Goal: Task Accomplishment & Management: Manage account settings

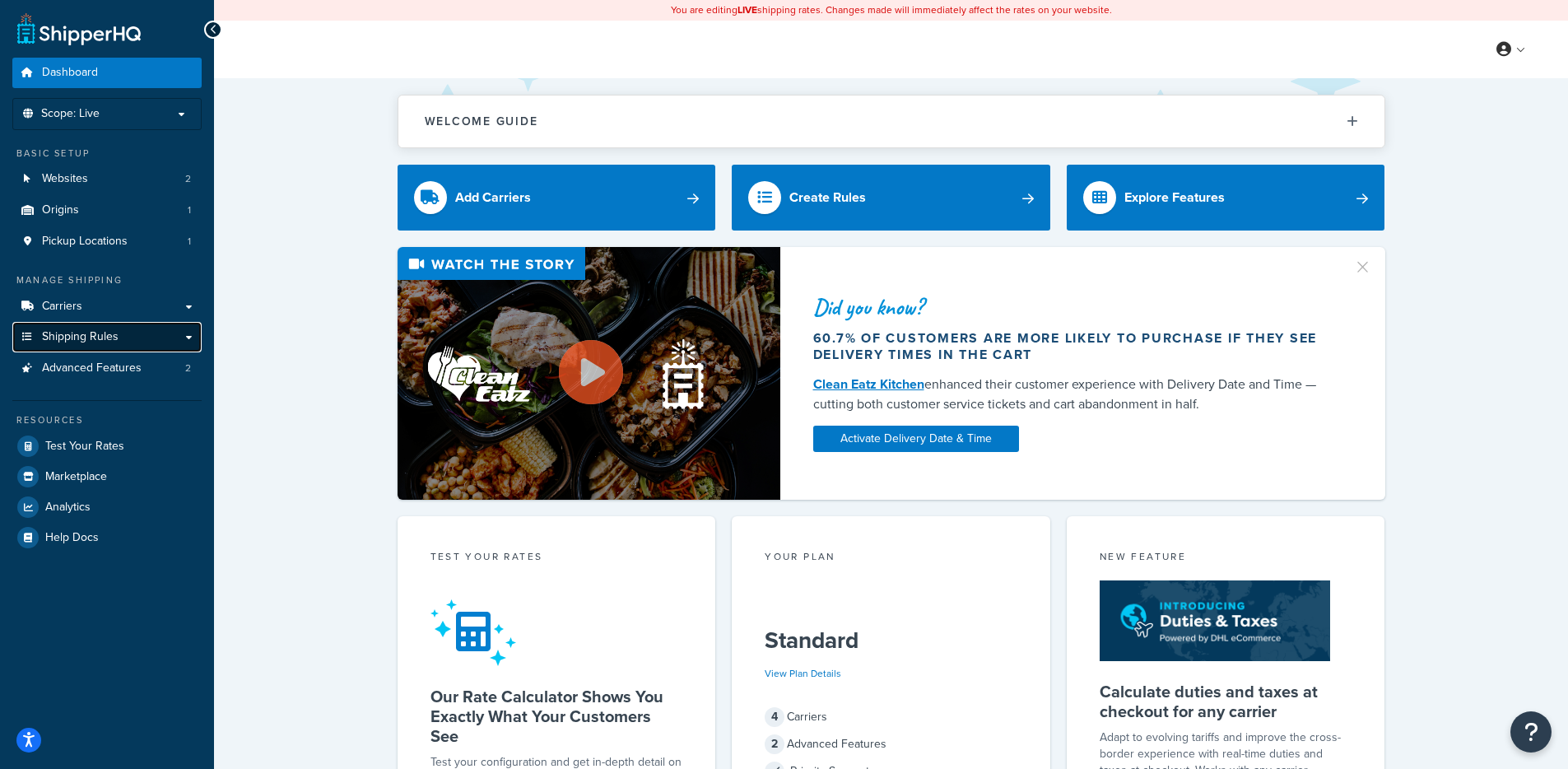
click at [80, 334] on span "Shipping Rules" at bounding box center [80, 337] width 76 height 14
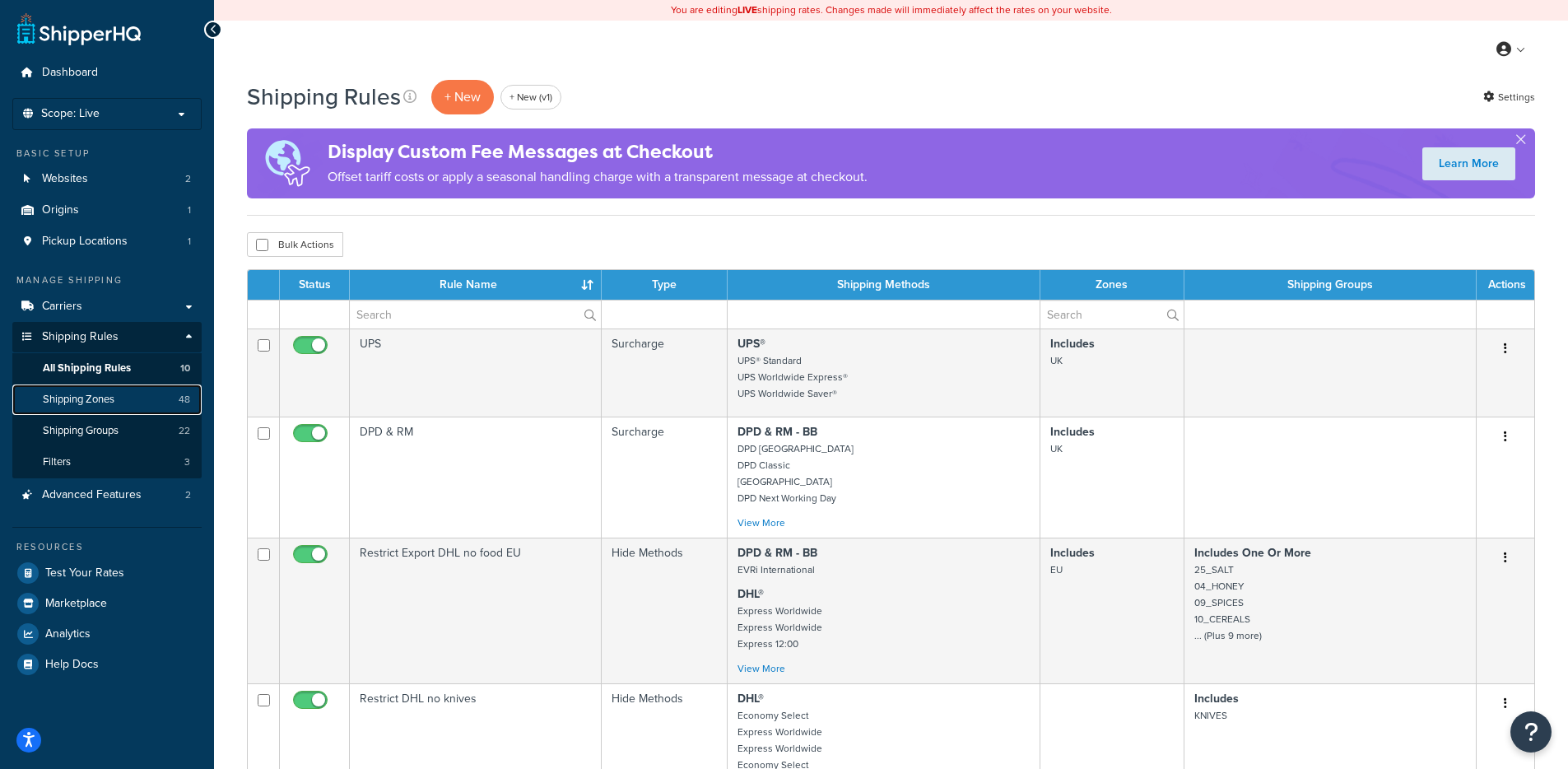
click at [98, 406] on span "Shipping Zones" at bounding box center [78, 399] width 71 height 14
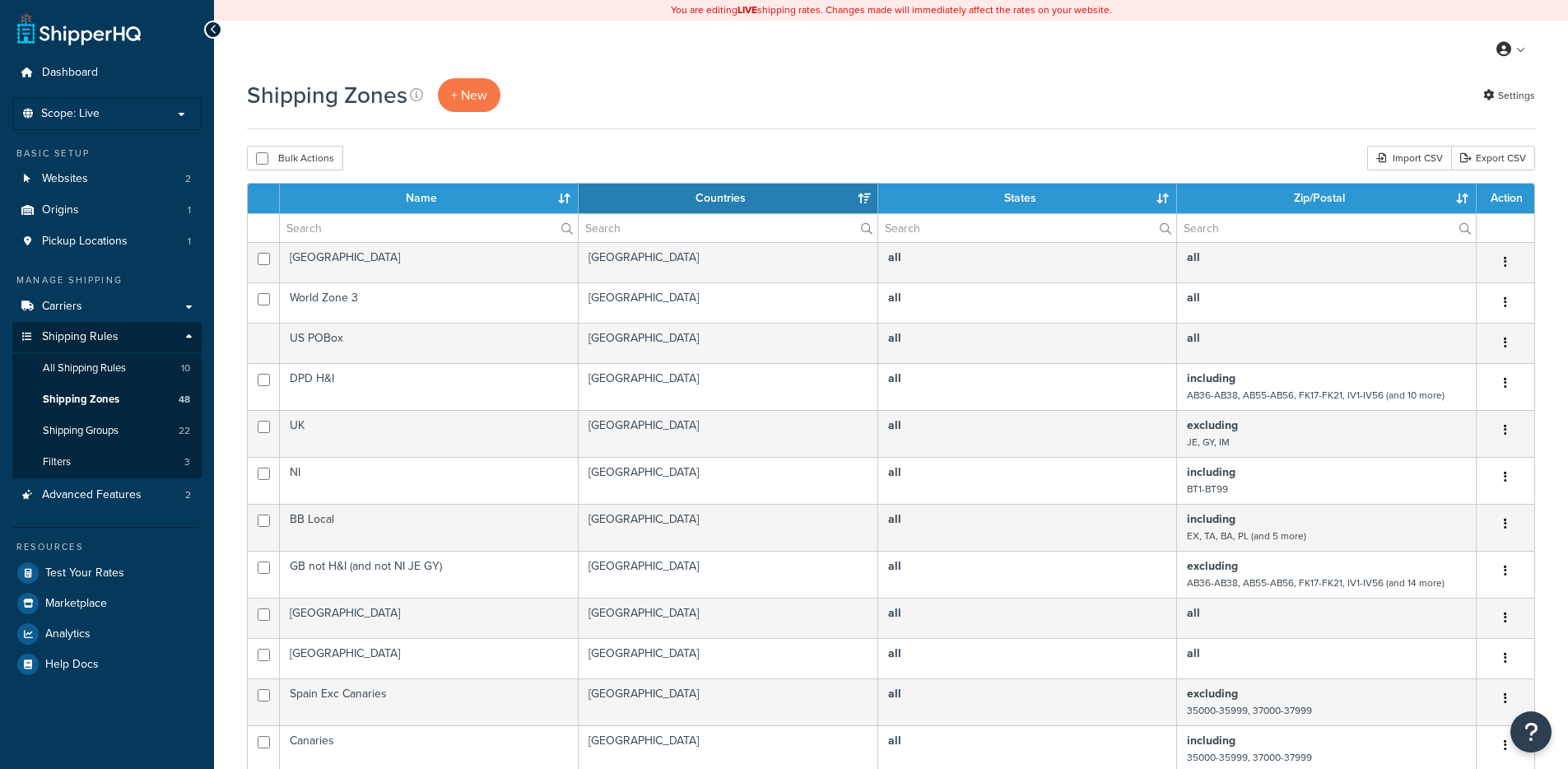
select select "15"
click at [1384, 157] on icon at bounding box center [1381, 158] width 10 height 10
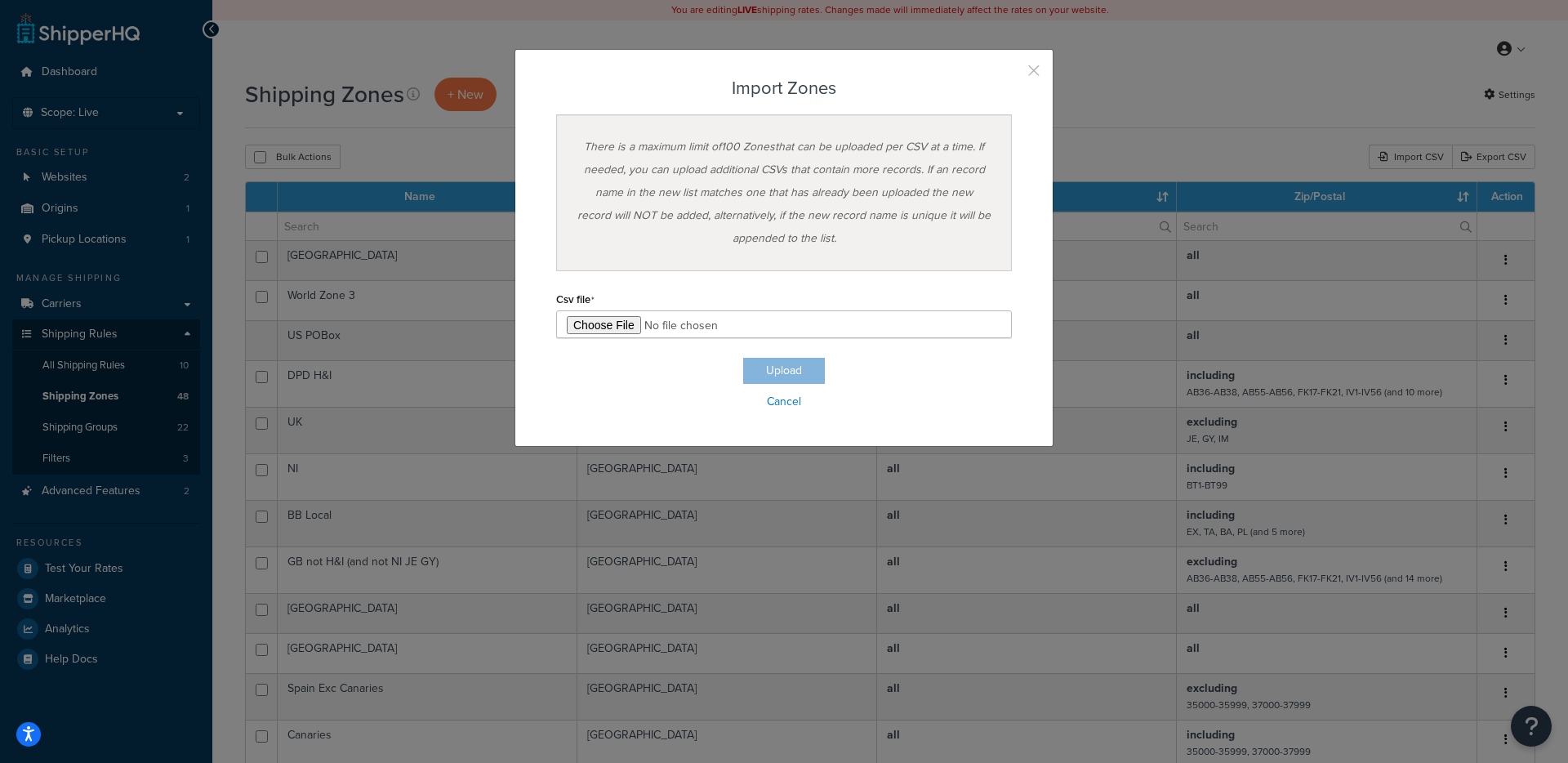
drag, startPoint x: 1025, startPoint y: 70, endPoint x: 881, endPoint y: 9, distance: 156.4
click at [1012, 75] on button "button" at bounding box center [1009, 77] width 4 height 4
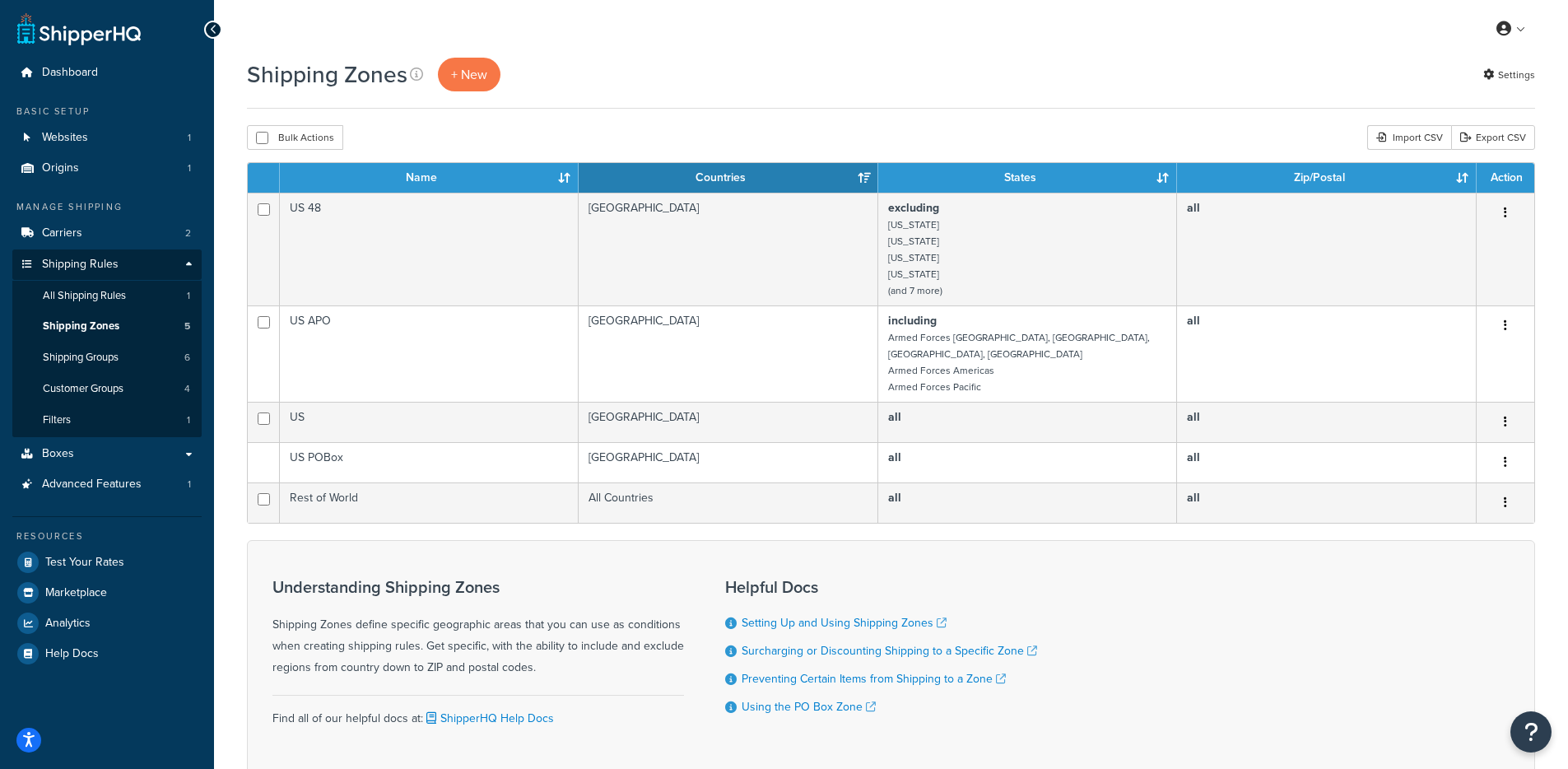
drag, startPoint x: 675, startPoint y: 134, endPoint x: 673, endPoint y: 143, distance: 9.2
click at [674, 136] on div "Bulk Actions Duplicate Delete Import CSV Export CSV" at bounding box center [891, 137] width 1288 height 25
click at [92, 334] on link "Shipping Zones 5" at bounding box center [107, 327] width 190 height 30
click at [76, 549] on link "Test Your Rates" at bounding box center [107, 562] width 190 height 30
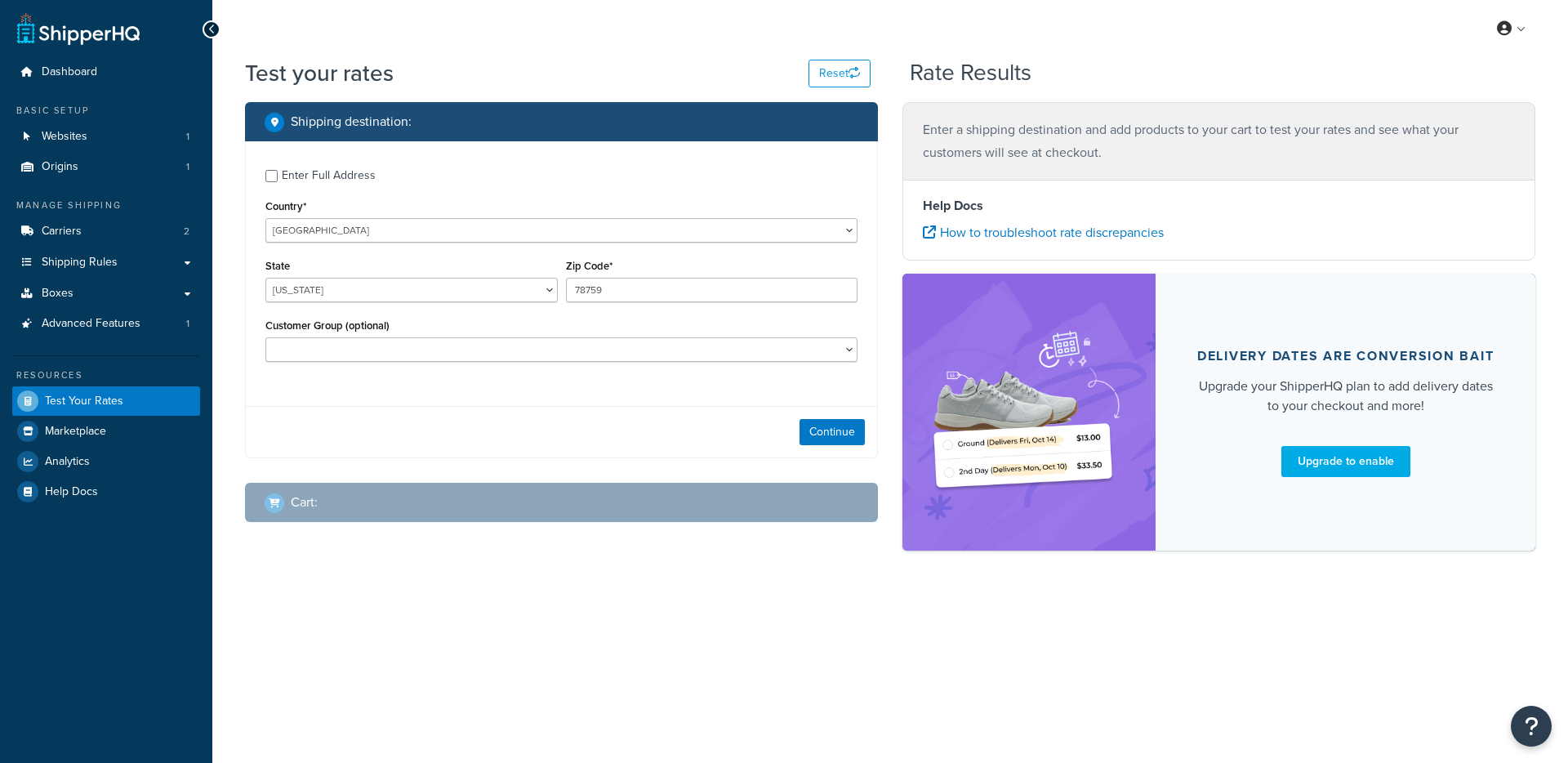
select select "[GEOGRAPHIC_DATA]"
checkbox input "true"
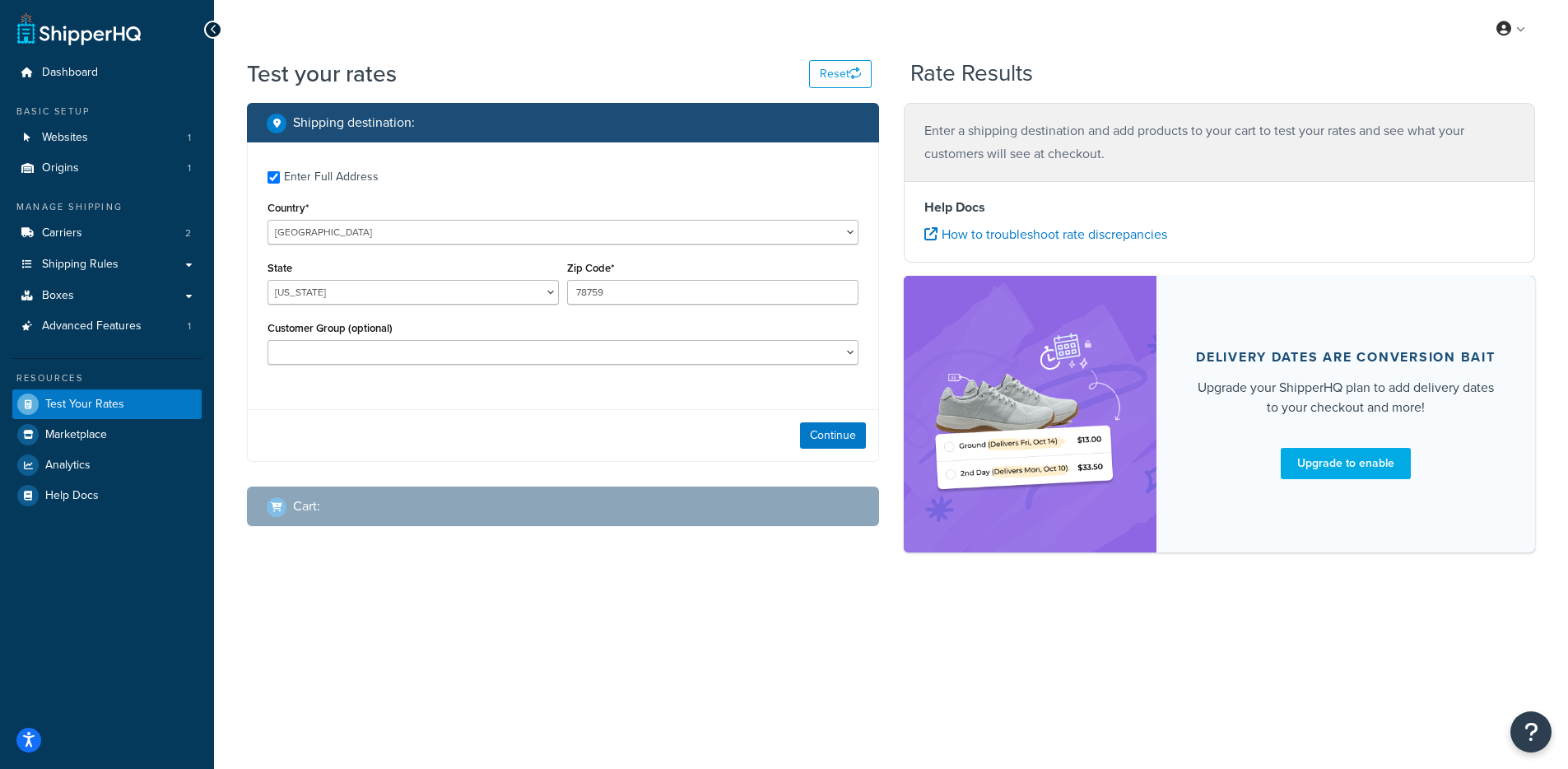
type input "83618"
select select "ID"
select select "89207"
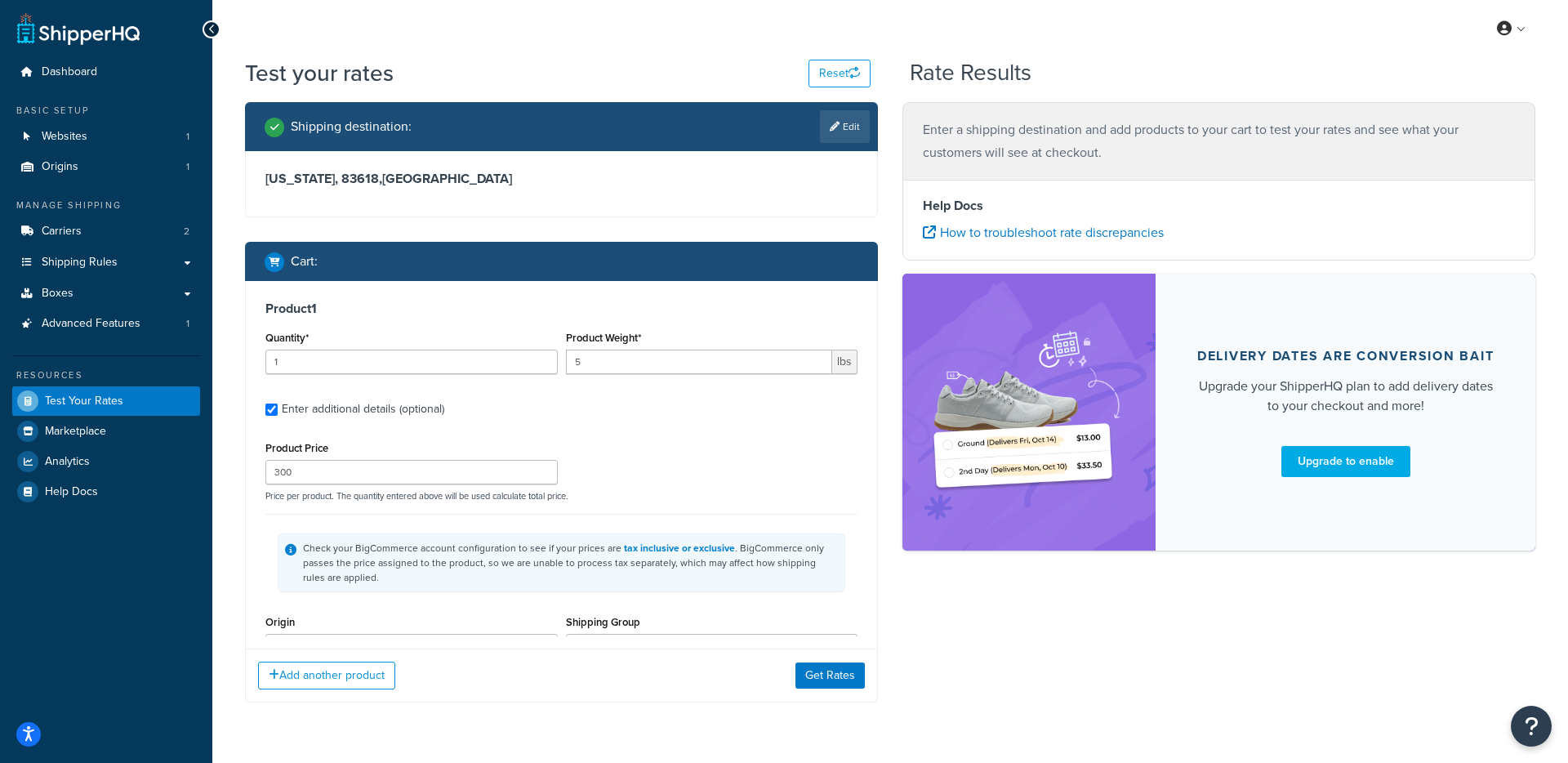
type input "3"
type input "357"
type input "26"
type input "14"
type input "11"
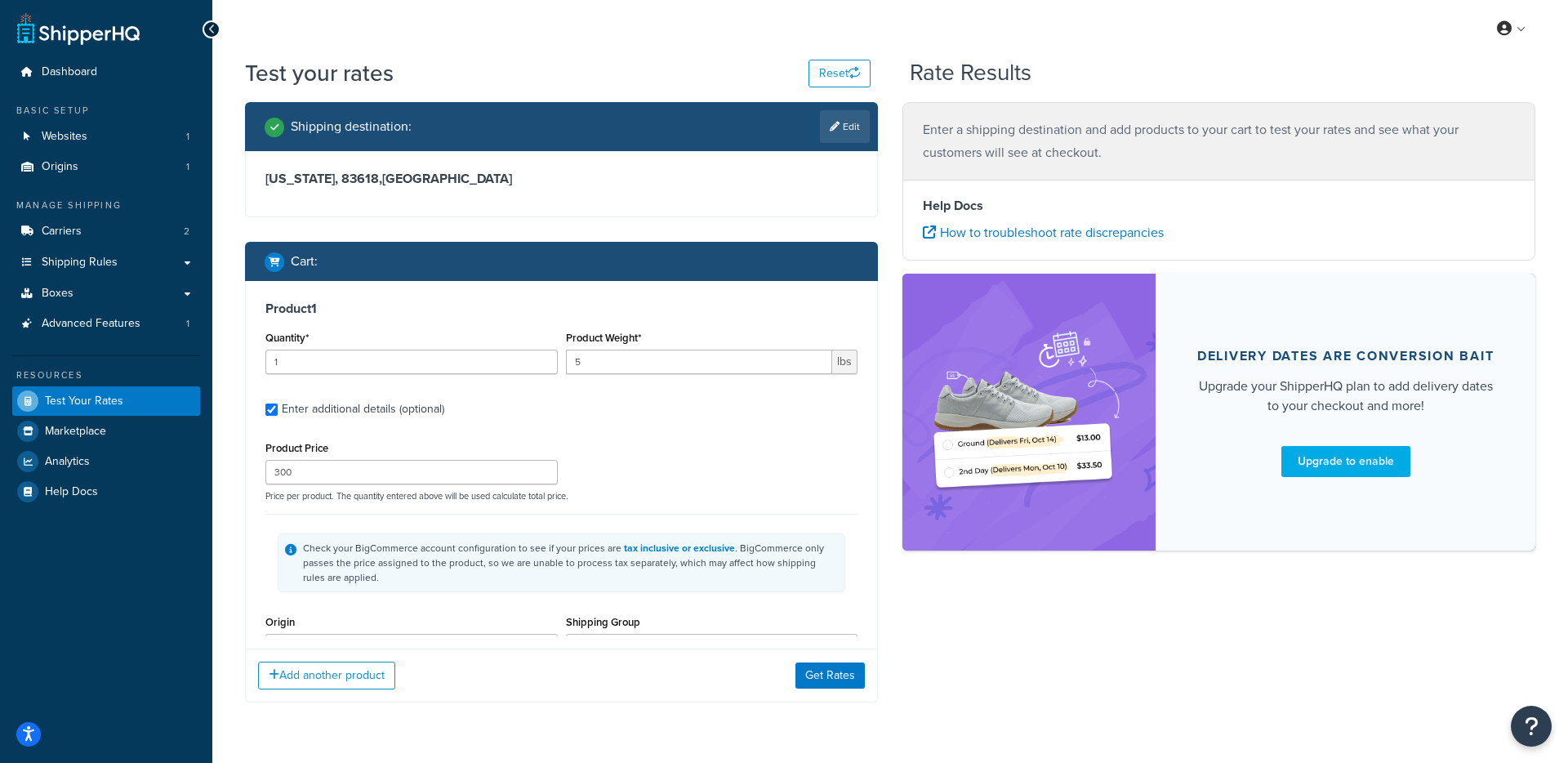
select select "89207"
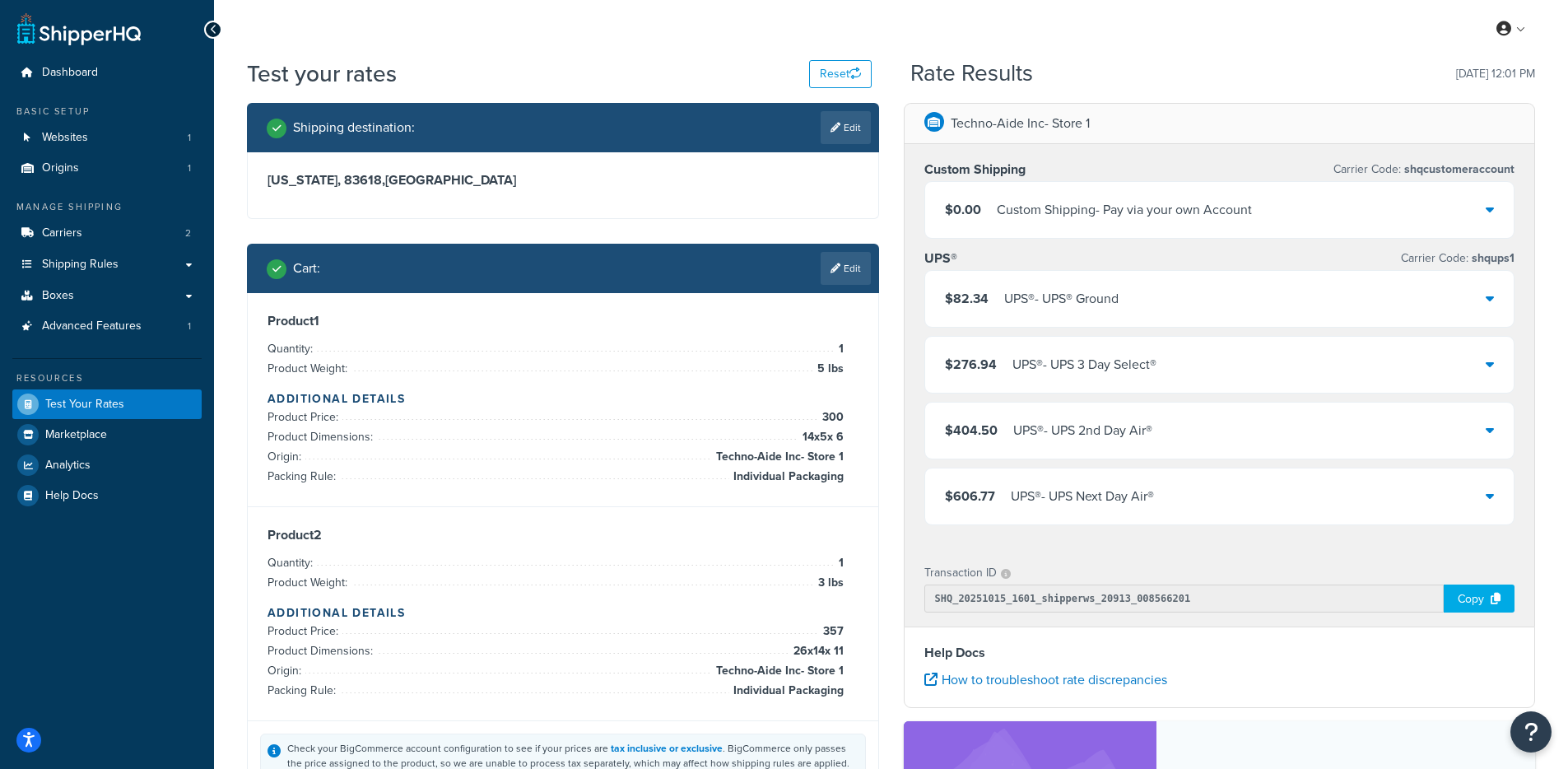
click at [984, 276] on div "$82.34 UPS® - UPS® Ground" at bounding box center [1219, 298] width 590 height 56
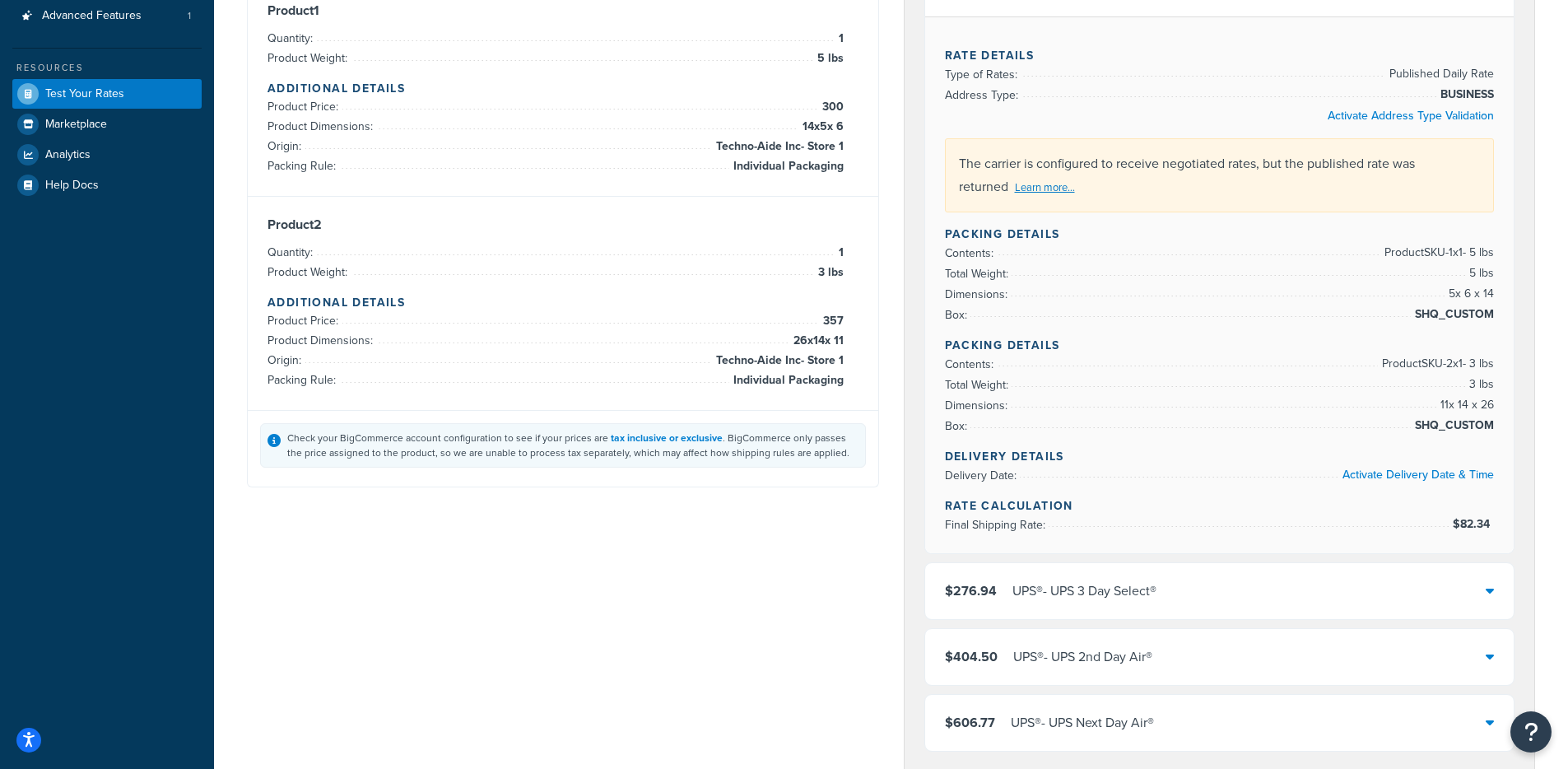
scroll to position [119, 0]
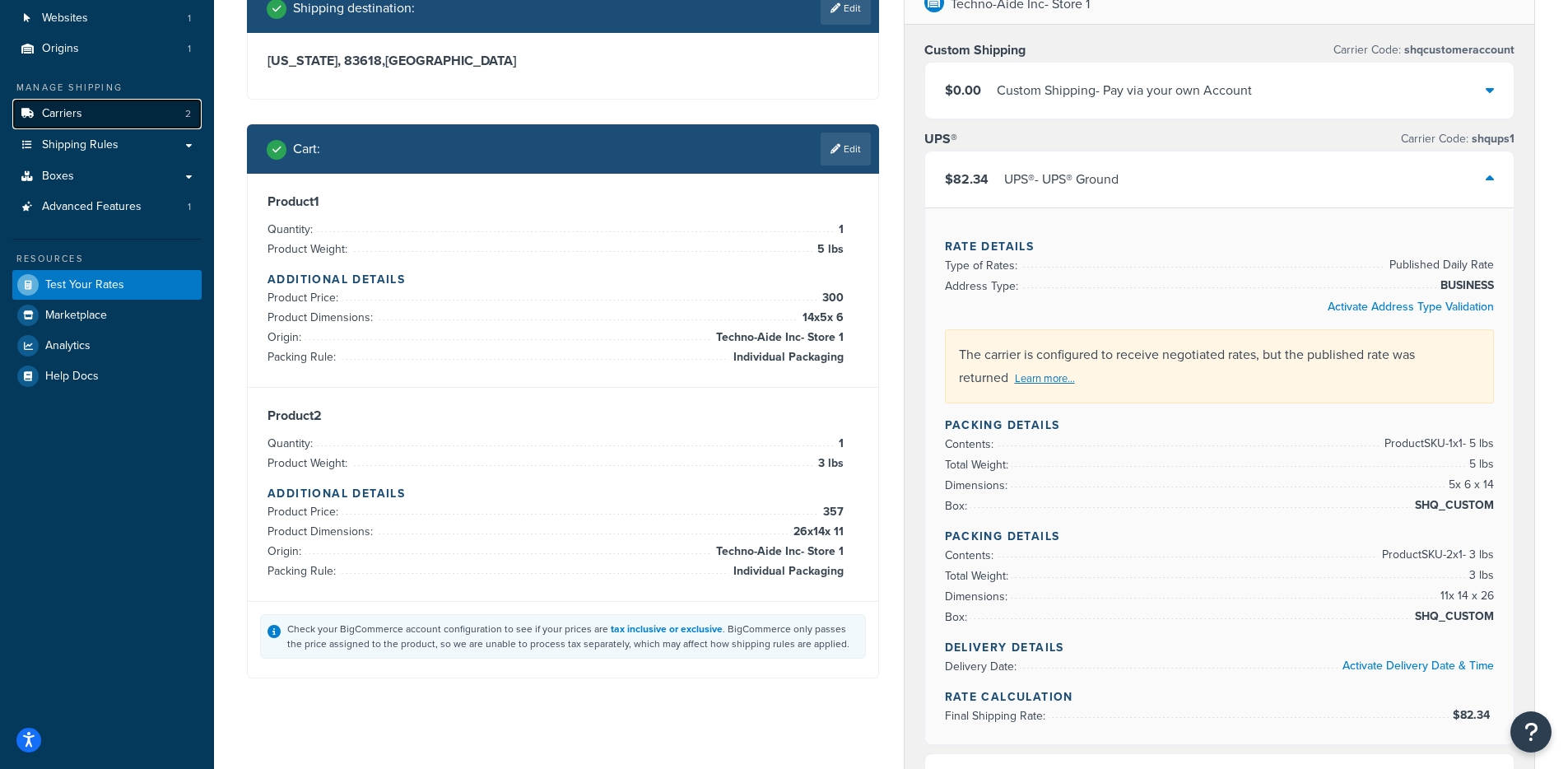
click at [79, 107] on span "Carriers" at bounding box center [62, 113] width 40 height 14
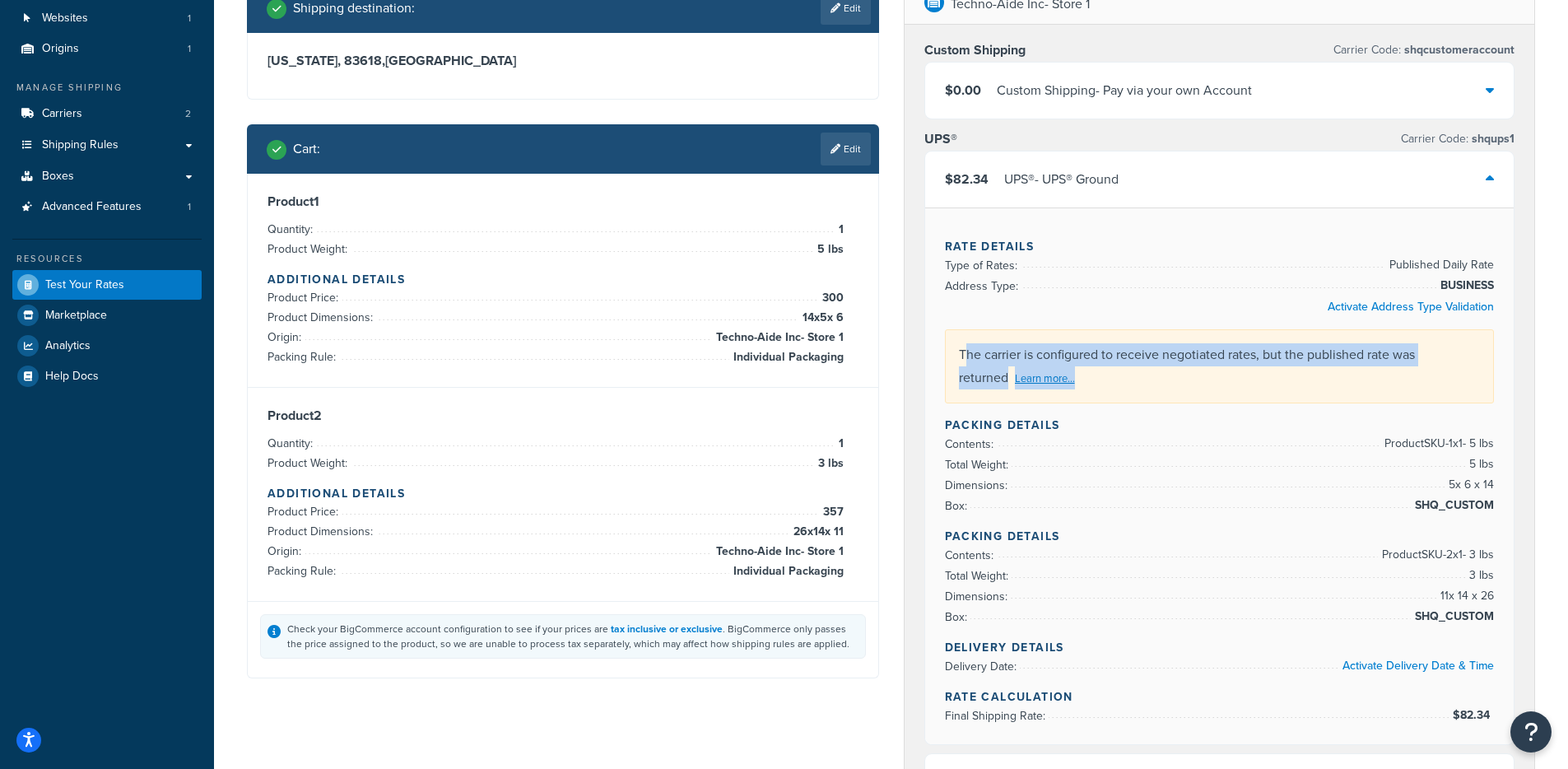
drag, startPoint x: 969, startPoint y: 358, endPoint x: 1456, endPoint y: 367, distance: 487.1
click at [1456, 367] on div "The carrier is configured to receive negotiated rates, but the published rate w…" at bounding box center [1219, 367] width 550 height 74
click at [1457, 361] on div "The carrier is configured to receive negotiated rates, but the published rate w…" at bounding box center [1219, 367] width 550 height 74
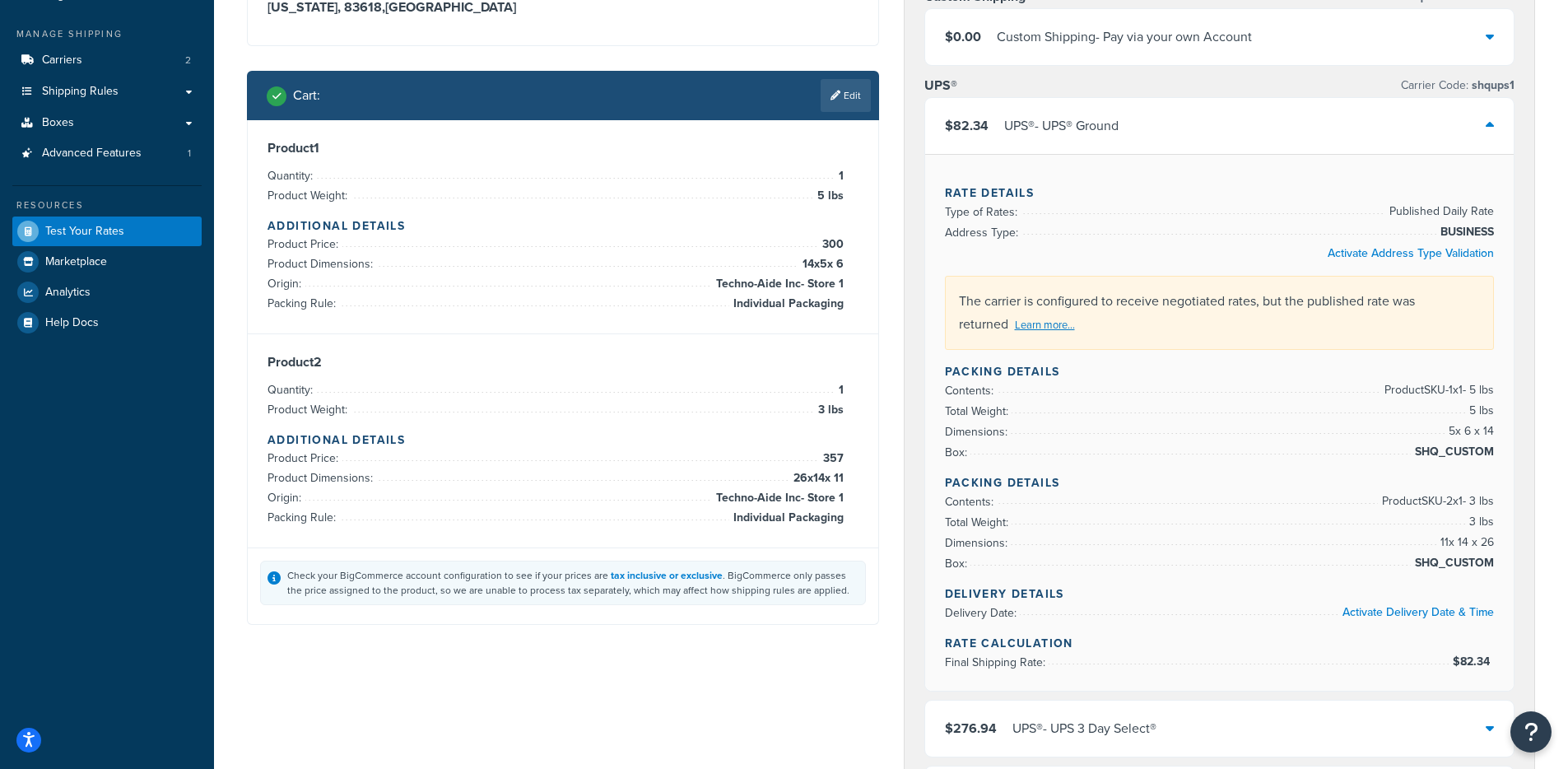
scroll to position [171, 0]
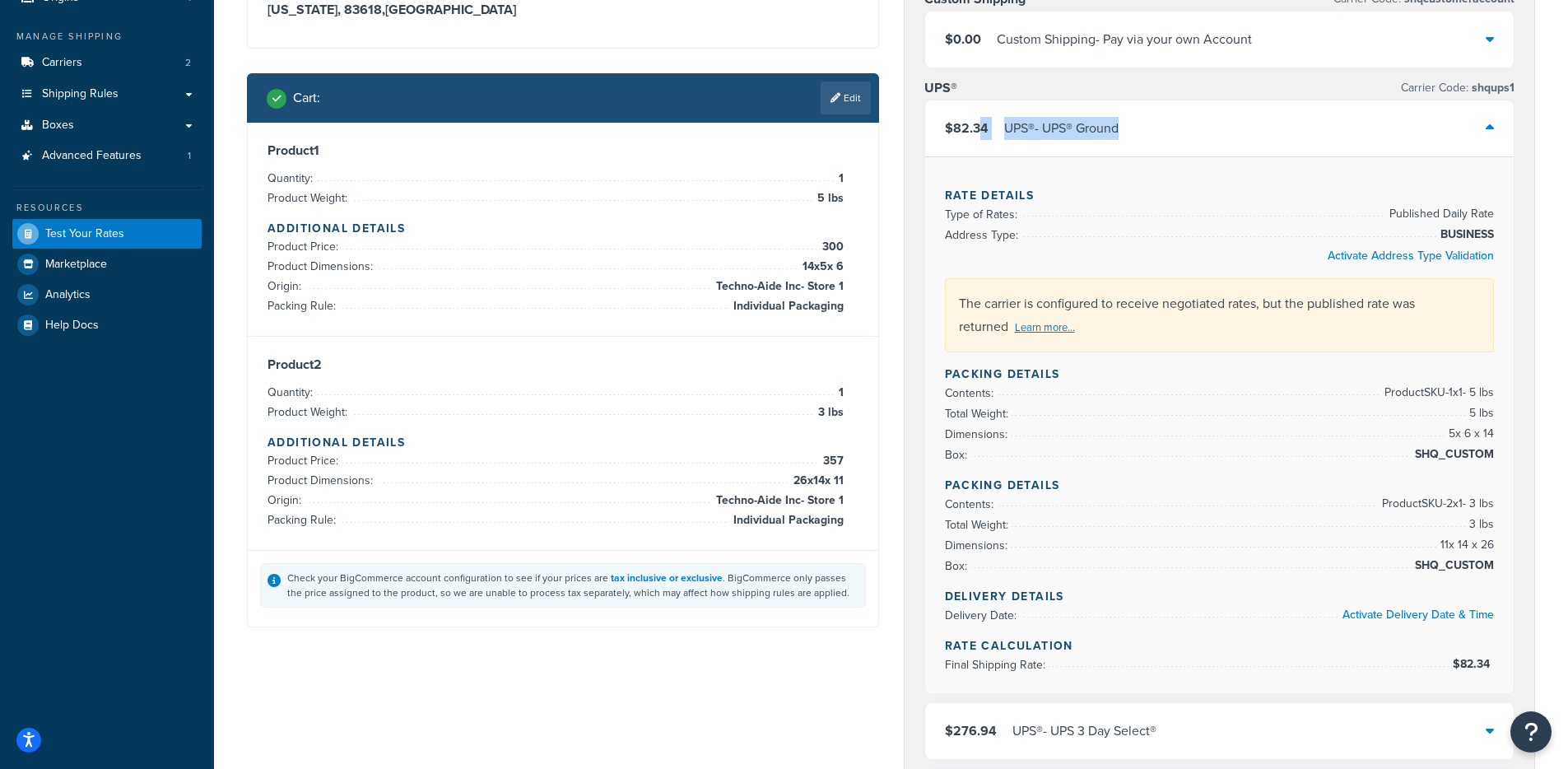
drag, startPoint x: 1142, startPoint y: 124, endPoint x: 935, endPoint y: 220, distance: 228.2
click at [982, 135] on div "$82.34 UPS® - UPS® Ground" at bounding box center [1219, 128] width 590 height 56
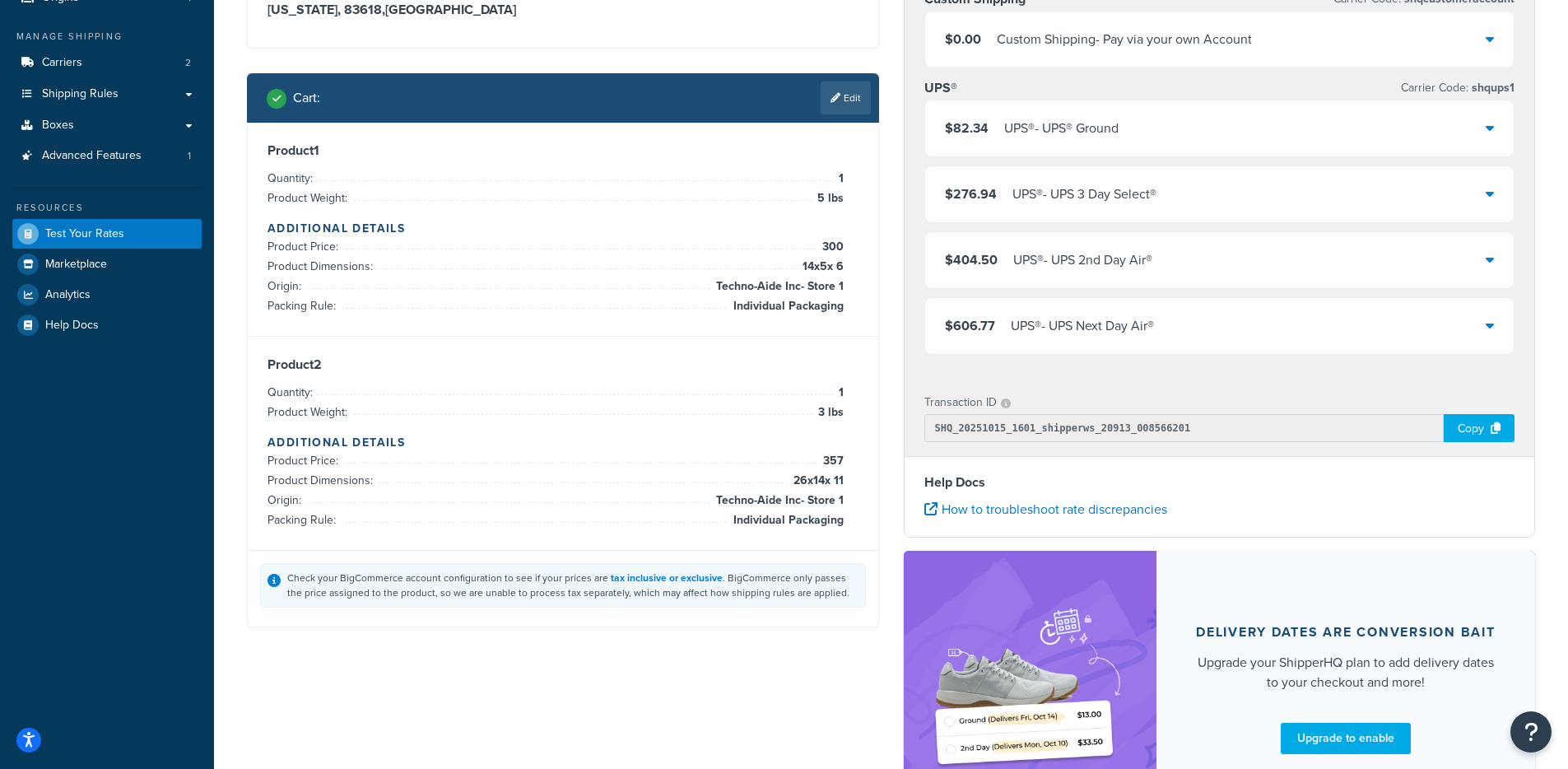
click at [912, 234] on div "Custom Shipping Carrier Code: shqcustomeraccount $0.00 Custom Shipping - Pay vi…" at bounding box center [1220, 174] width 631 height 403
click at [1153, 142] on div "$82.34 UPS® - UPS® Ground" at bounding box center [1219, 128] width 590 height 56
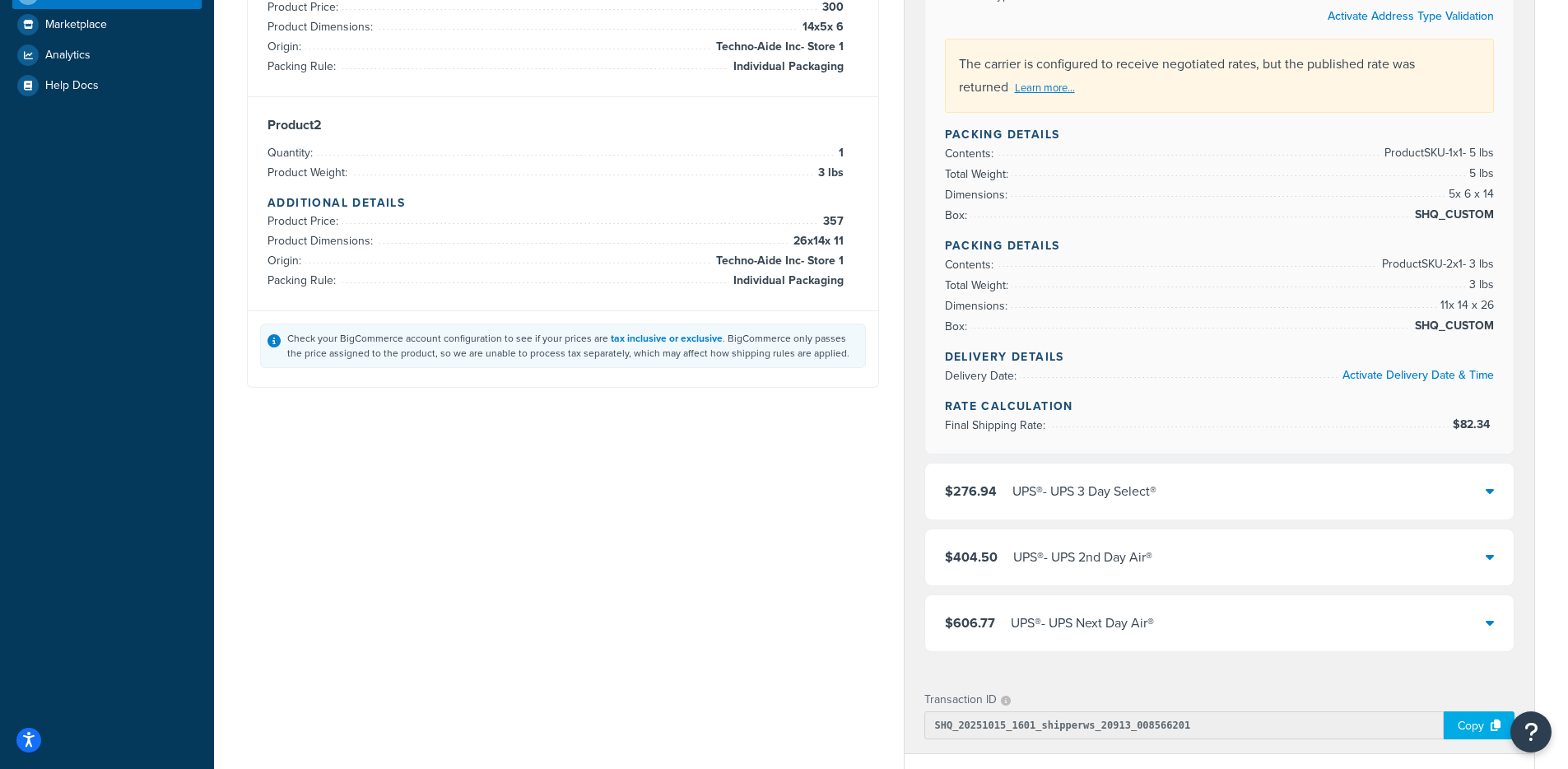
scroll to position [409, 0]
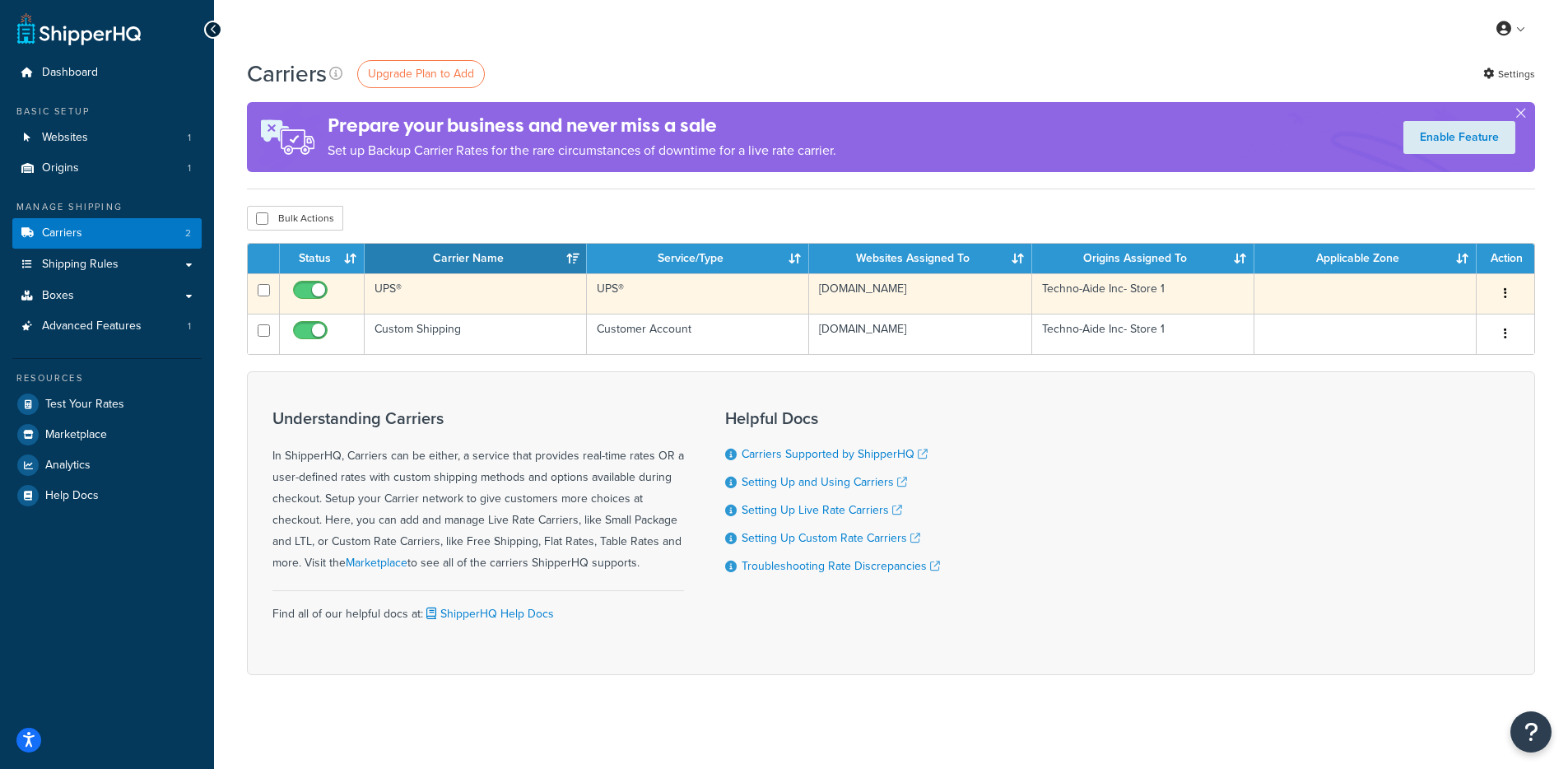
click at [487, 307] on td "UPS®" at bounding box center [475, 293] width 222 height 40
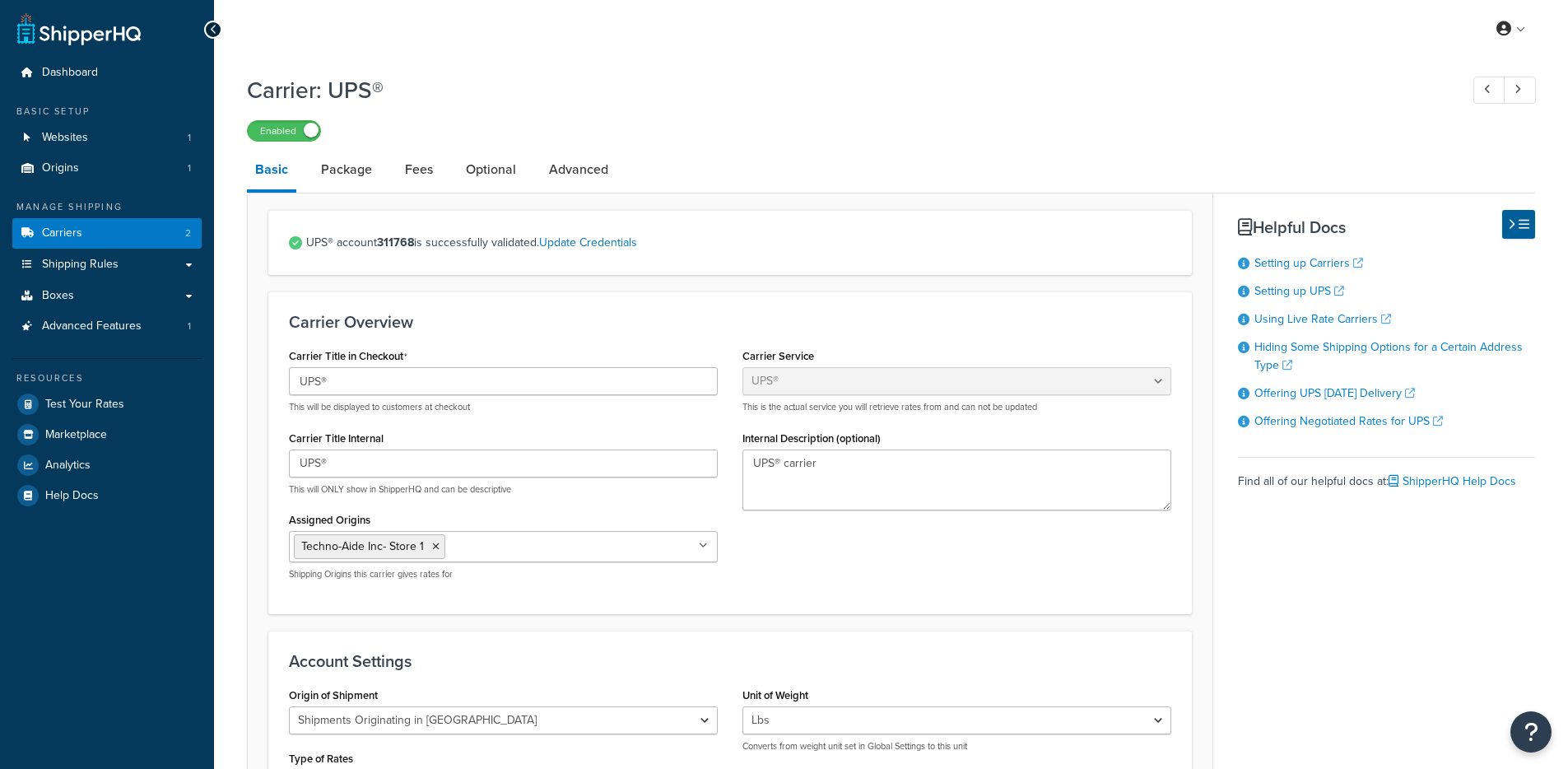
select select "ups"
select select "us"
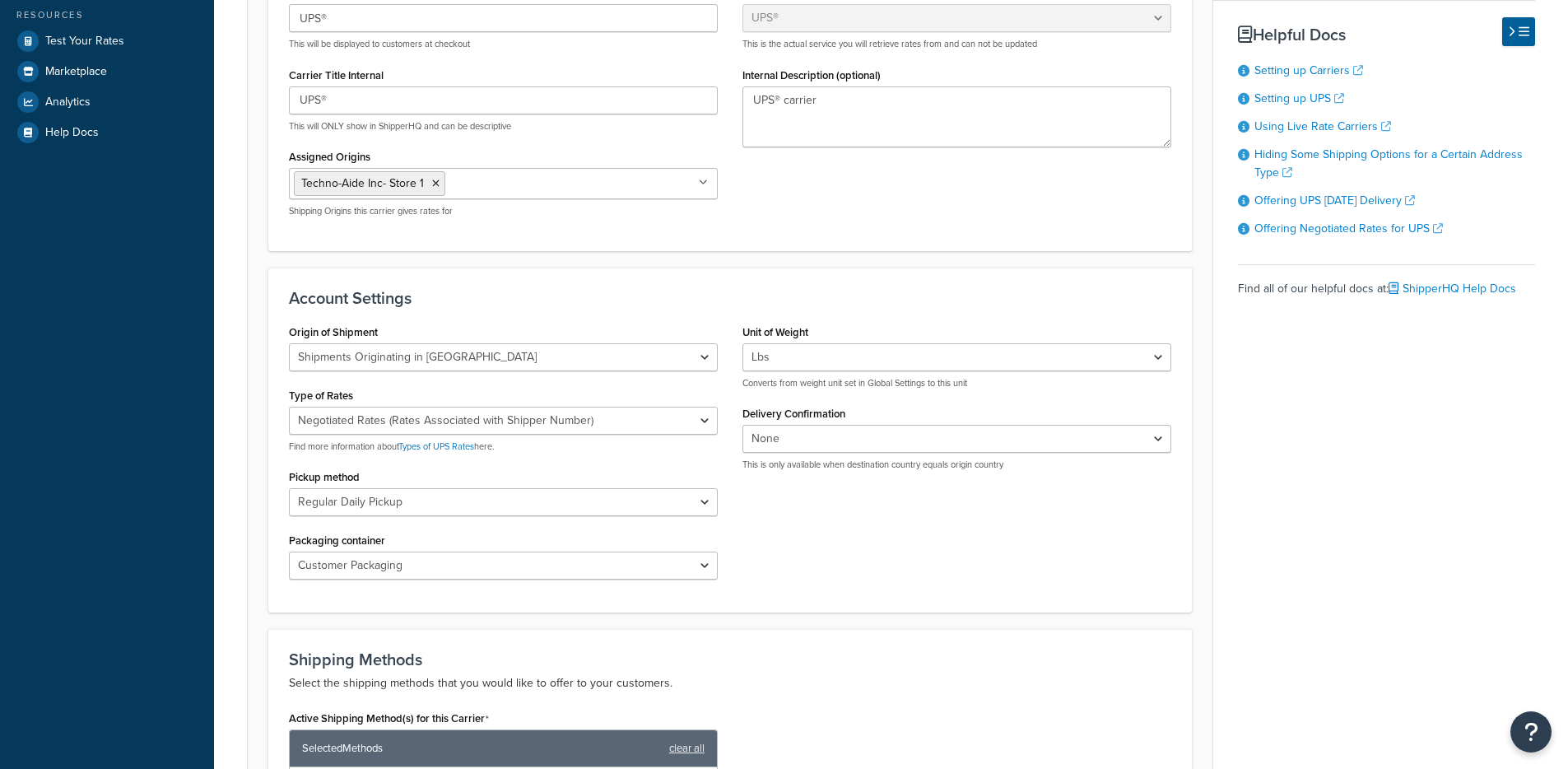
scroll to position [485, 0]
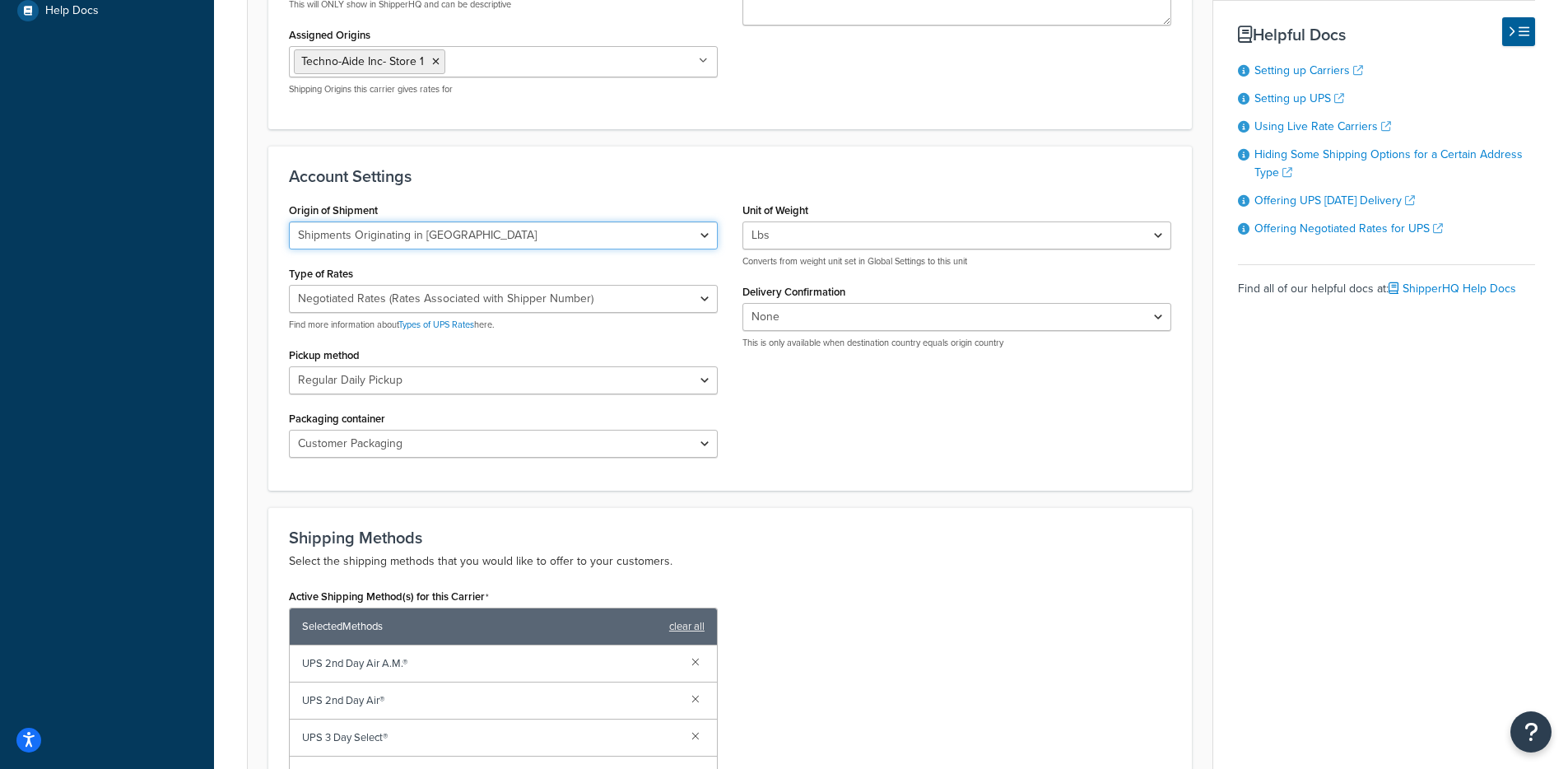
click at [554, 236] on select "United States Domestic Shipments Shipments Originating in United States Shipmen…" at bounding box center [503, 234] width 429 height 28
click at [660, 293] on select "Negotiated Rates (Rates Associated with Shipper Number) Daily Rates Retail Rate…" at bounding box center [503, 298] width 429 height 28
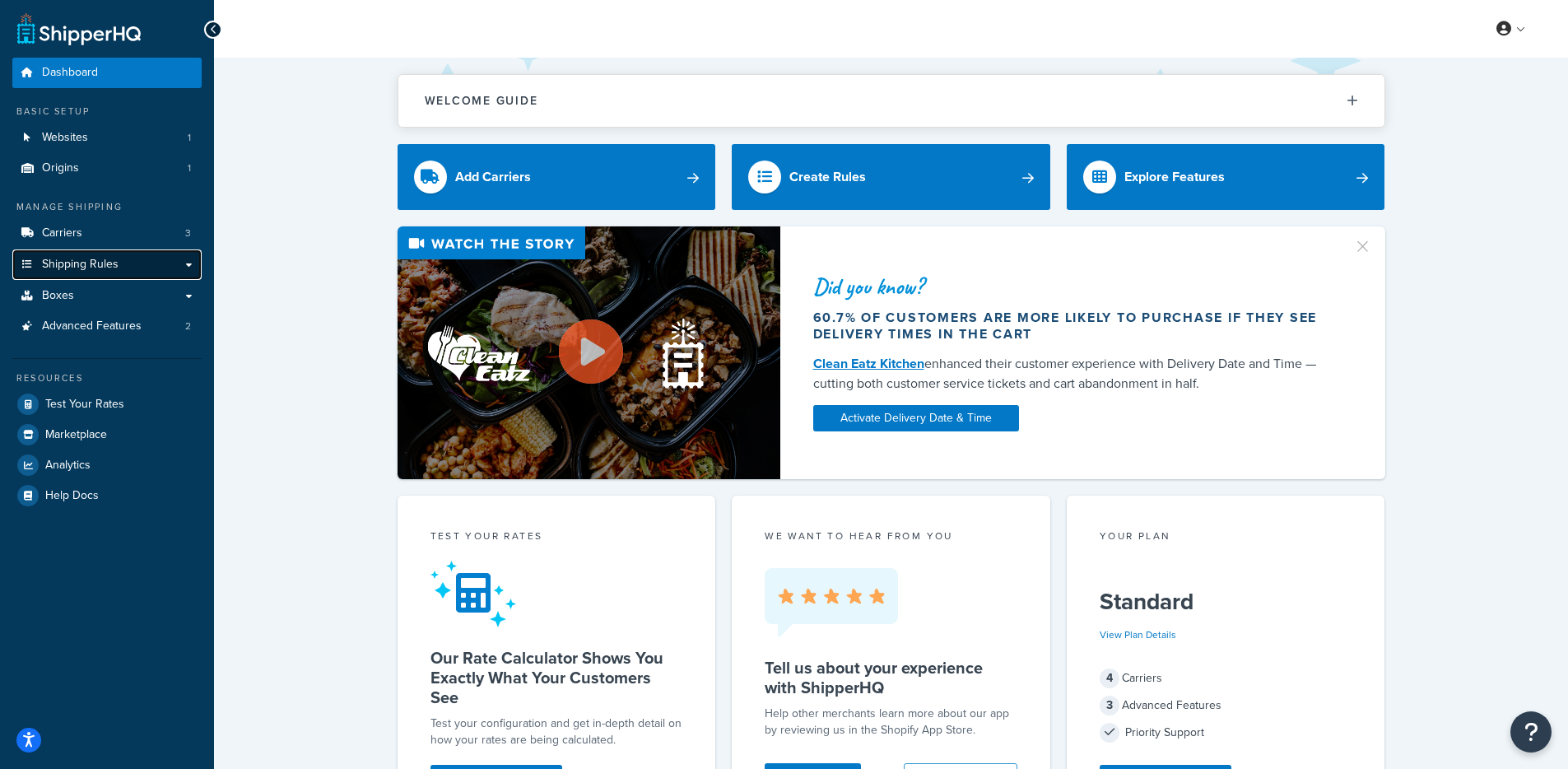
click at [82, 255] on link "Shipping Rules" at bounding box center [107, 265] width 190 height 30
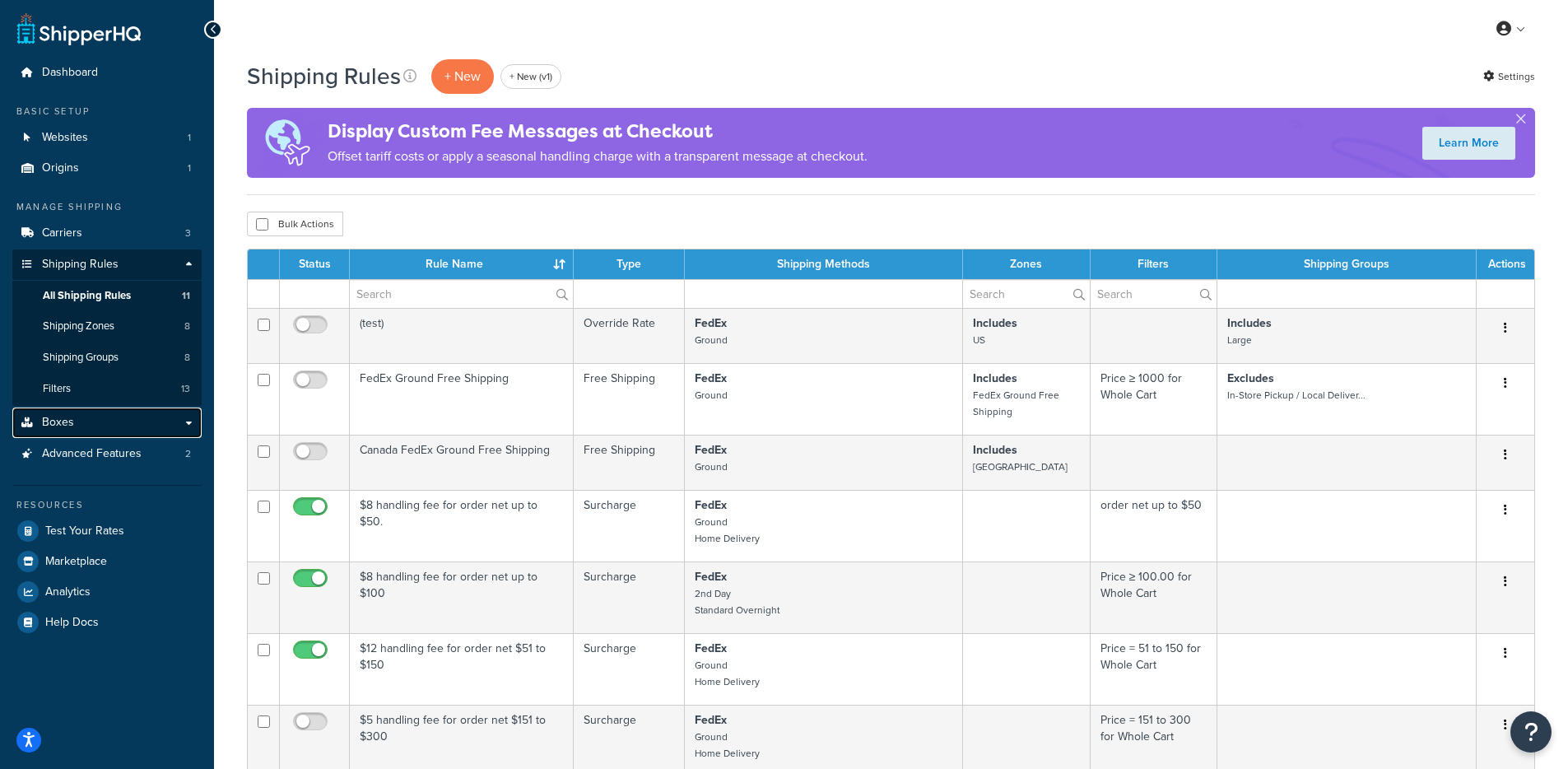
click at [87, 421] on link "Boxes" at bounding box center [107, 423] width 190 height 30
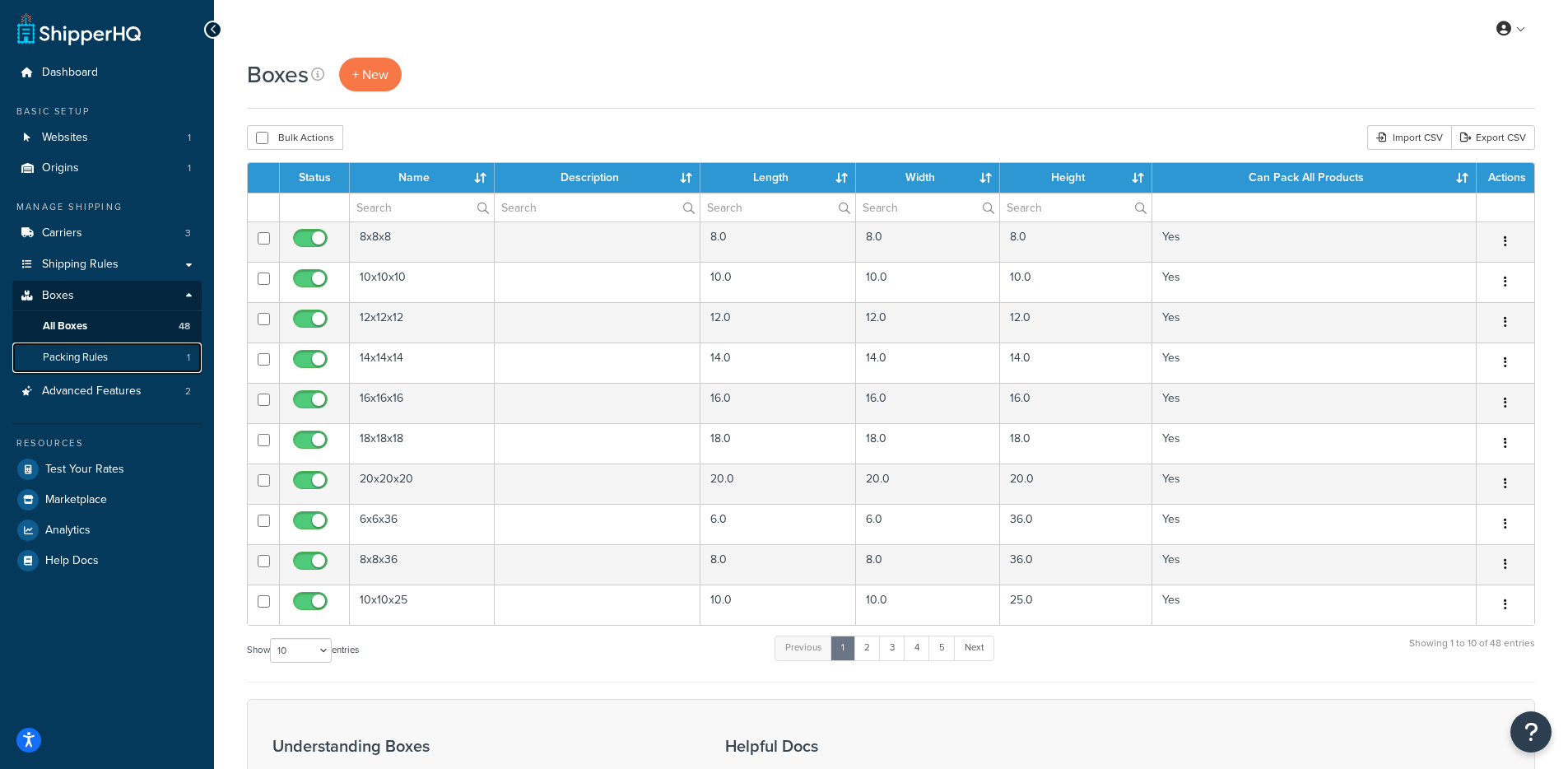
click at [118, 355] on link "Packing Rules 1" at bounding box center [107, 357] width 190 height 30
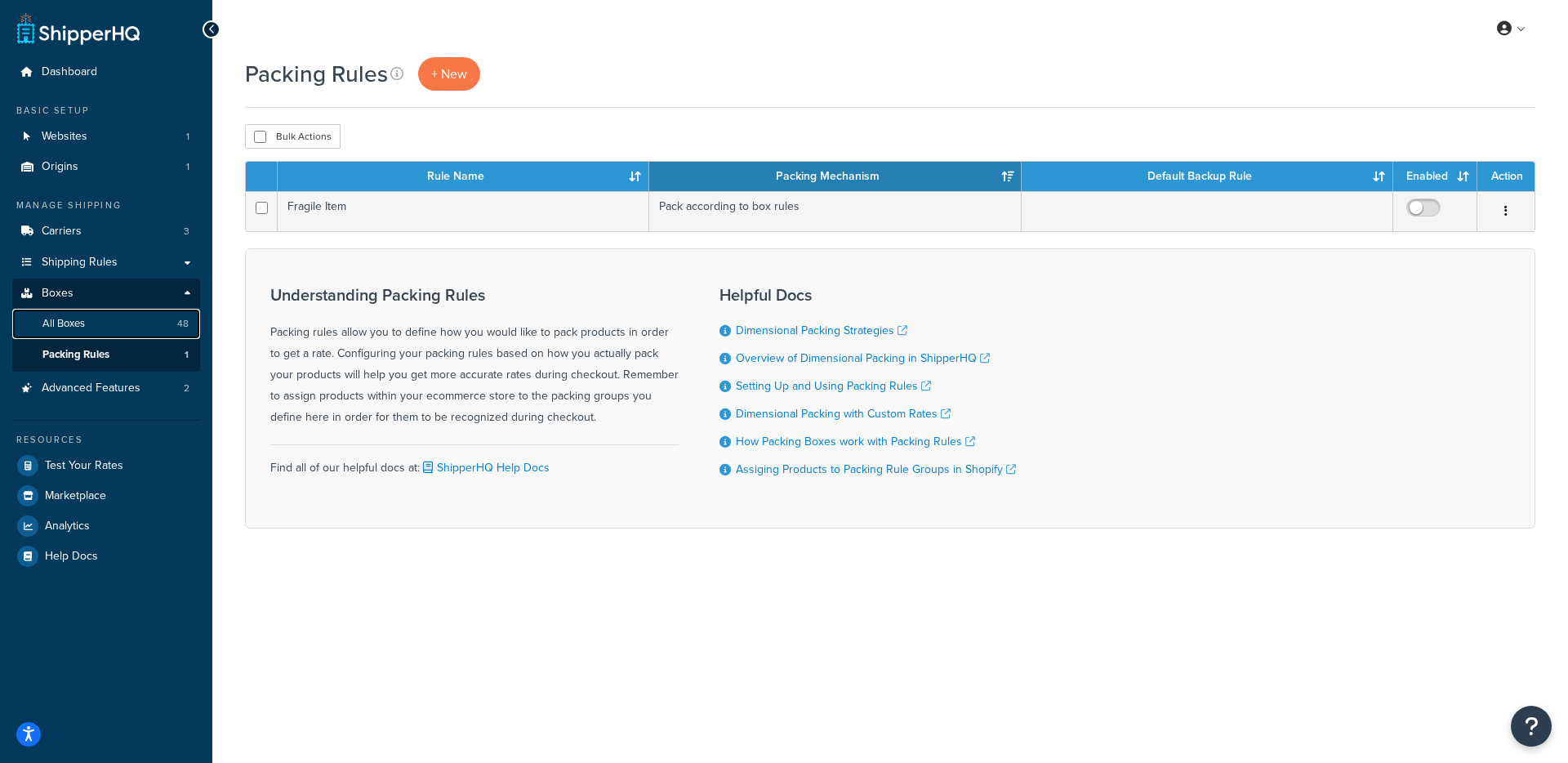
click at [117, 332] on link "All Boxes 48" at bounding box center [106, 324] width 188 height 30
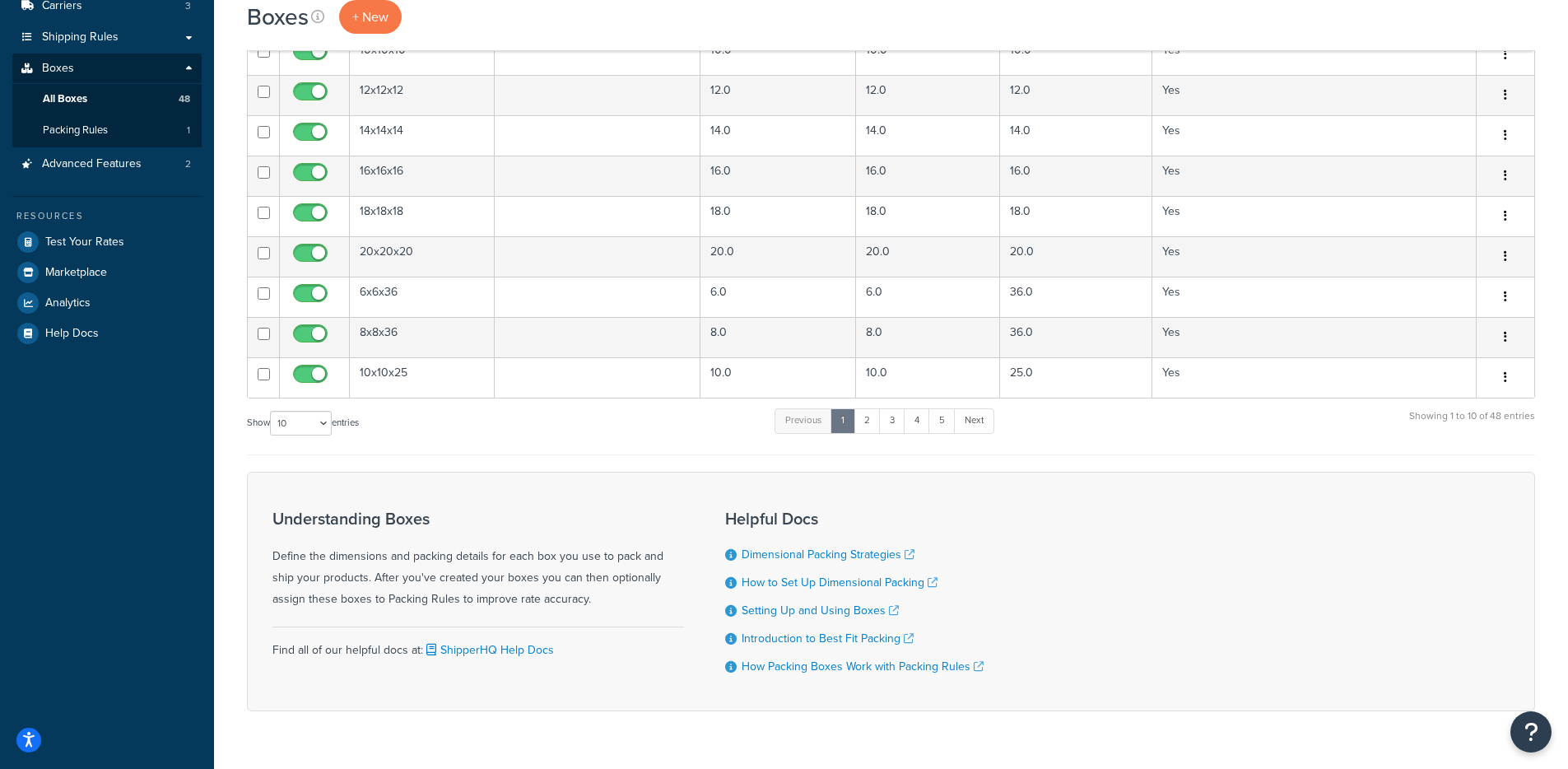
scroll to position [273, 0]
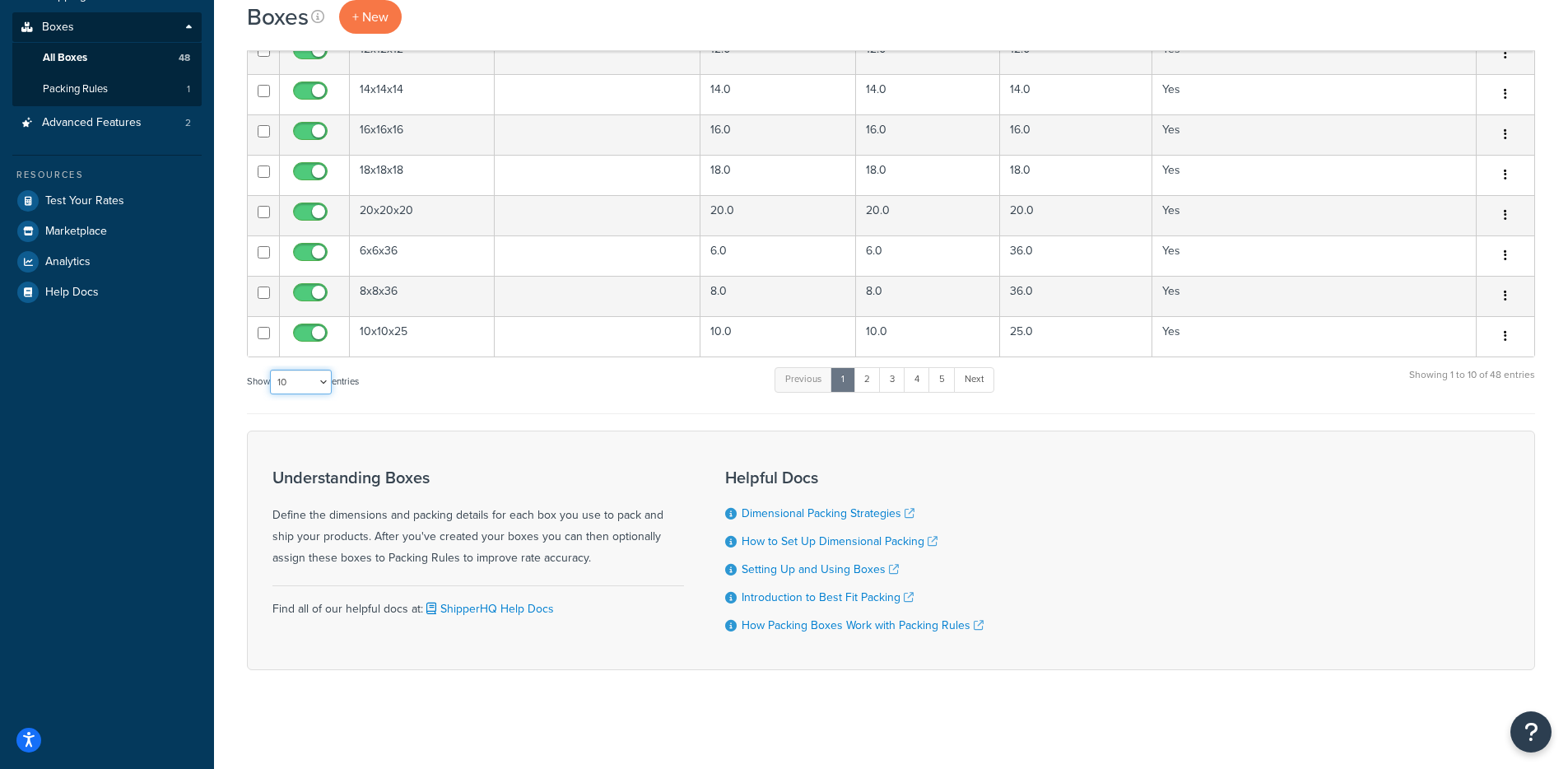
click at [310, 372] on select "10 15 25 50 100 1000" at bounding box center [300, 382] width 62 height 25
select select "1000"
click at [271, 370] on select "10 15 25 50 100 1000" at bounding box center [300, 382] width 62 height 25
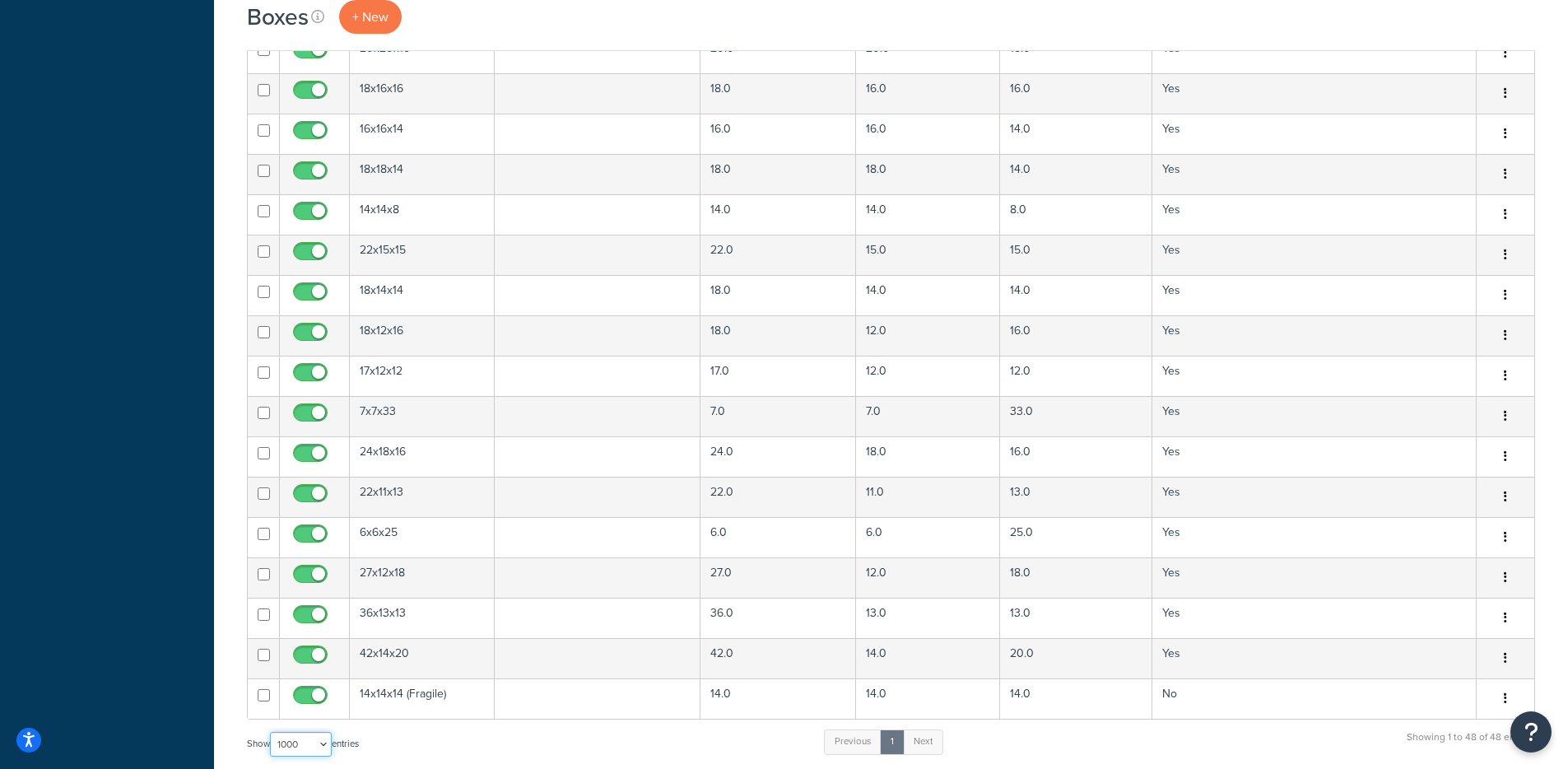
scroll to position [0, 0]
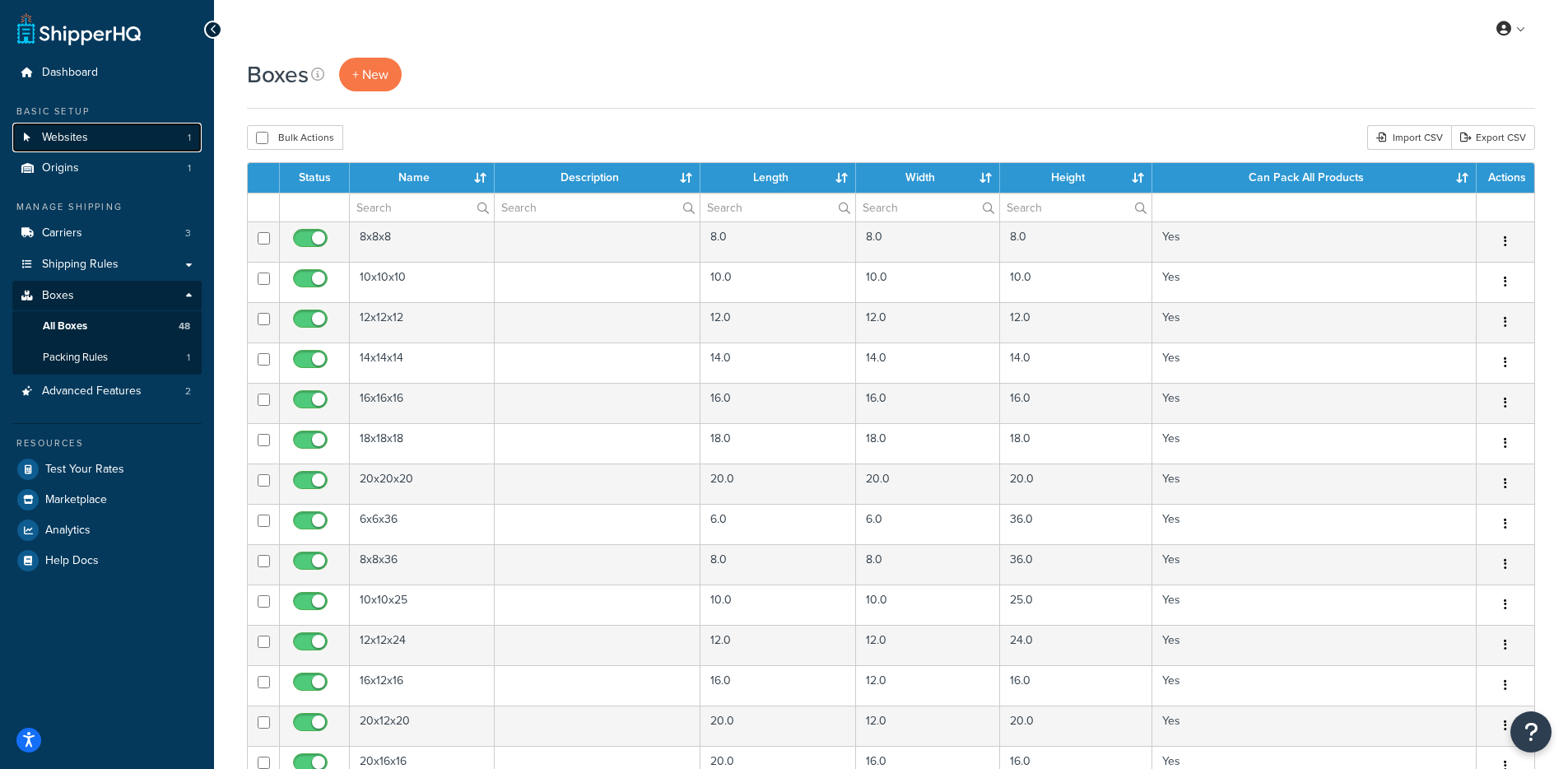
click at [112, 144] on link "Websites 1" at bounding box center [107, 138] width 190 height 30
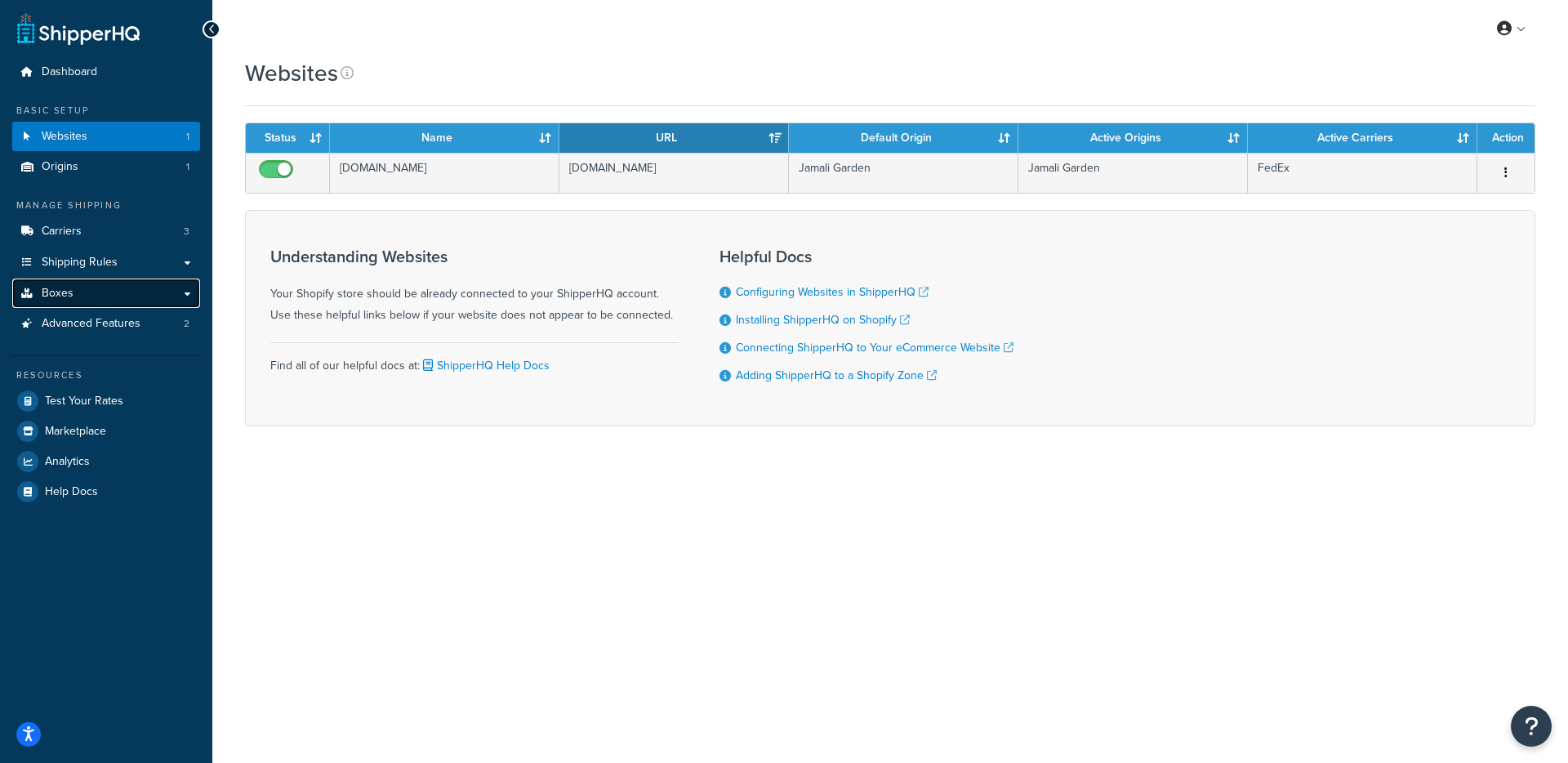
click at [78, 283] on link "Boxes" at bounding box center [106, 294] width 188 height 30
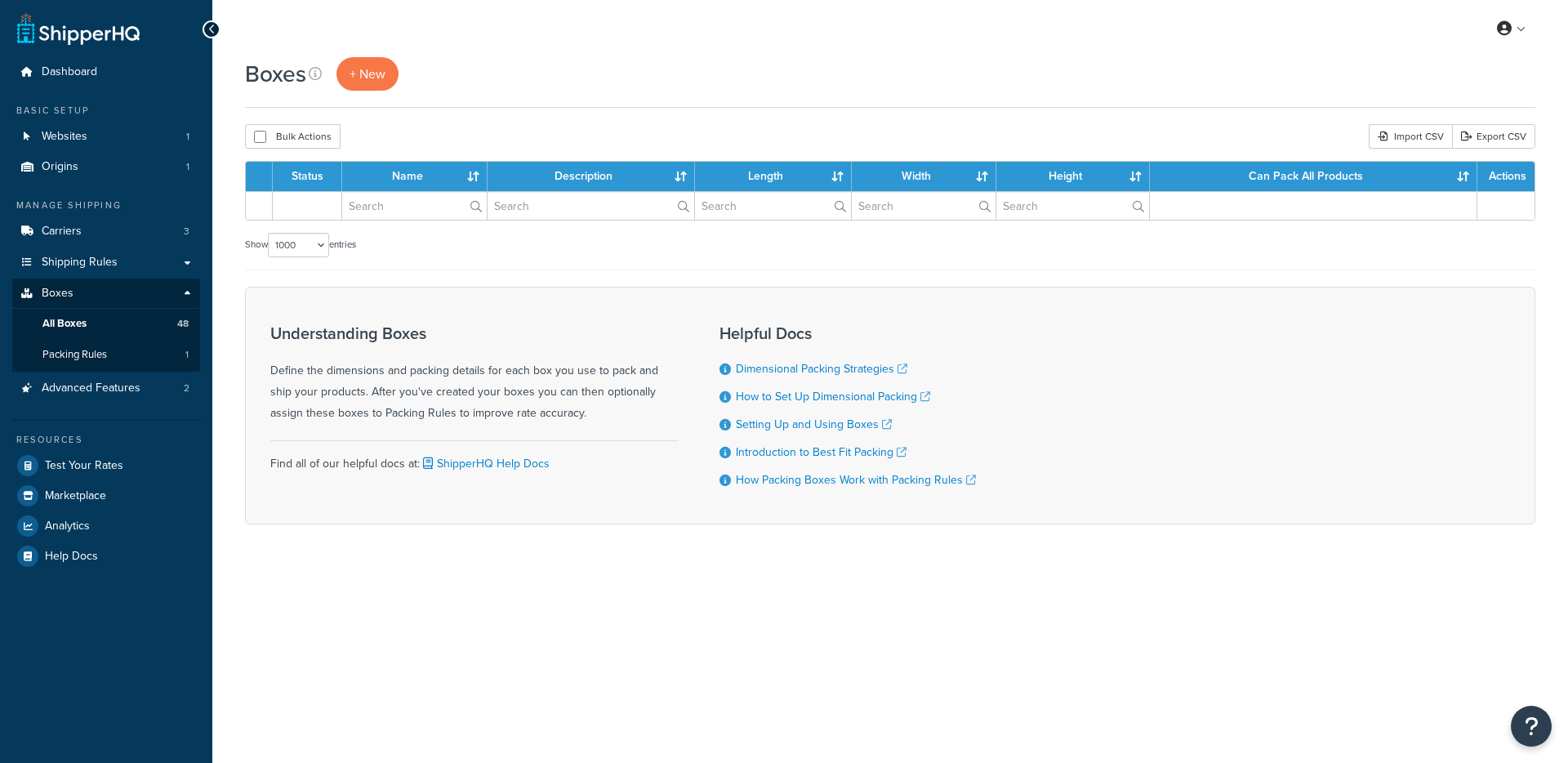
select select "1000"
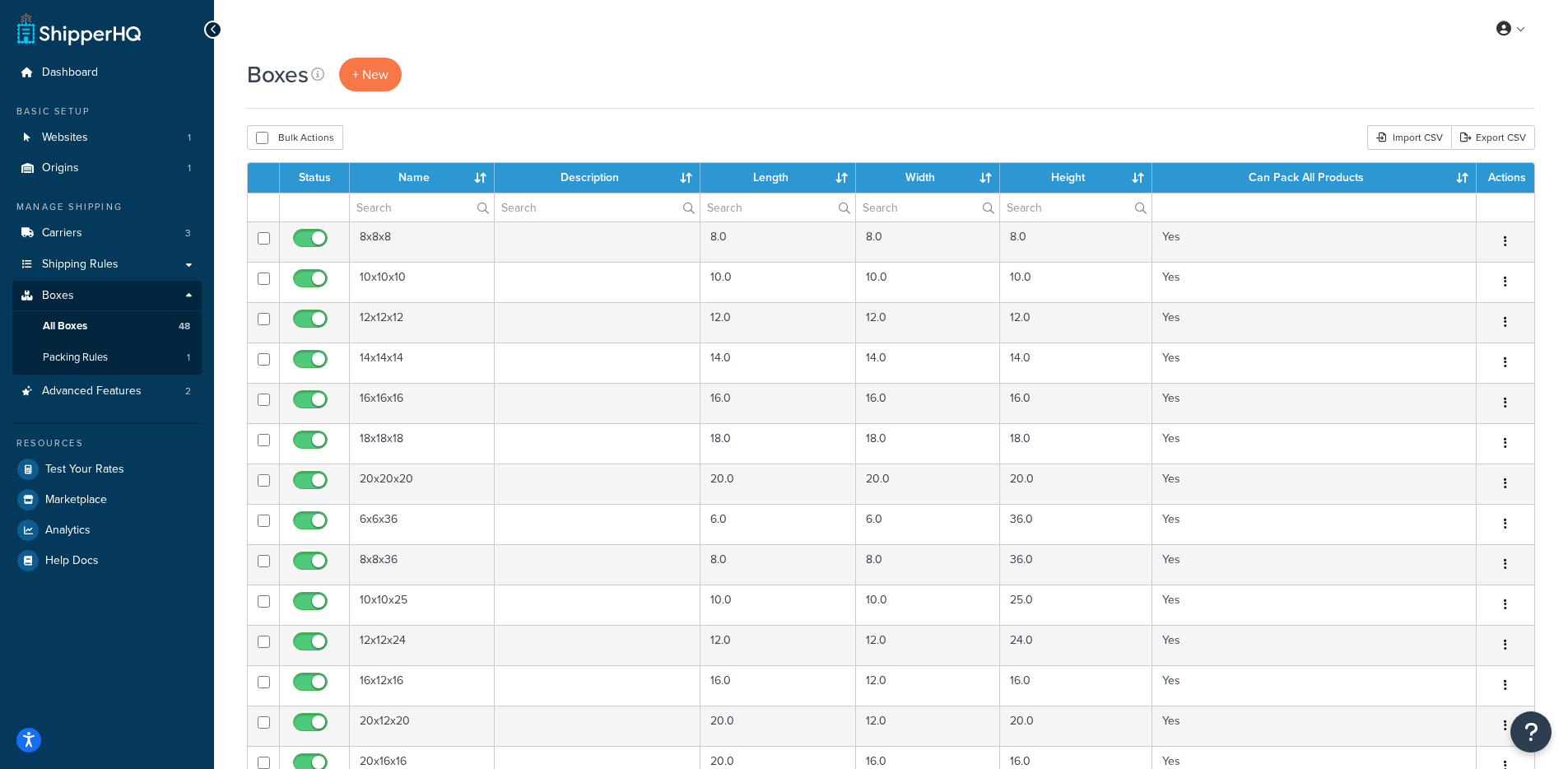
click at [839, 175] on th "Length" at bounding box center [777, 177] width 155 height 30
click at [480, 178] on th "Name" at bounding box center [422, 177] width 145 height 30
click at [1457, 175] on th "Can Pack All Products" at bounding box center [1315, 177] width 324 height 30
click at [1464, 177] on th "Can Pack All Products" at bounding box center [1315, 177] width 324 height 30
click at [1135, 176] on th "Height" at bounding box center [1076, 177] width 152 height 30
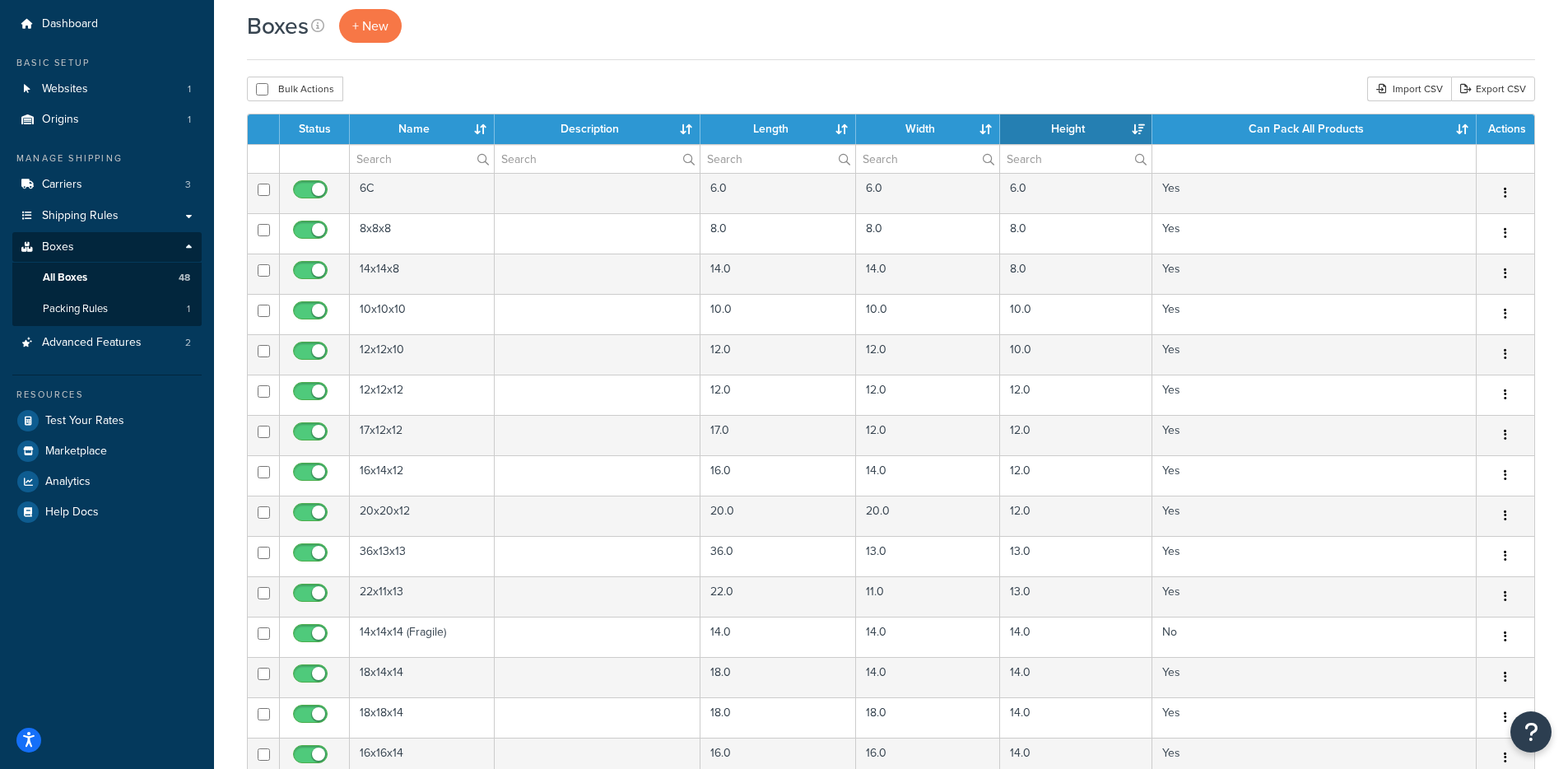
scroll to position [50, 0]
click at [119, 349] on span "Advanced Features" at bounding box center [91, 342] width 100 height 14
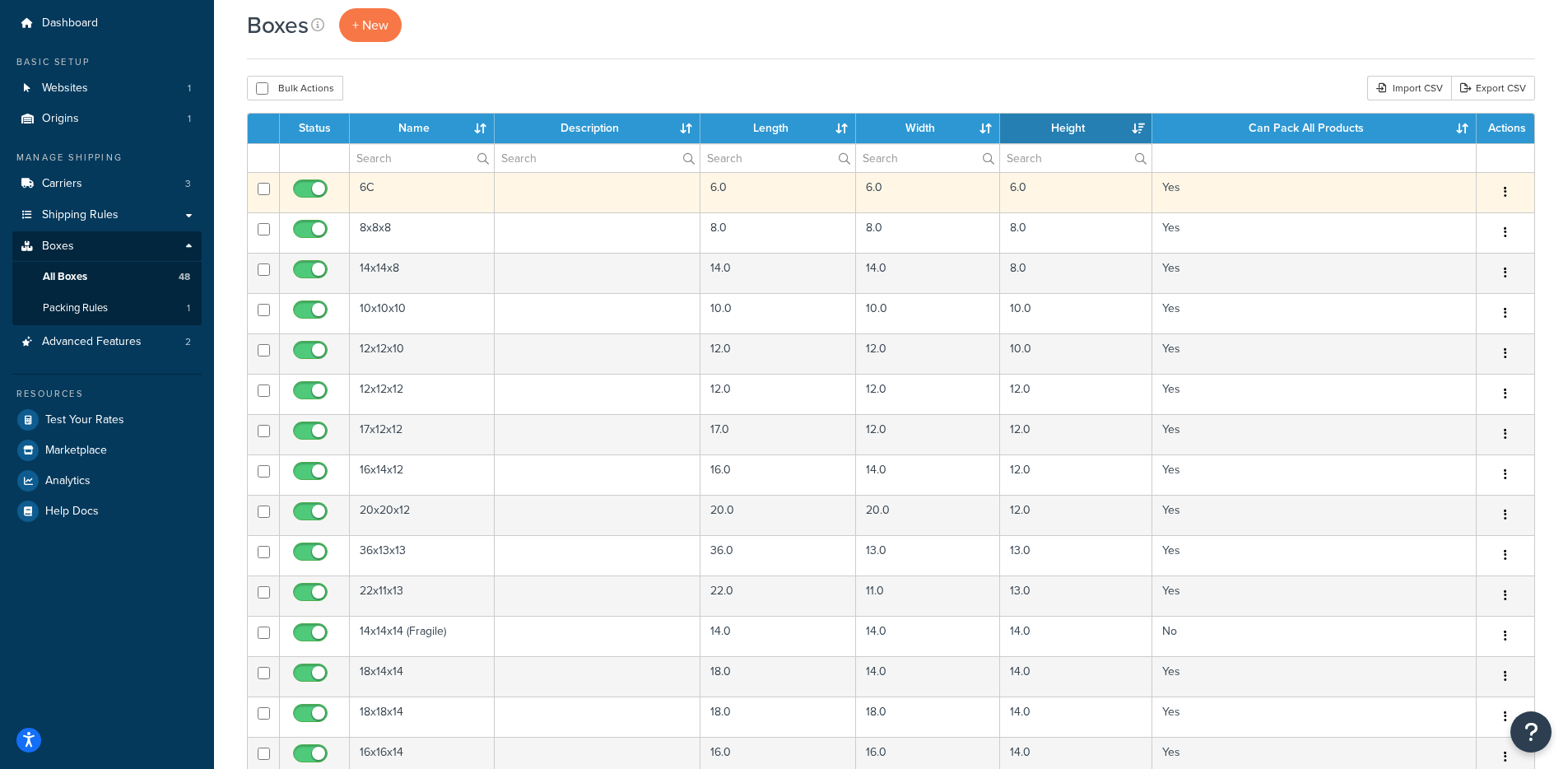
click at [1510, 192] on button "button" at bounding box center [1505, 192] width 23 height 27
click at [1466, 219] on link "Edit" at bounding box center [1451, 223] width 131 height 33
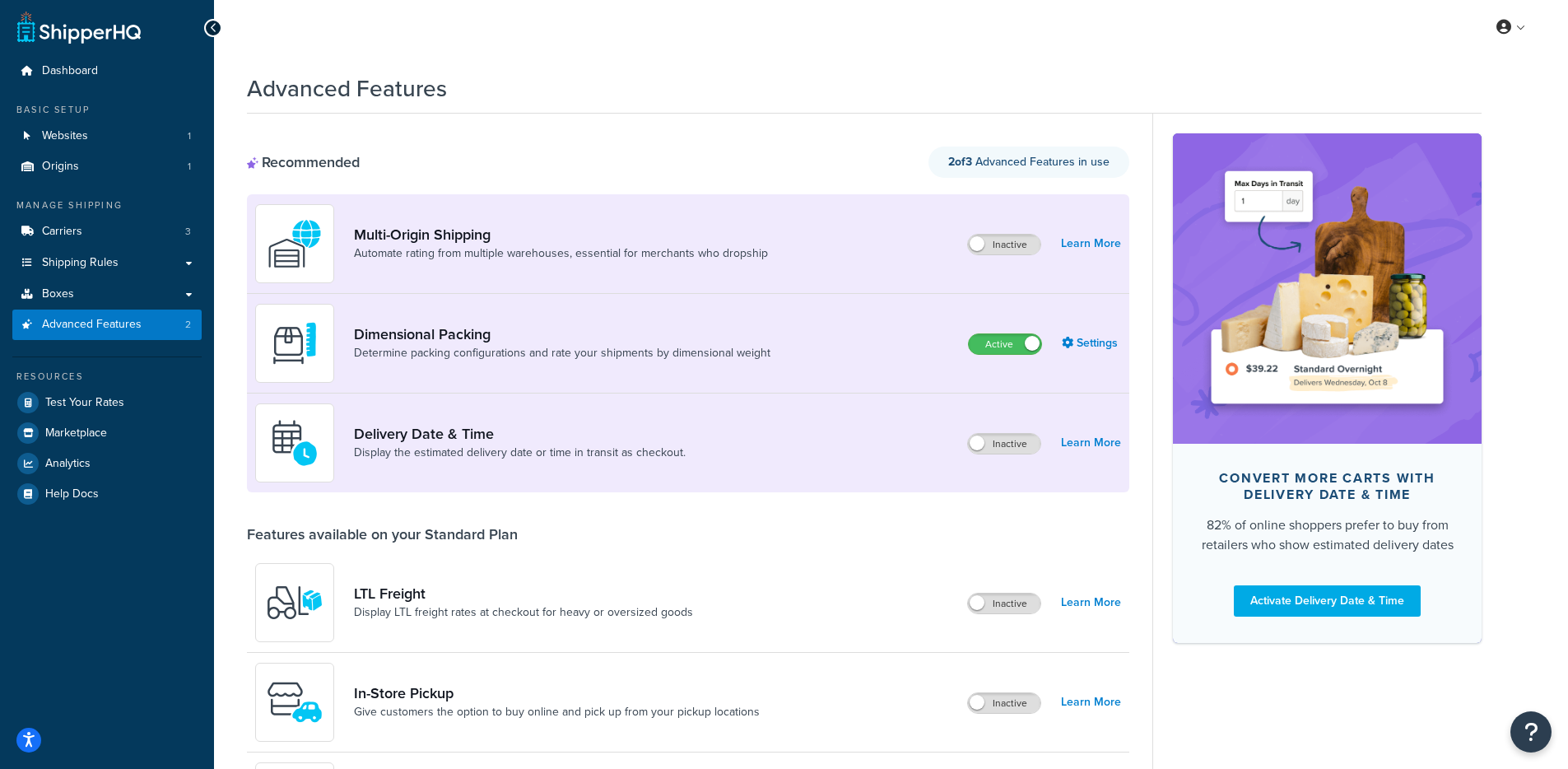
scroll to position [3, 0]
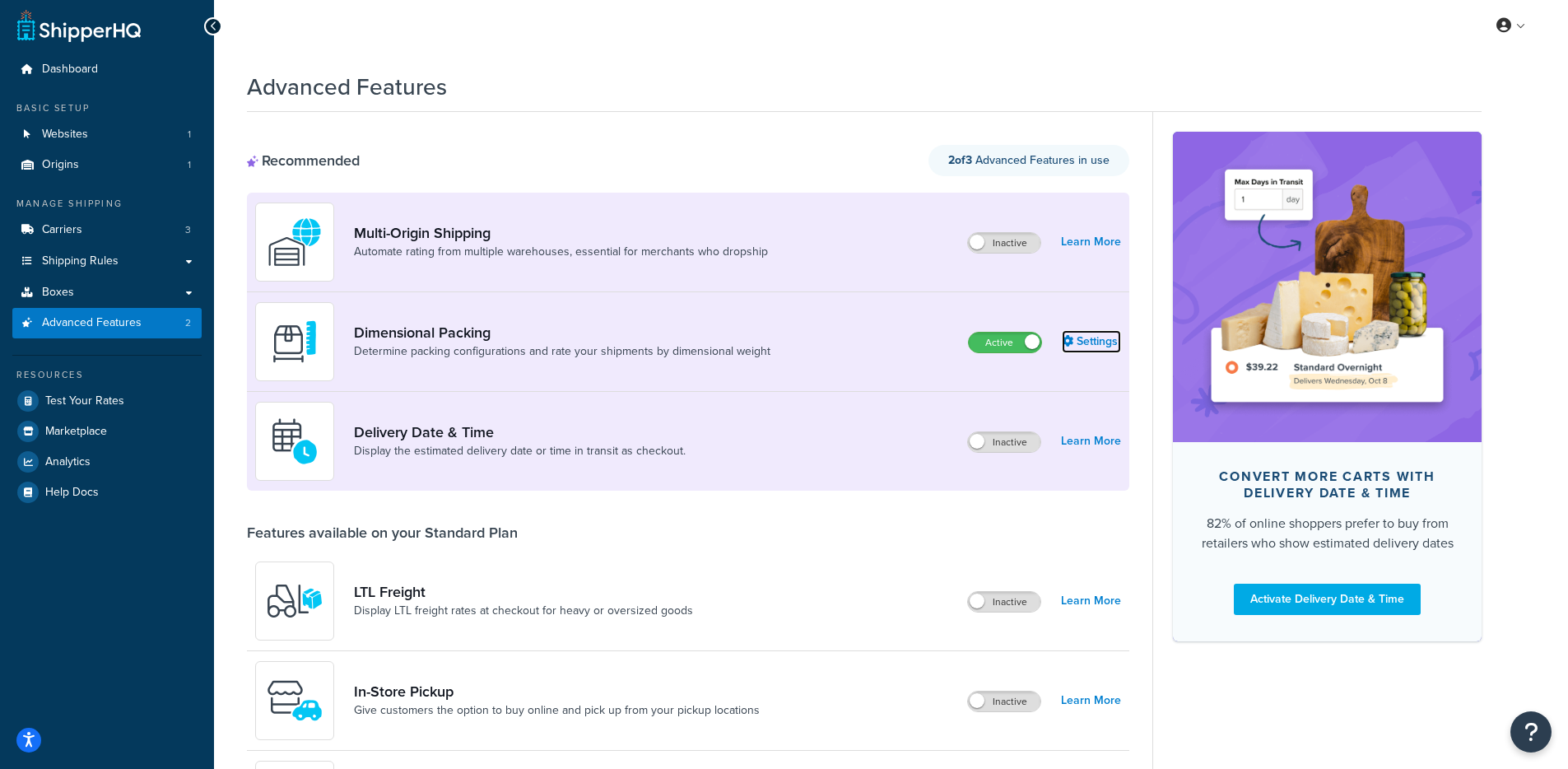
click at [1094, 336] on link "Settings" at bounding box center [1092, 342] width 59 height 23
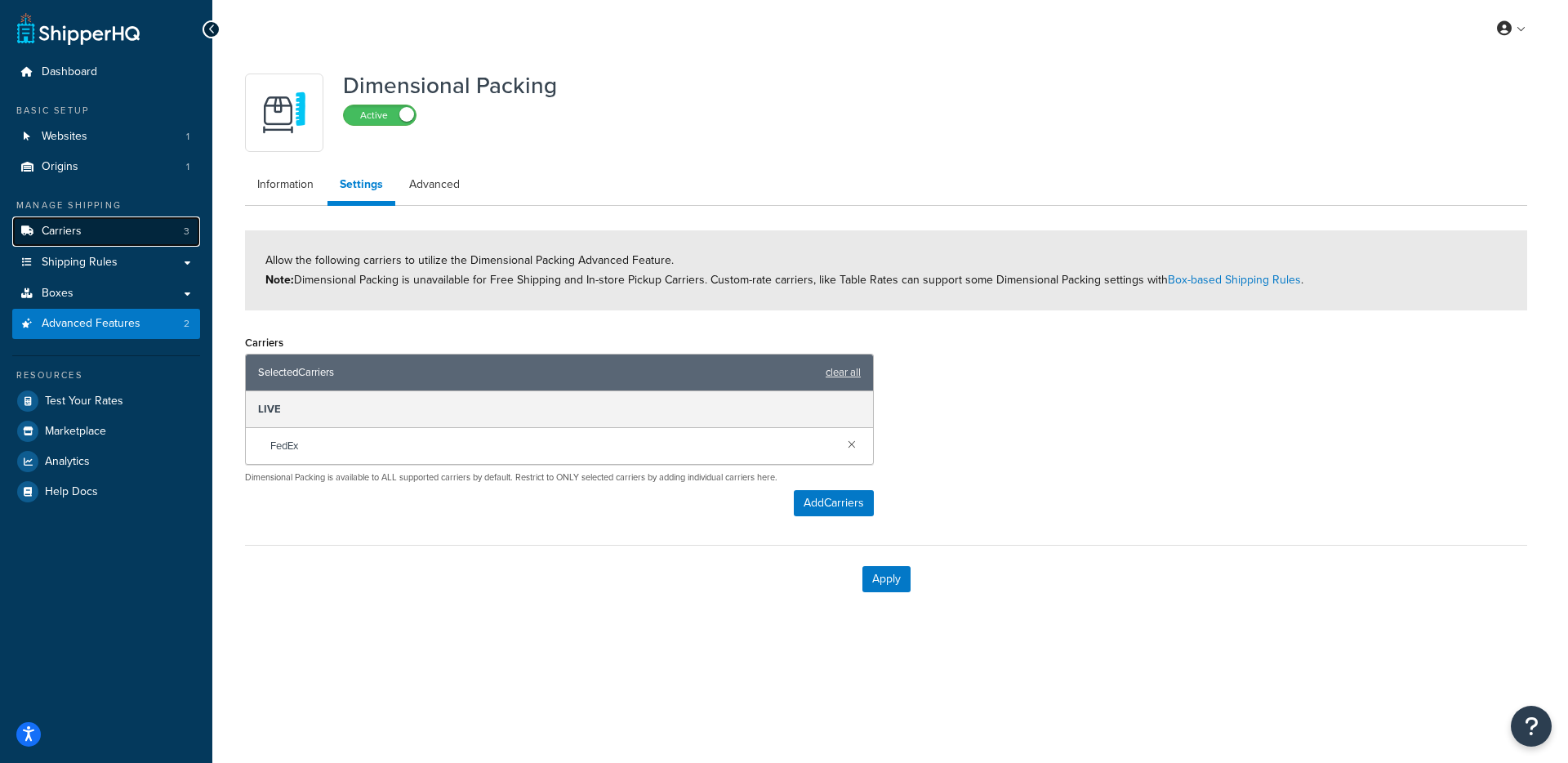
click at [112, 232] on link "Carriers 3" at bounding box center [106, 232] width 188 height 30
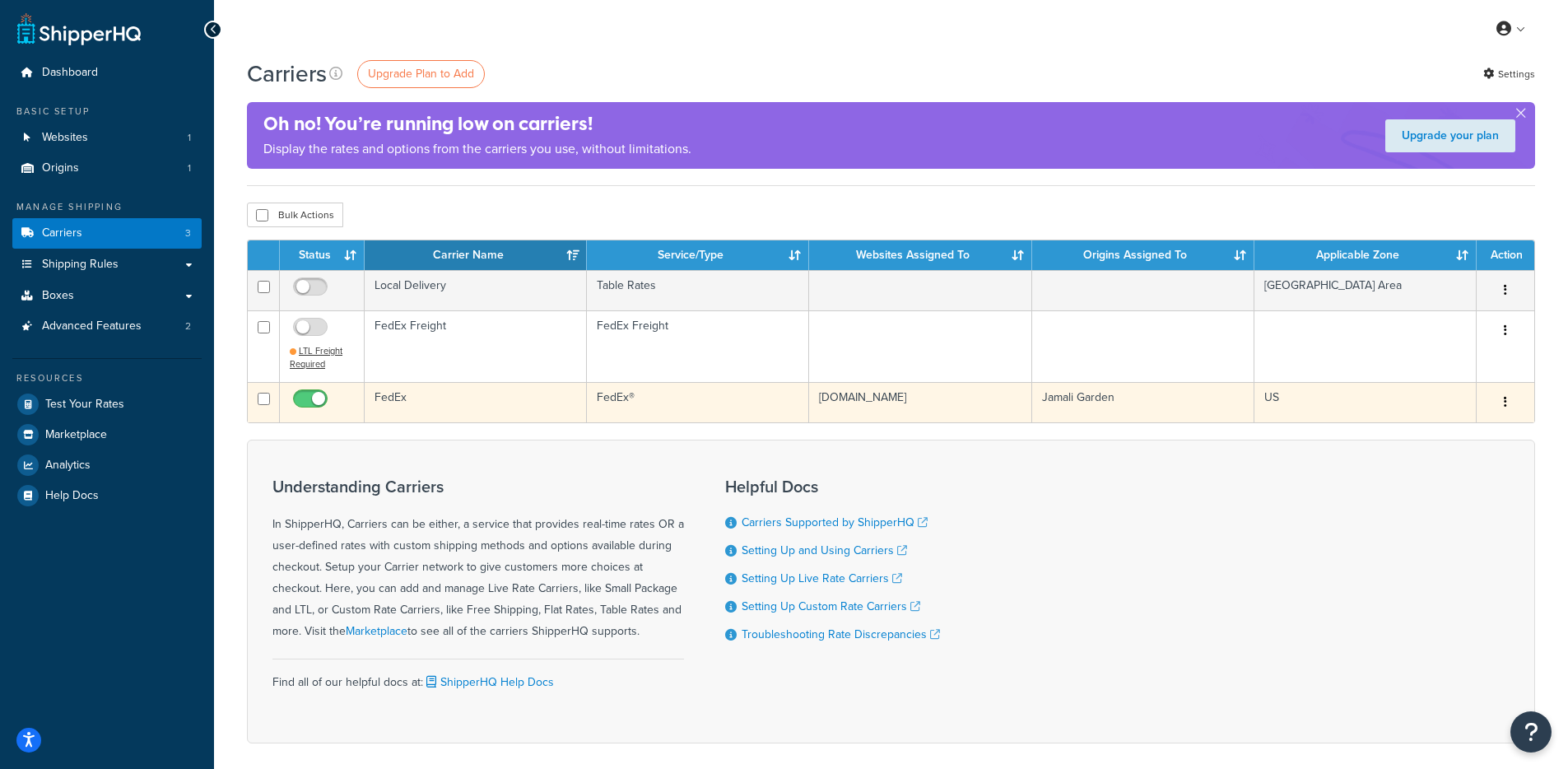
click at [507, 415] on td "FedEx" at bounding box center [475, 402] width 222 height 40
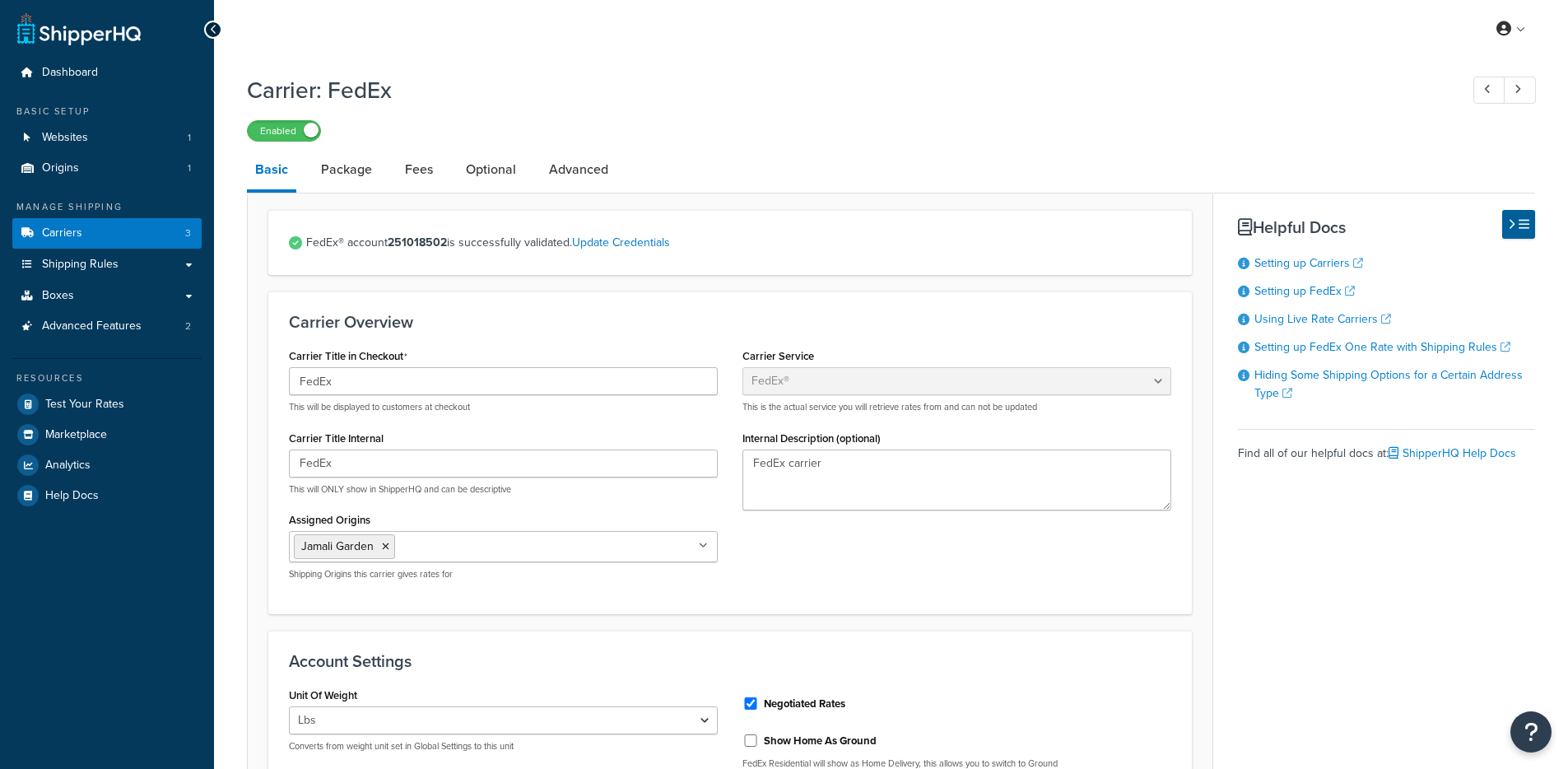
select select "fedEx"
select select "REGULAR_PICKUP"
select select "YOUR_PACKAGING"
click at [151, 403] on link "Test Your Rates" at bounding box center [107, 404] width 190 height 30
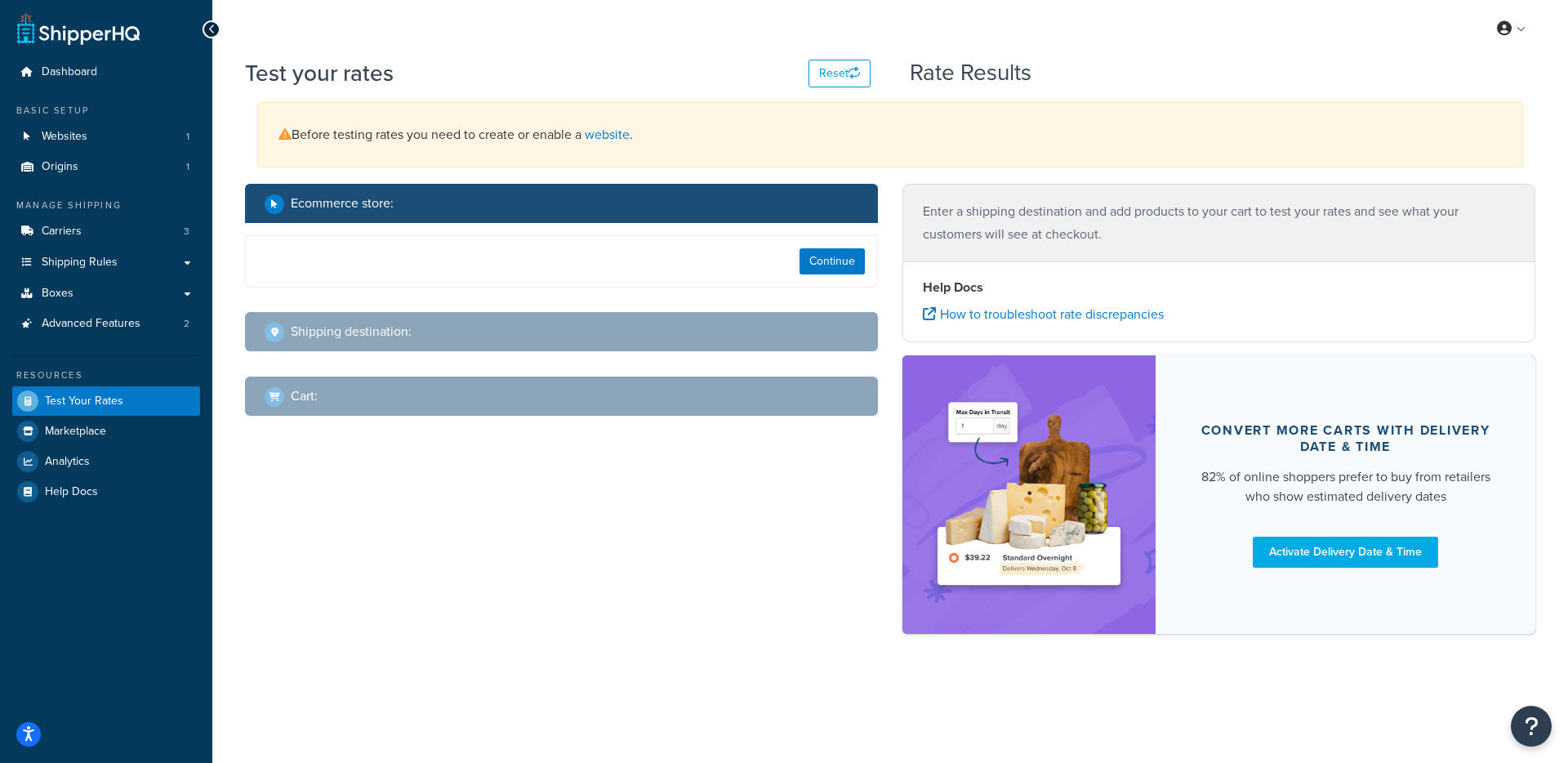
select select "TX"
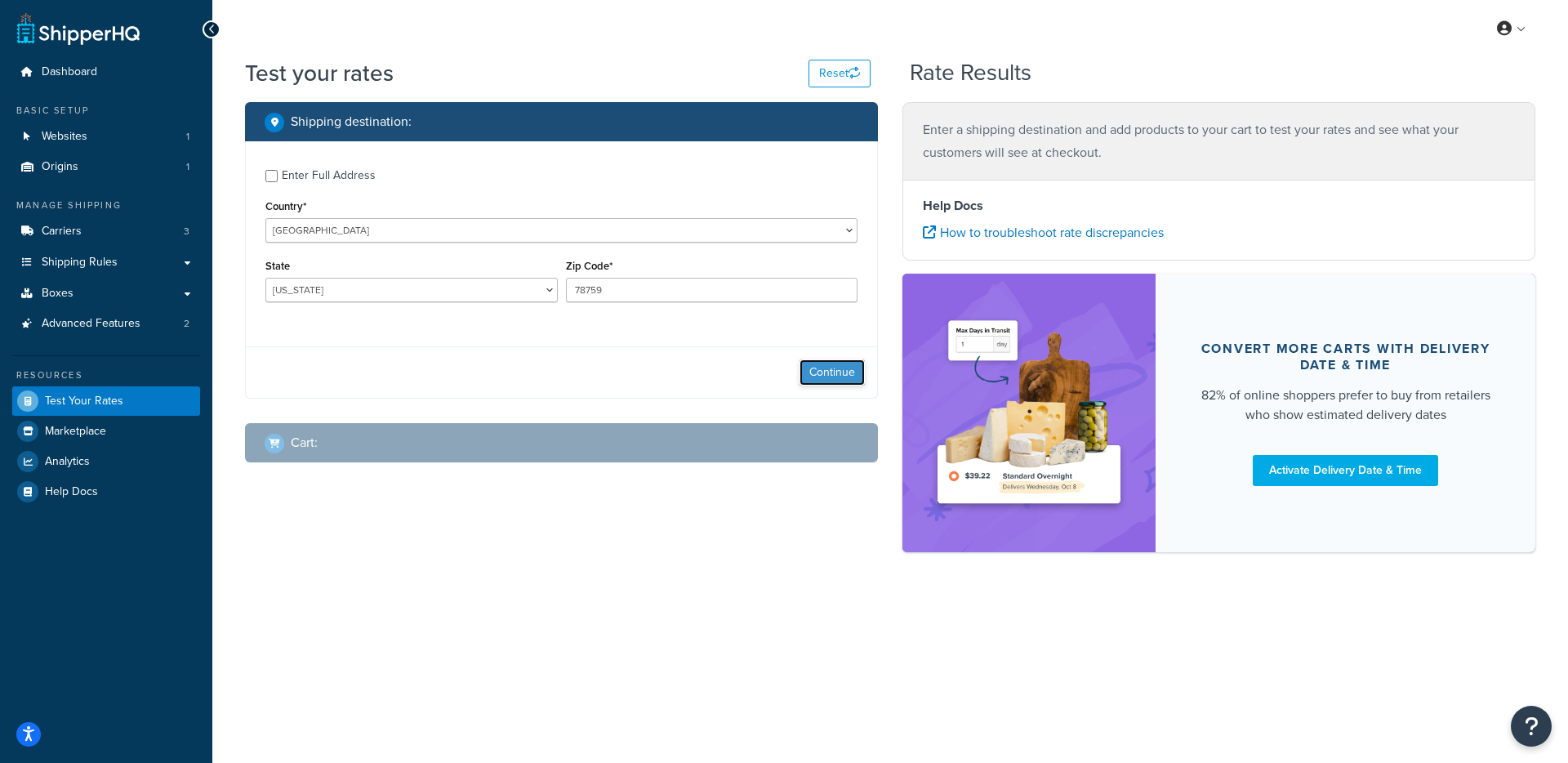
click at [819, 378] on button "Continue" at bounding box center [832, 373] width 65 height 26
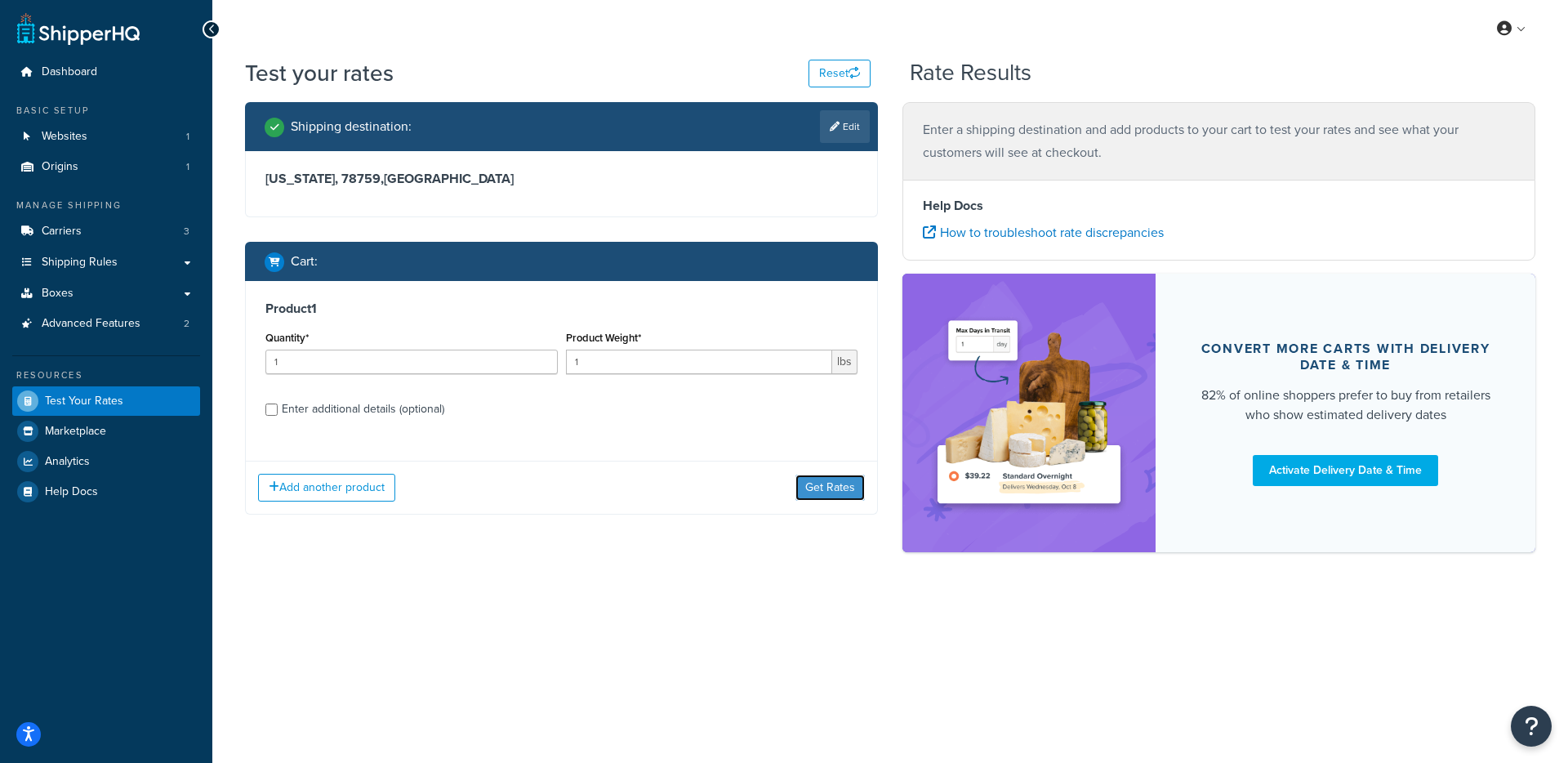
click at [819, 494] on button "Get Rates" at bounding box center [830, 488] width 69 height 26
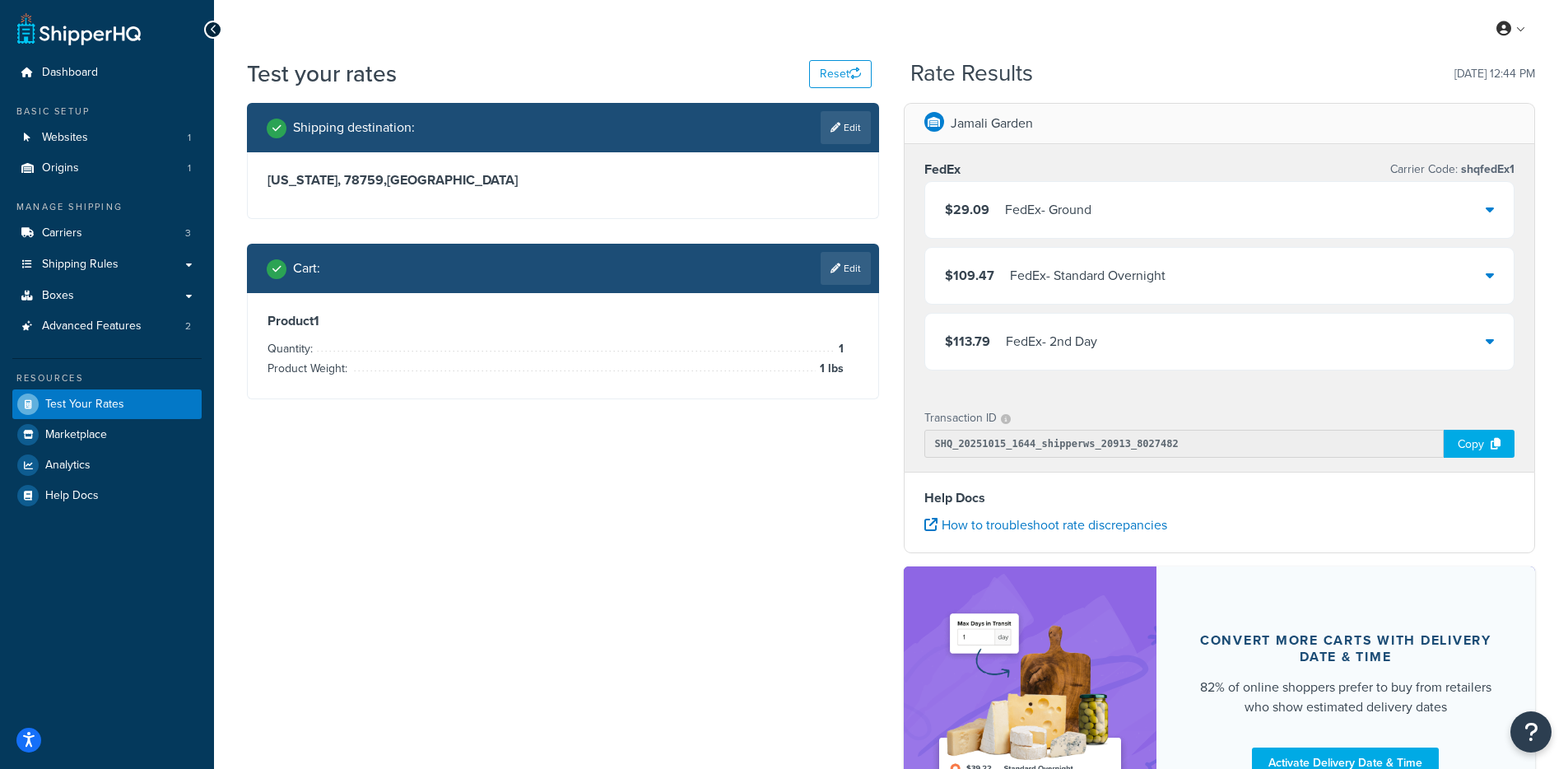
click at [1037, 201] on div "FedEx - Ground" at bounding box center [1048, 210] width 87 height 23
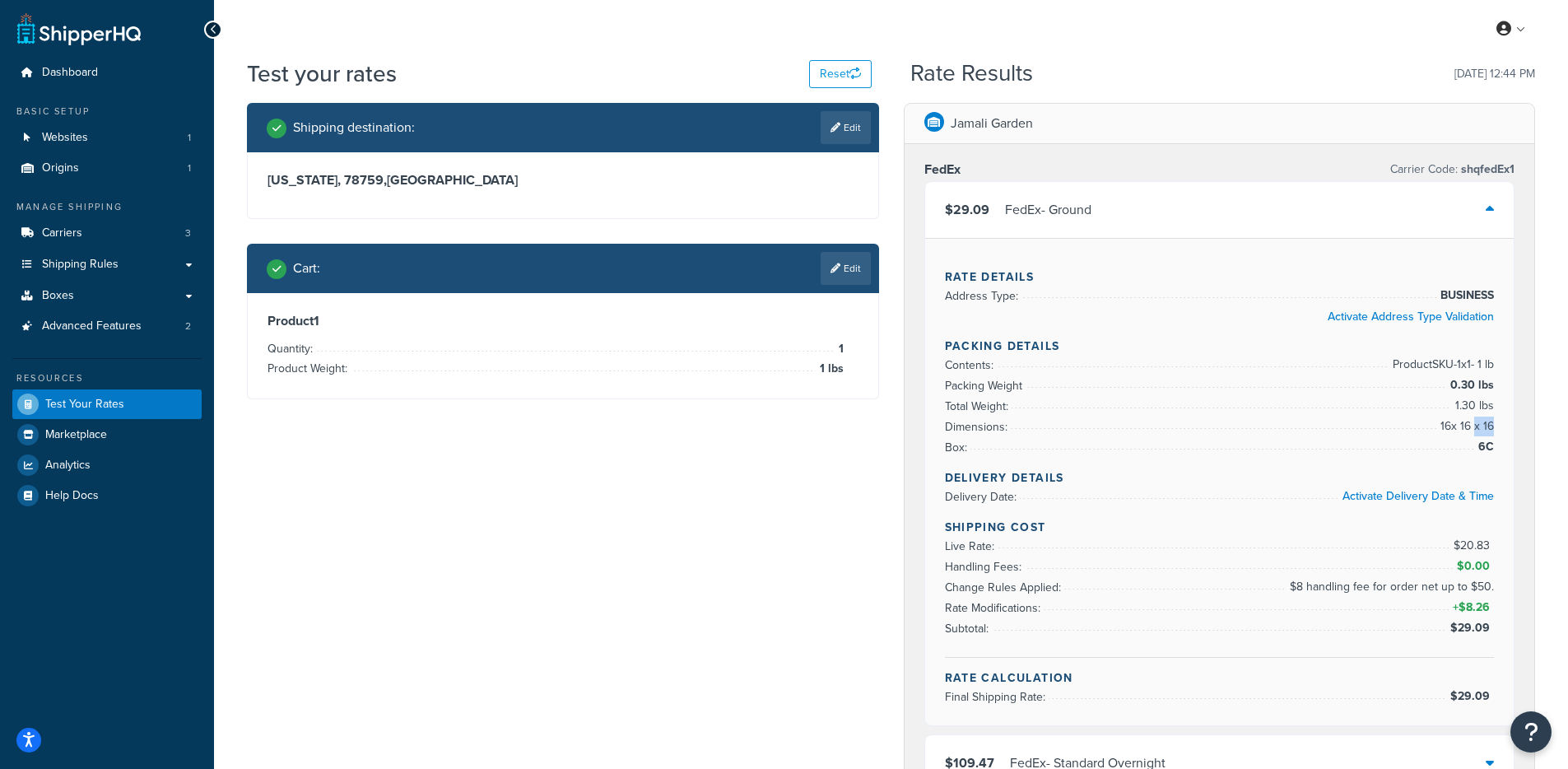
drag, startPoint x: 1007, startPoint y: 439, endPoint x: 1476, endPoint y: 431, distance: 469.1
click at [1476, 431] on ul "Contents: Product SKU-1 x 1 - 1 lb Packing Weight 0.30 lbs Total Weight: 1.30 l…" at bounding box center [1219, 406] width 550 height 103
click at [1476, 431] on span "16 x 16 x 16" at bounding box center [1465, 426] width 57 height 20
drag, startPoint x: 1413, startPoint y: 429, endPoint x: 1498, endPoint y: 428, distance: 85.0
click at [1498, 428] on div "Rate Details Address Type: BUSINESS Activate Address Type Validation Packing De…" at bounding box center [1219, 482] width 590 height 488
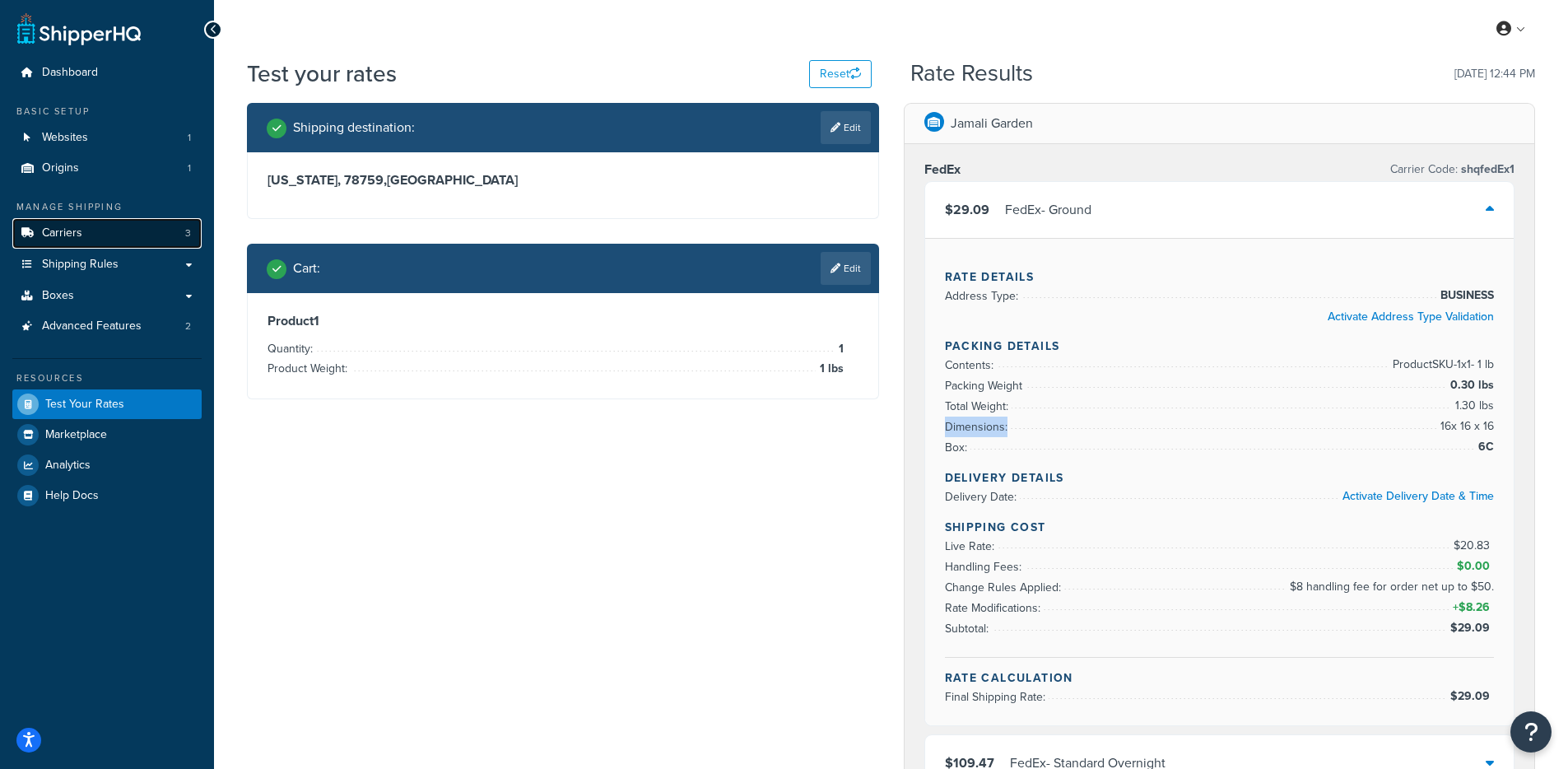
click at [111, 234] on link "Carriers 3" at bounding box center [107, 233] width 190 height 30
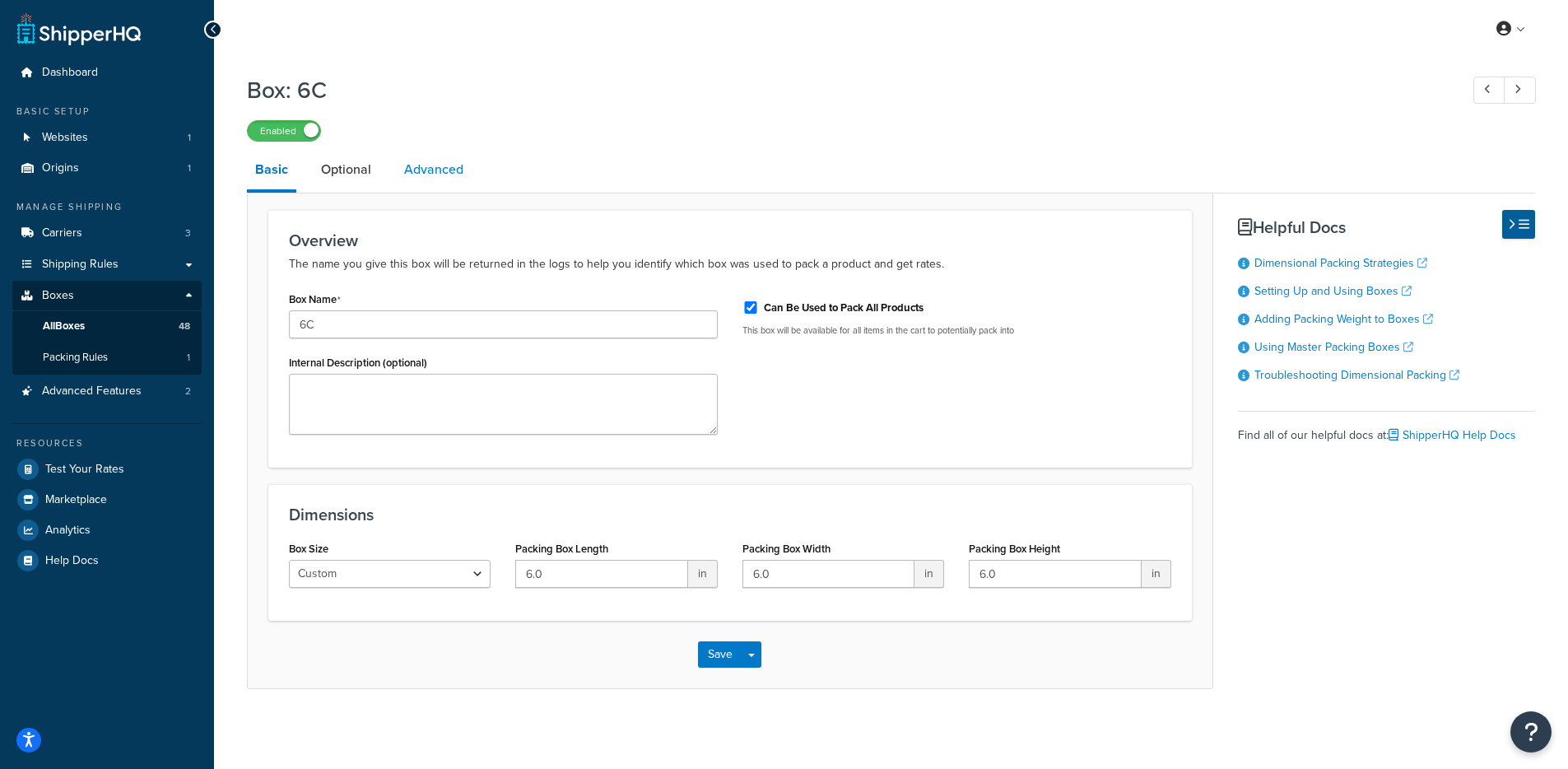
click at [428, 161] on link "Advanced" at bounding box center [434, 169] width 76 height 39
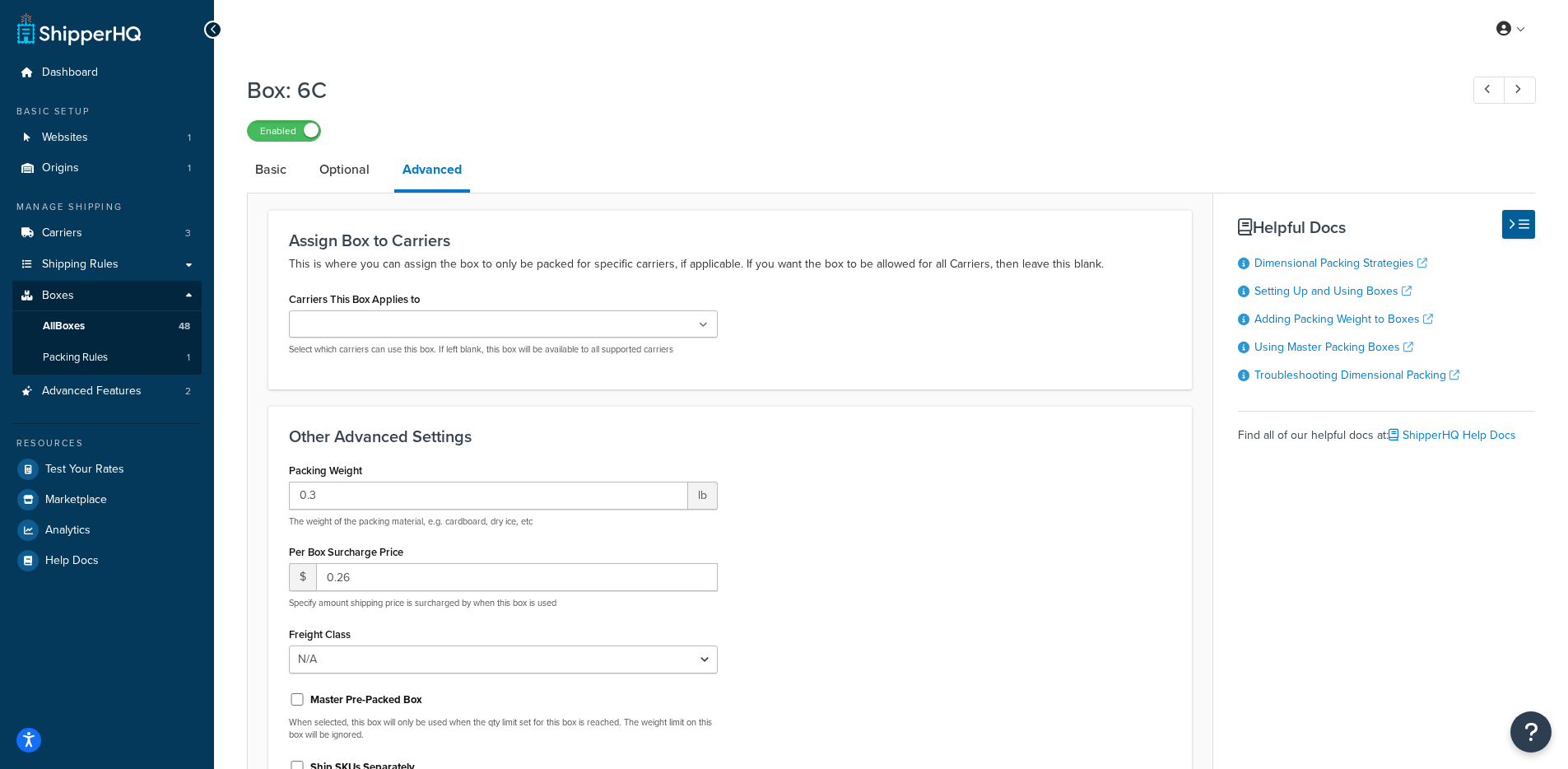
drag, startPoint x: 356, startPoint y: 118, endPoint x: 346, endPoint y: 164, distance: 47.1
click at [356, 118] on div "Enabled" at bounding box center [891, 130] width 1288 height 23
click at [342, 172] on link "Optional" at bounding box center [345, 169] width 67 height 39
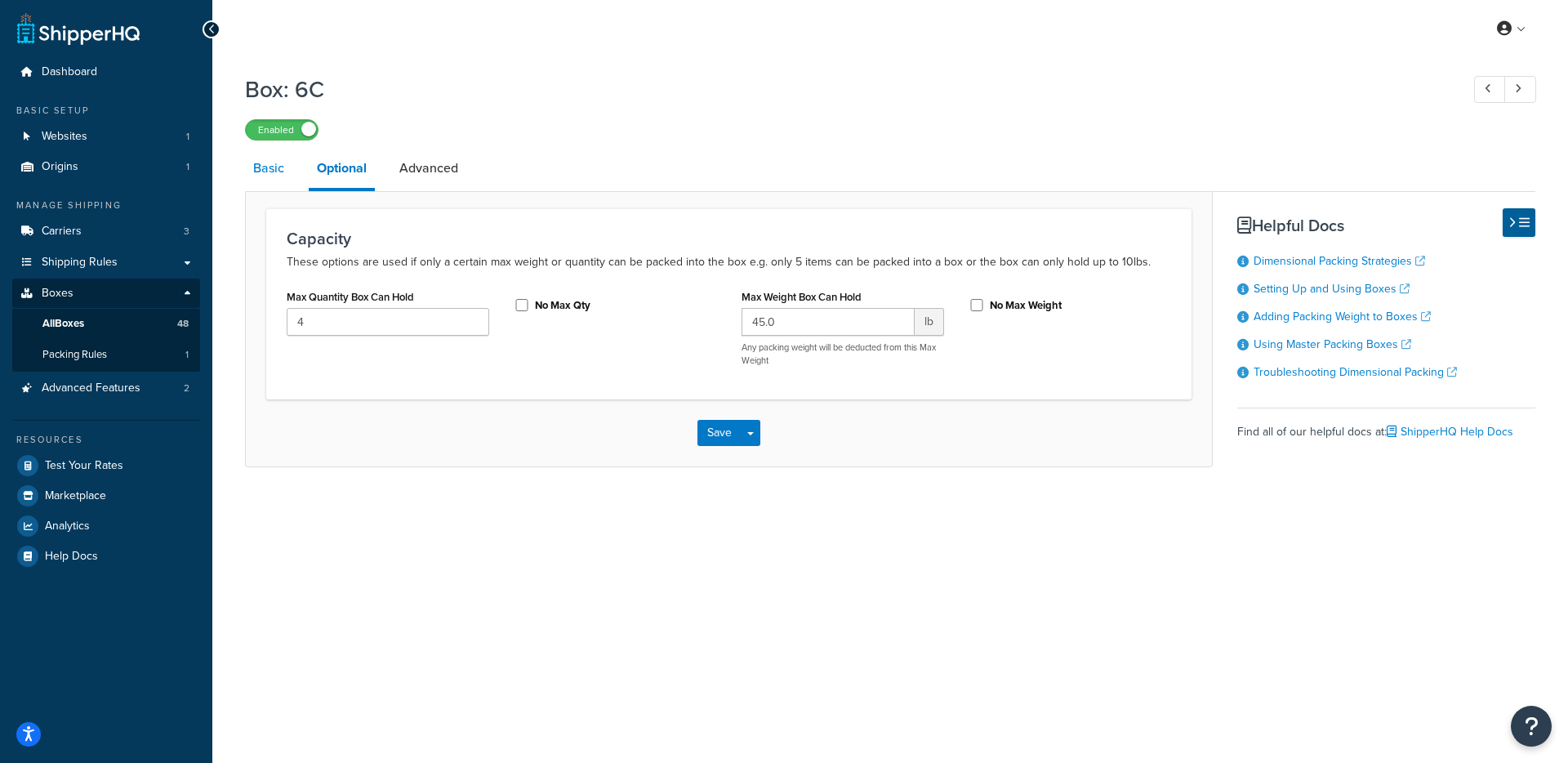
drag, startPoint x: 280, startPoint y: 177, endPoint x: 277, endPoint y: 188, distance: 11.4
click at [280, 177] on link "Basic" at bounding box center [268, 167] width 47 height 39
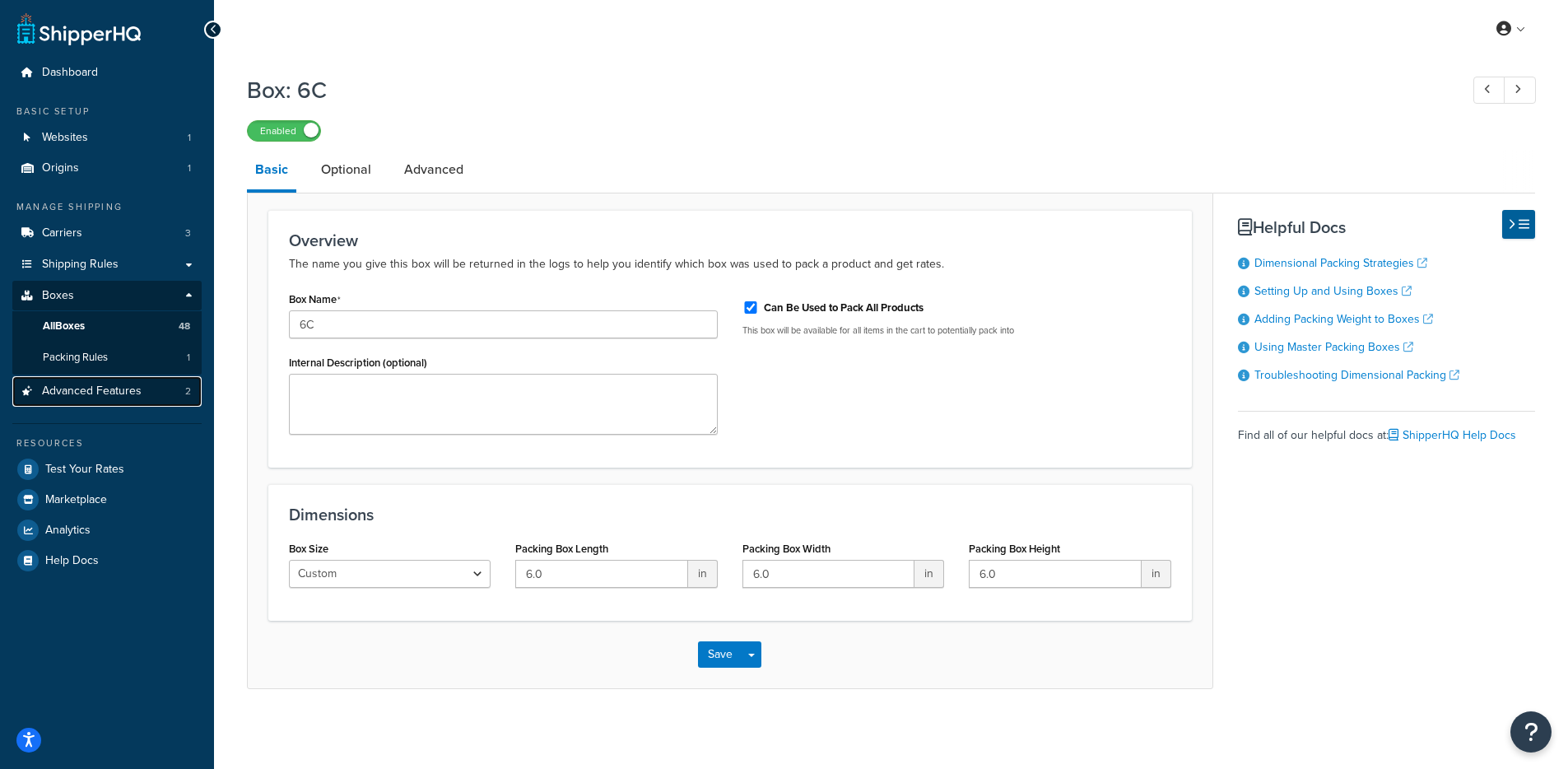
click at [131, 391] on span "Advanced Features" at bounding box center [91, 392] width 100 height 14
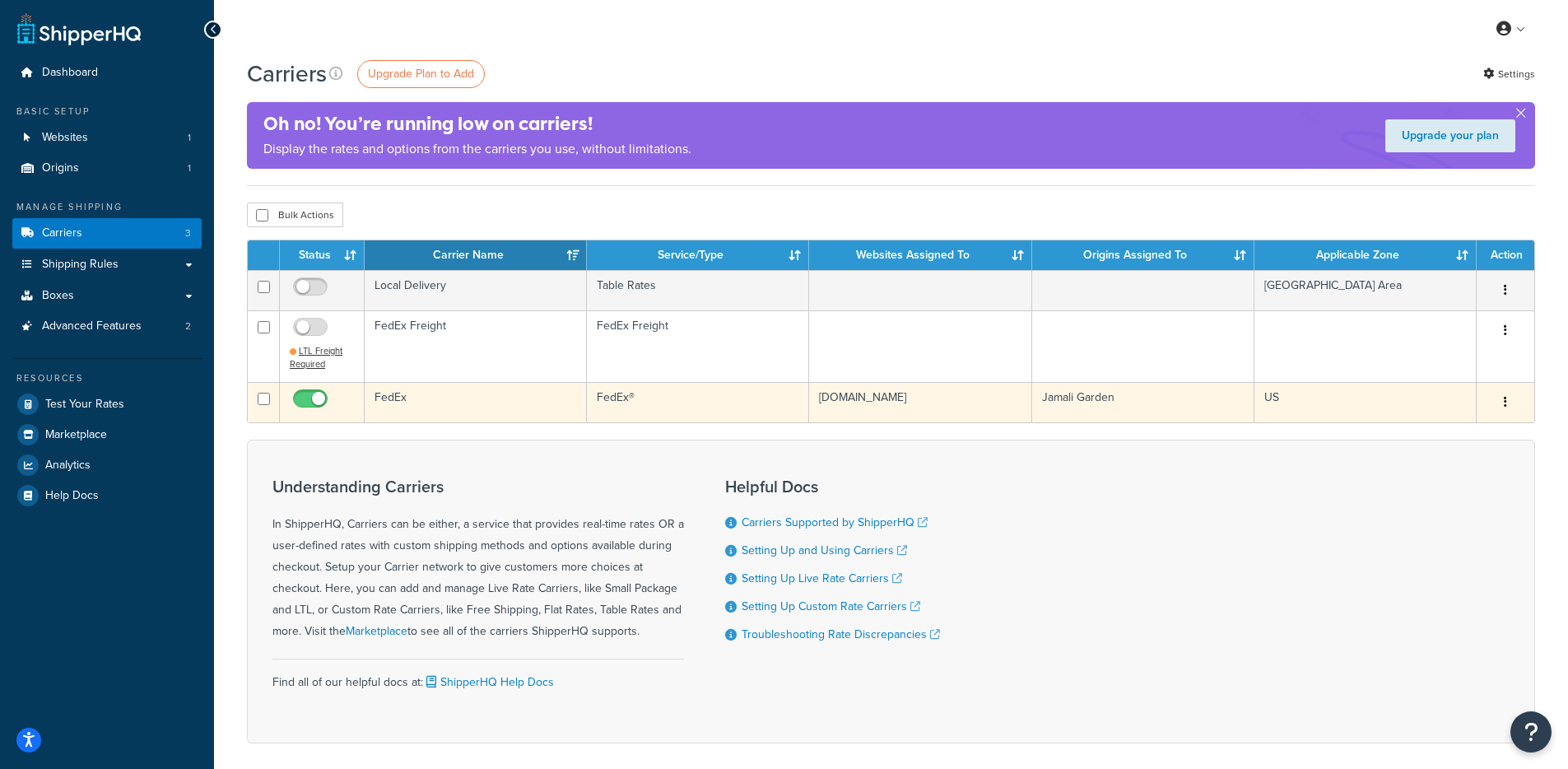
click at [547, 401] on td "FedEx" at bounding box center [475, 402] width 222 height 40
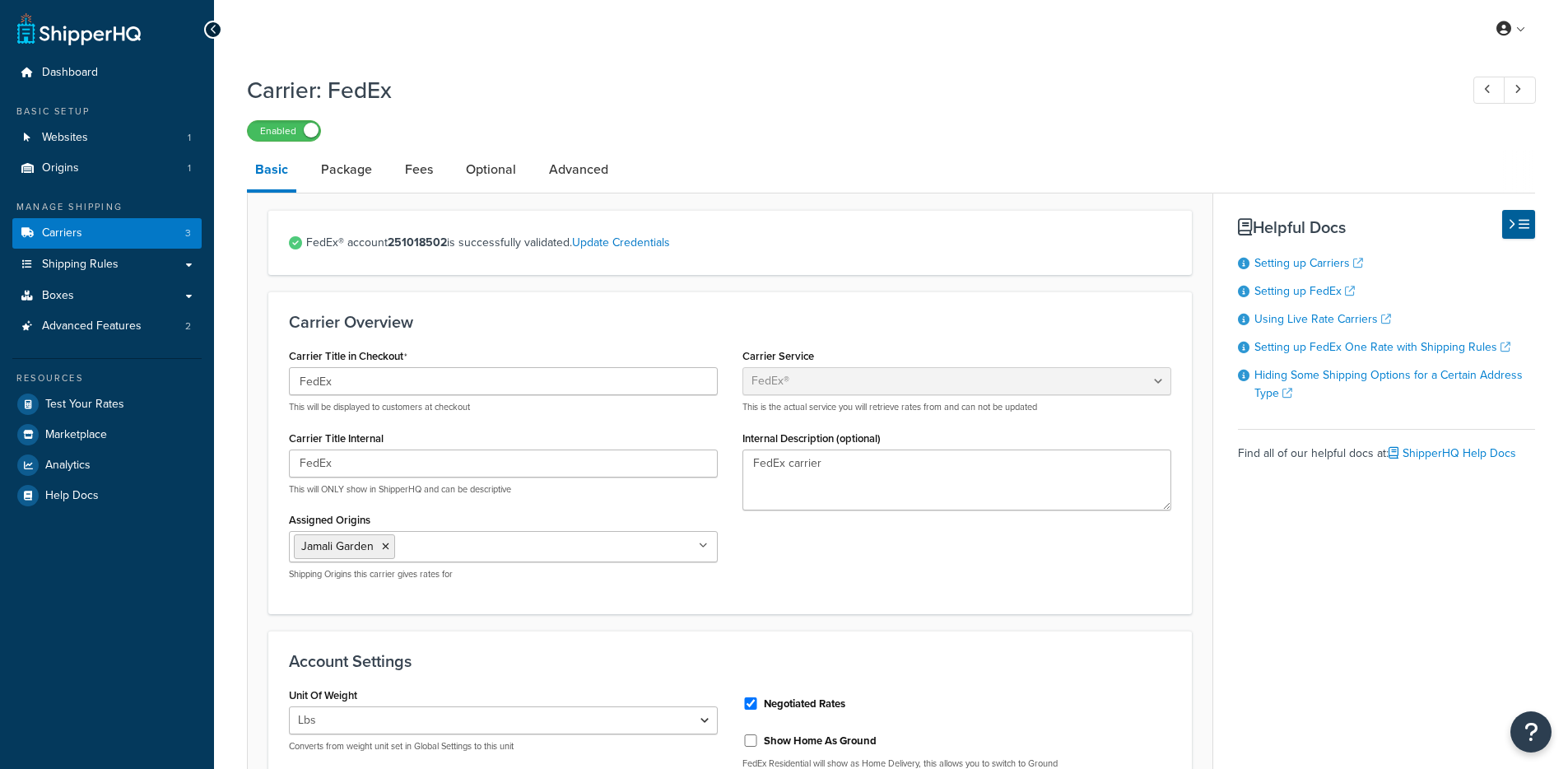
select select "fedEx"
select select "REGULAR_PICKUP"
select select "YOUR_PACKAGING"
click at [370, 175] on link "Package" at bounding box center [346, 169] width 68 height 39
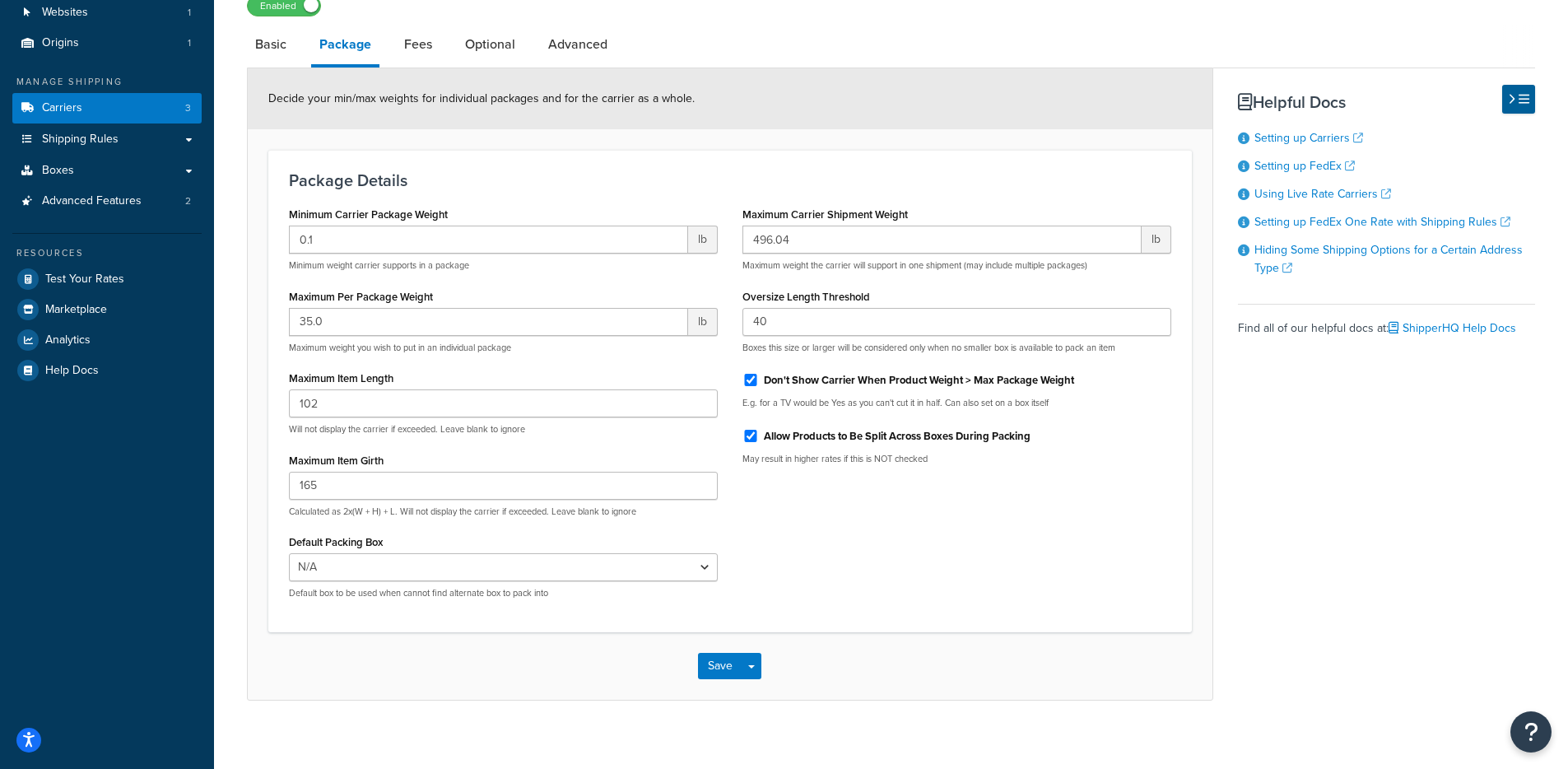
scroll to position [142, 0]
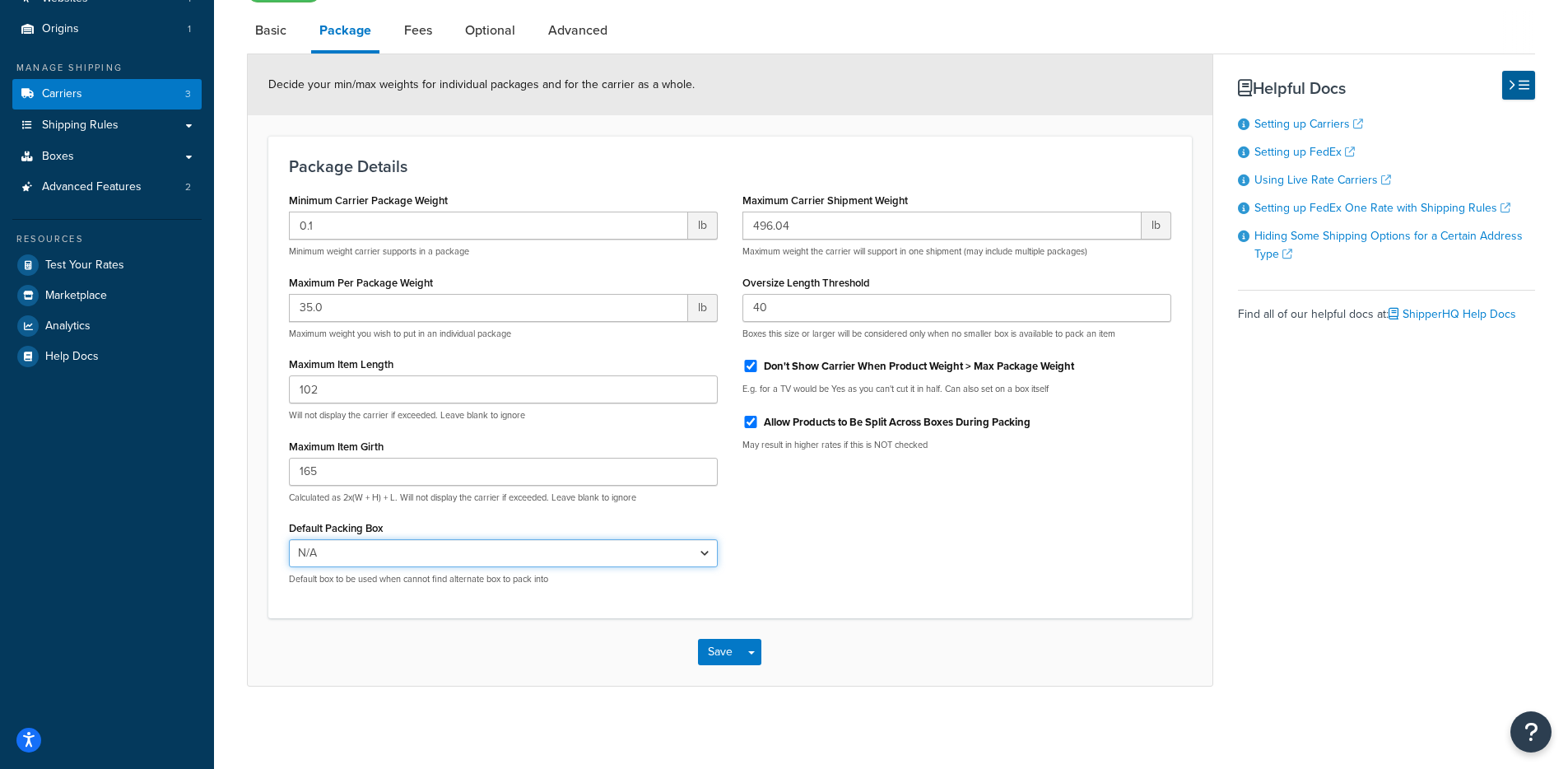
click at [351, 549] on select "N/A 14x14x14 (Fragile)" at bounding box center [503, 553] width 429 height 28
click at [322, 536] on div "Default Packing Box N/A 14x14x14 (Fragile) Default box to be used when cannot f…" at bounding box center [503, 551] width 429 height 70
click at [332, 543] on select "N/A 14x14x14 (Fragile)" at bounding box center [503, 553] width 429 height 28
click at [421, 34] on link "Fees" at bounding box center [418, 30] width 45 height 39
select select "AFTER"
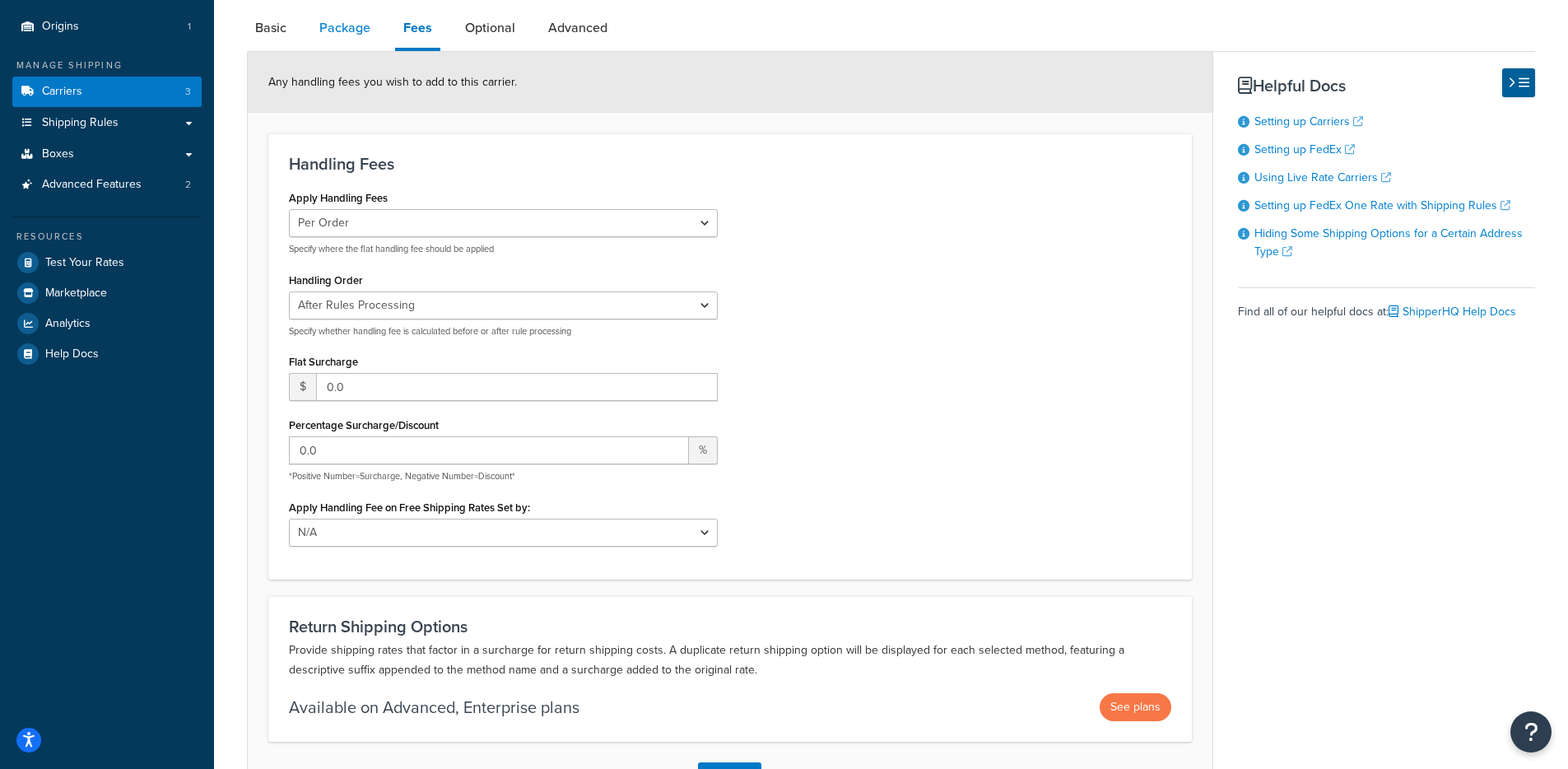
click at [328, 44] on link "Package" at bounding box center [345, 28] width 68 height 39
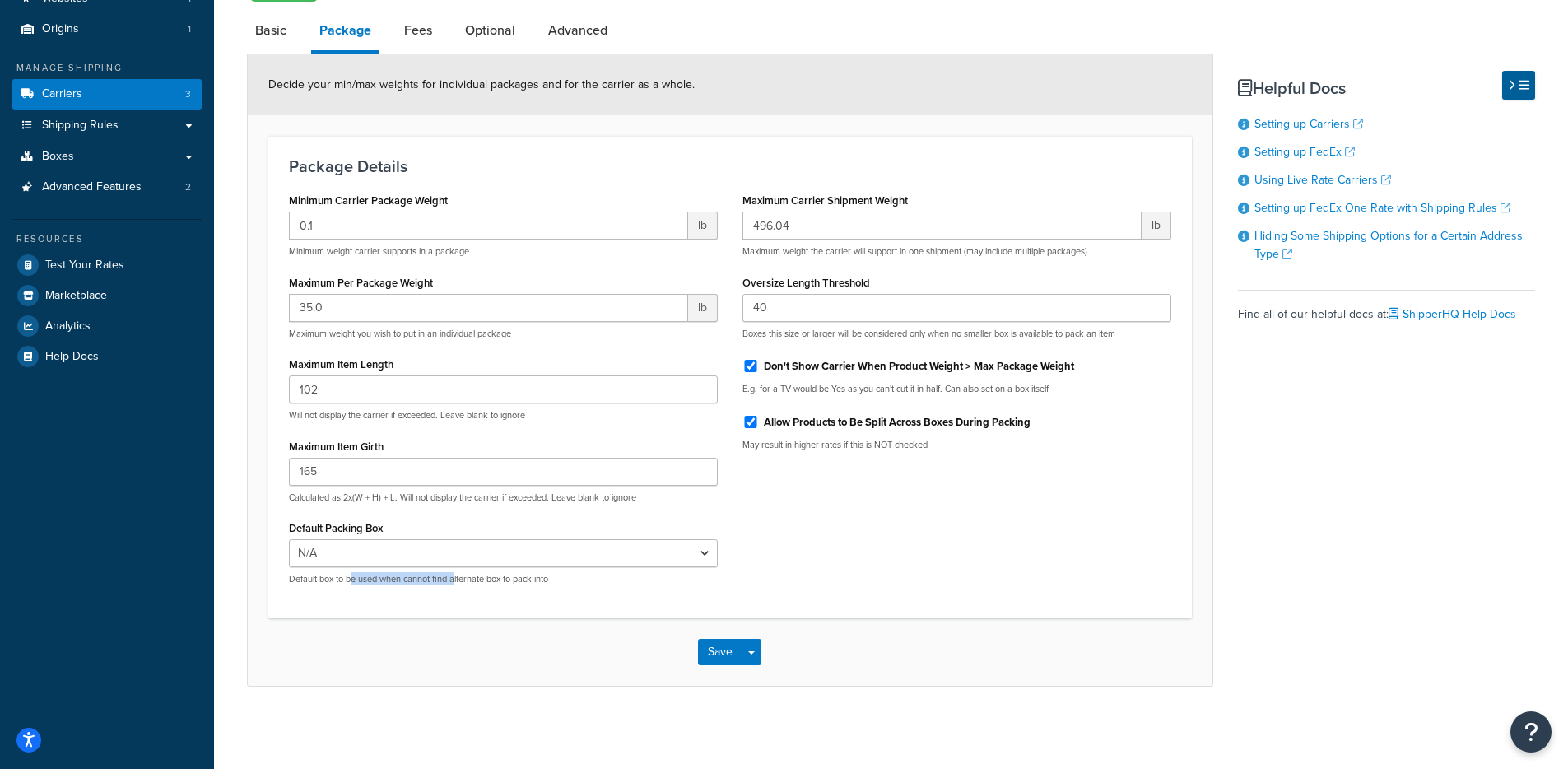
drag, startPoint x: 403, startPoint y: 582, endPoint x: 461, endPoint y: 593, distance: 59.0
click at [457, 585] on div "Minimum Carrier Package Weight 0.1 lb Minimum weight carrier supports in a pack…" at bounding box center [503, 393] width 453 height 409
drag, startPoint x: 469, startPoint y: 619, endPoint x: 514, endPoint y: 603, distance: 47.8
click at [470, 619] on div "Save Save Dropdown Save and Edit" at bounding box center [730, 652] width 965 height 68
drag, startPoint x: 600, startPoint y: 578, endPoint x: 277, endPoint y: 578, distance: 323.0
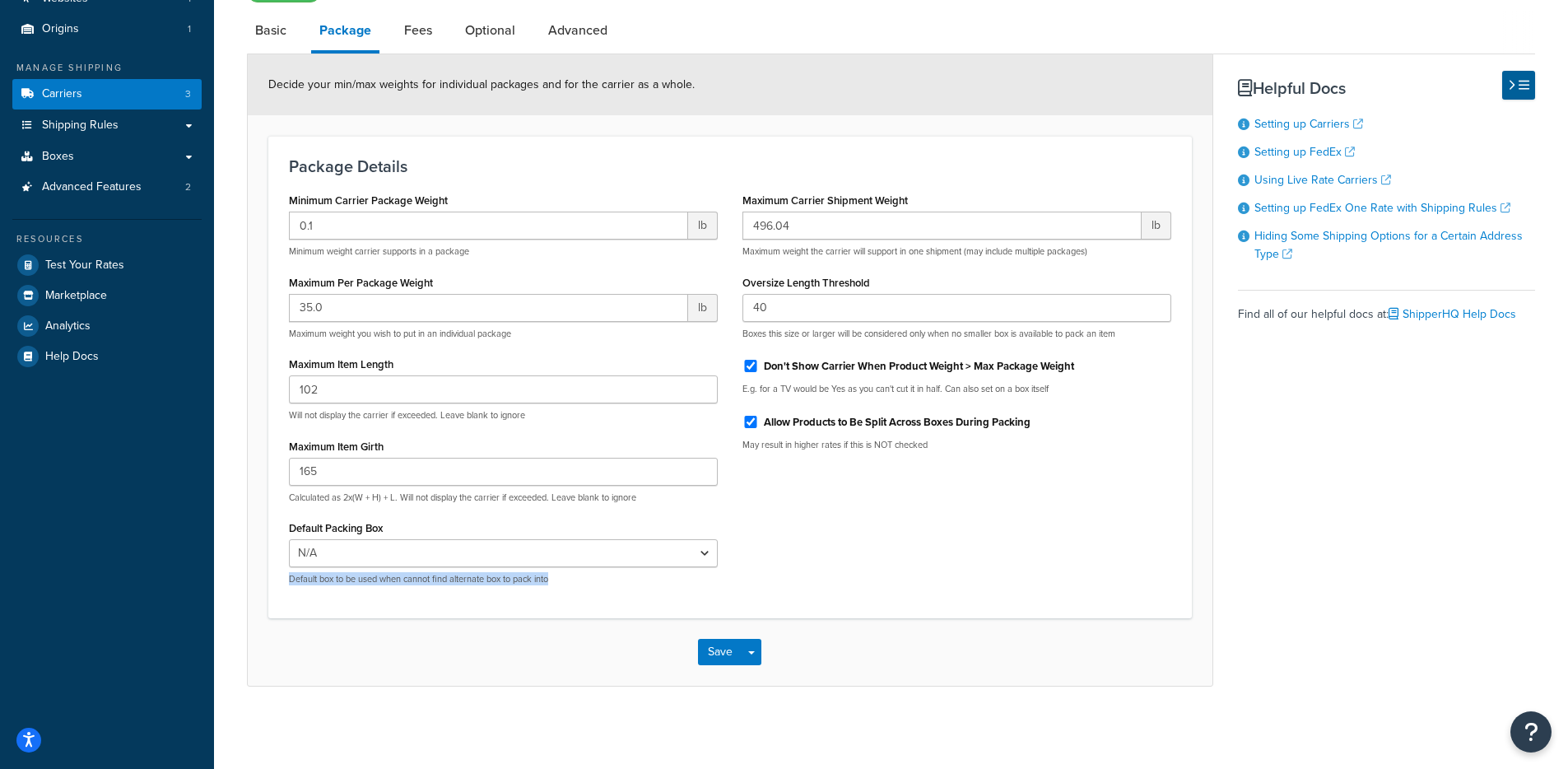
click at [278, 578] on div "Minimum Carrier Package Weight 0.1 lb Minimum weight carrier supports in a pack…" at bounding box center [503, 393] width 453 height 409
click at [278, 581] on div "Minimum Carrier Package Weight 0.1 lb Minimum weight carrier supports in a pack…" at bounding box center [503, 393] width 453 height 409
drag, startPoint x: 331, startPoint y: 576, endPoint x: 580, endPoint y: 582, distance: 249.1
click at [564, 578] on div "Minimum Carrier Package Weight 0.1 lb Minimum weight carrier supports in a pack…" at bounding box center [503, 393] width 453 height 409
click at [593, 585] on div "Minimum Carrier Package Weight 0.1 lb Minimum weight carrier supports in a pack…" at bounding box center [503, 393] width 453 height 409
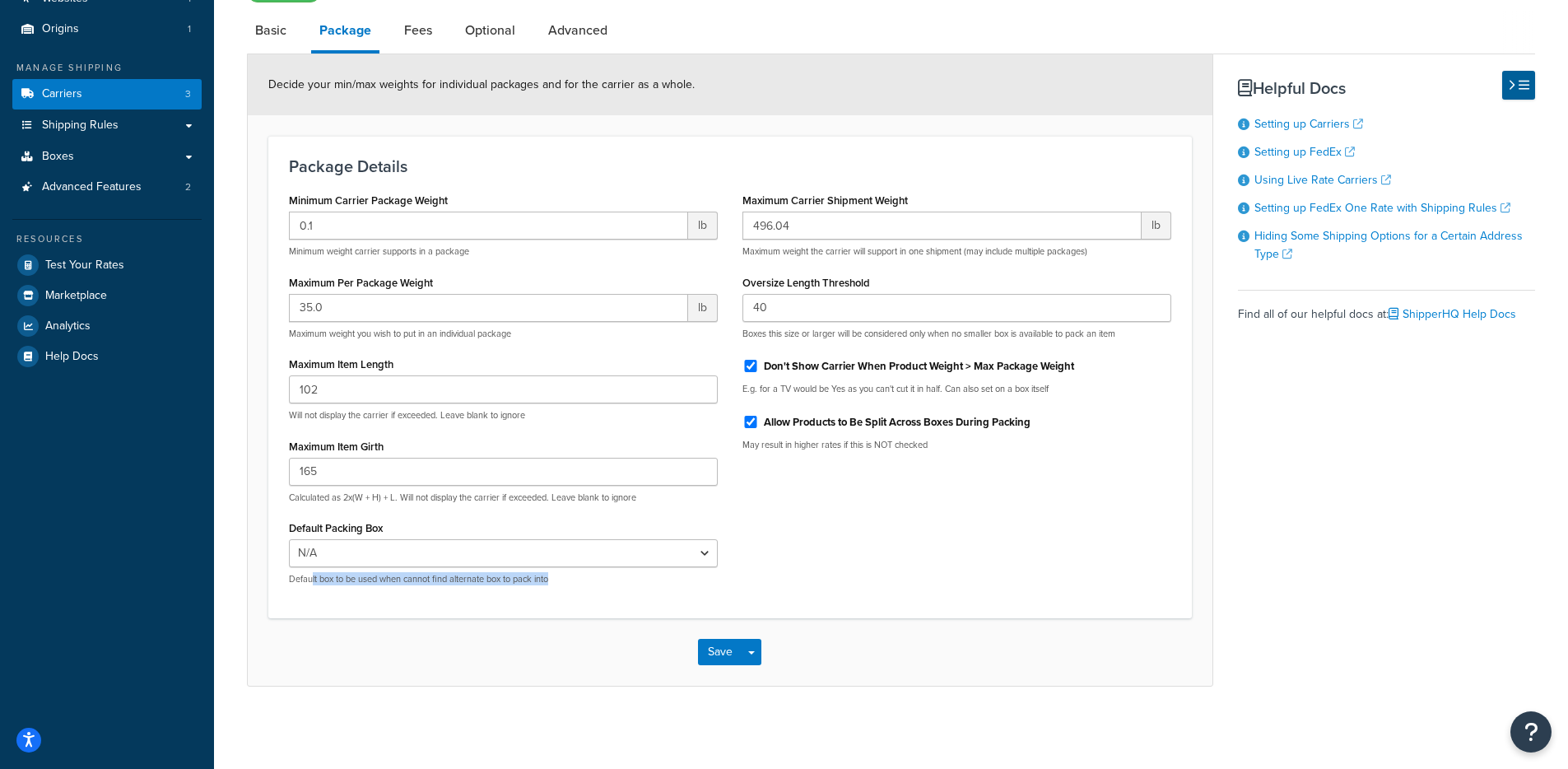
drag, startPoint x: 457, startPoint y: 577, endPoint x: 305, endPoint y: 578, distance: 152.0
click at [311, 578] on p "Default box to be used when cannot find alternate box to pack into" at bounding box center [503, 578] width 429 height 12
click at [292, 580] on p "Default box to be used when cannot find alternate box to pack into" at bounding box center [503, 578] width 429 height 12
click at [402, 561] on select "N/A 14x14x14 (Fragile)" at bounding box center [503, 553] width 429 height 28
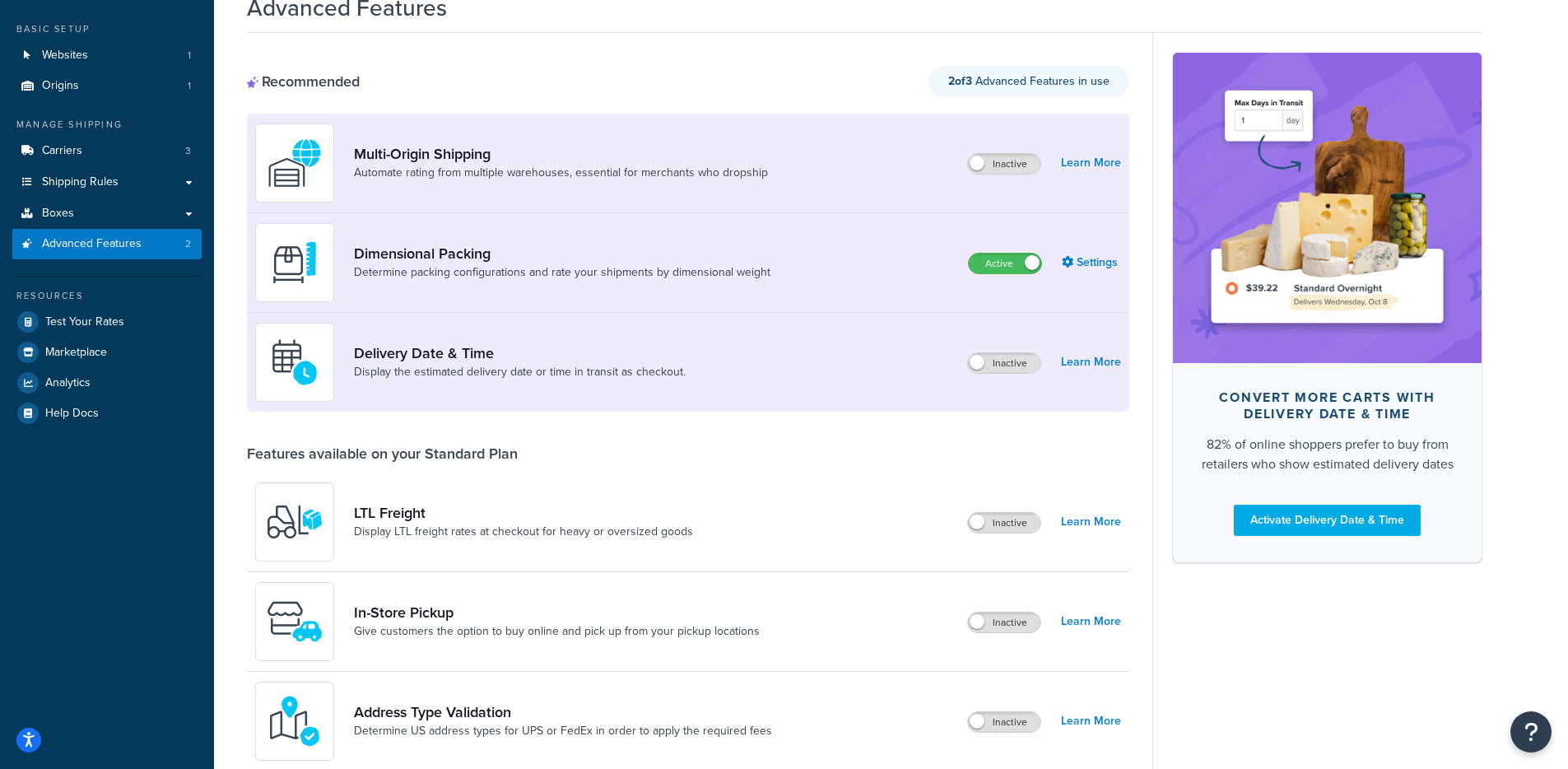
scroll to position [235, 0]
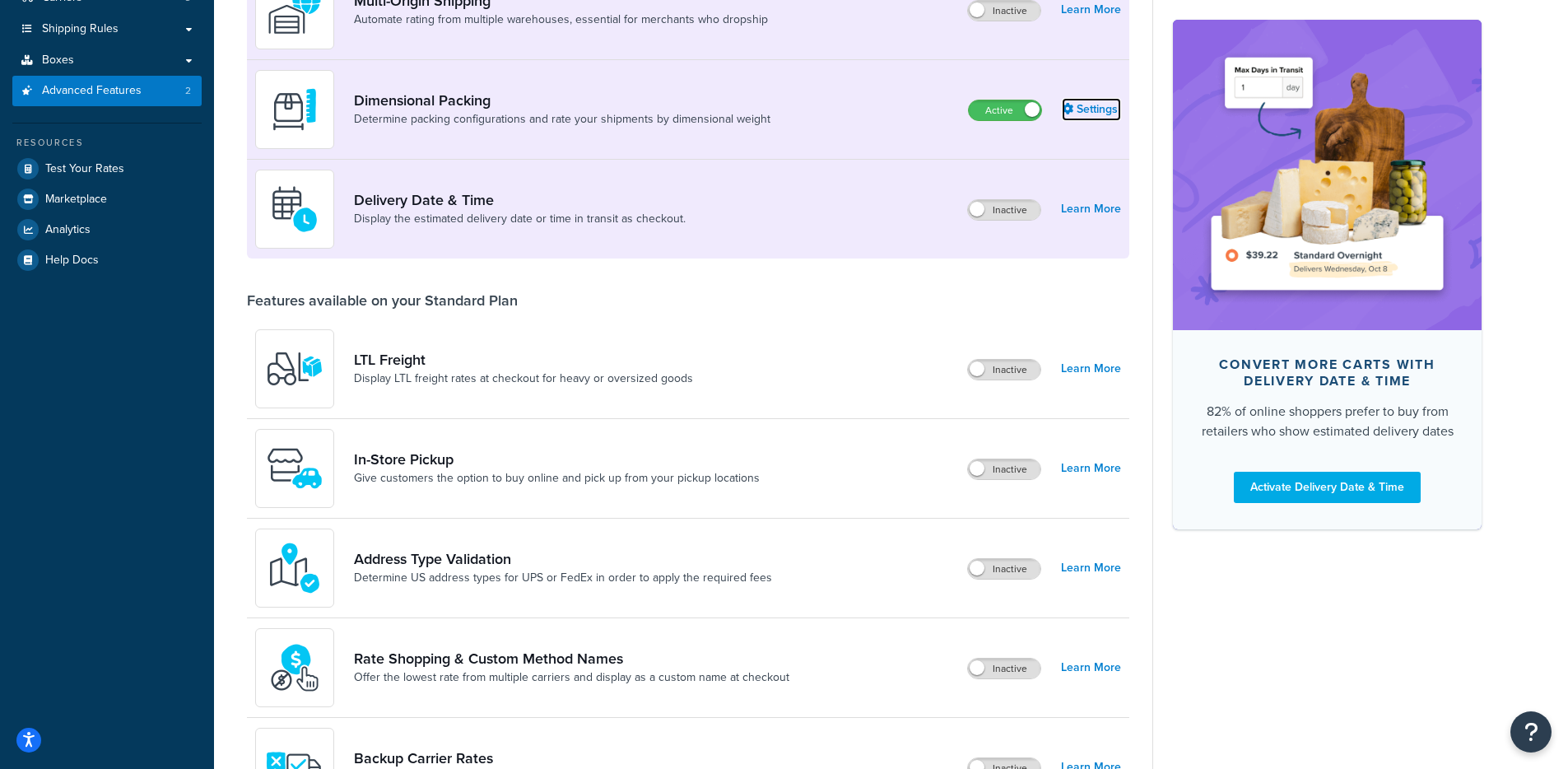
click at [1076, 115] on link "Settings" at bounding box center [1092, 110] width 59 height 23
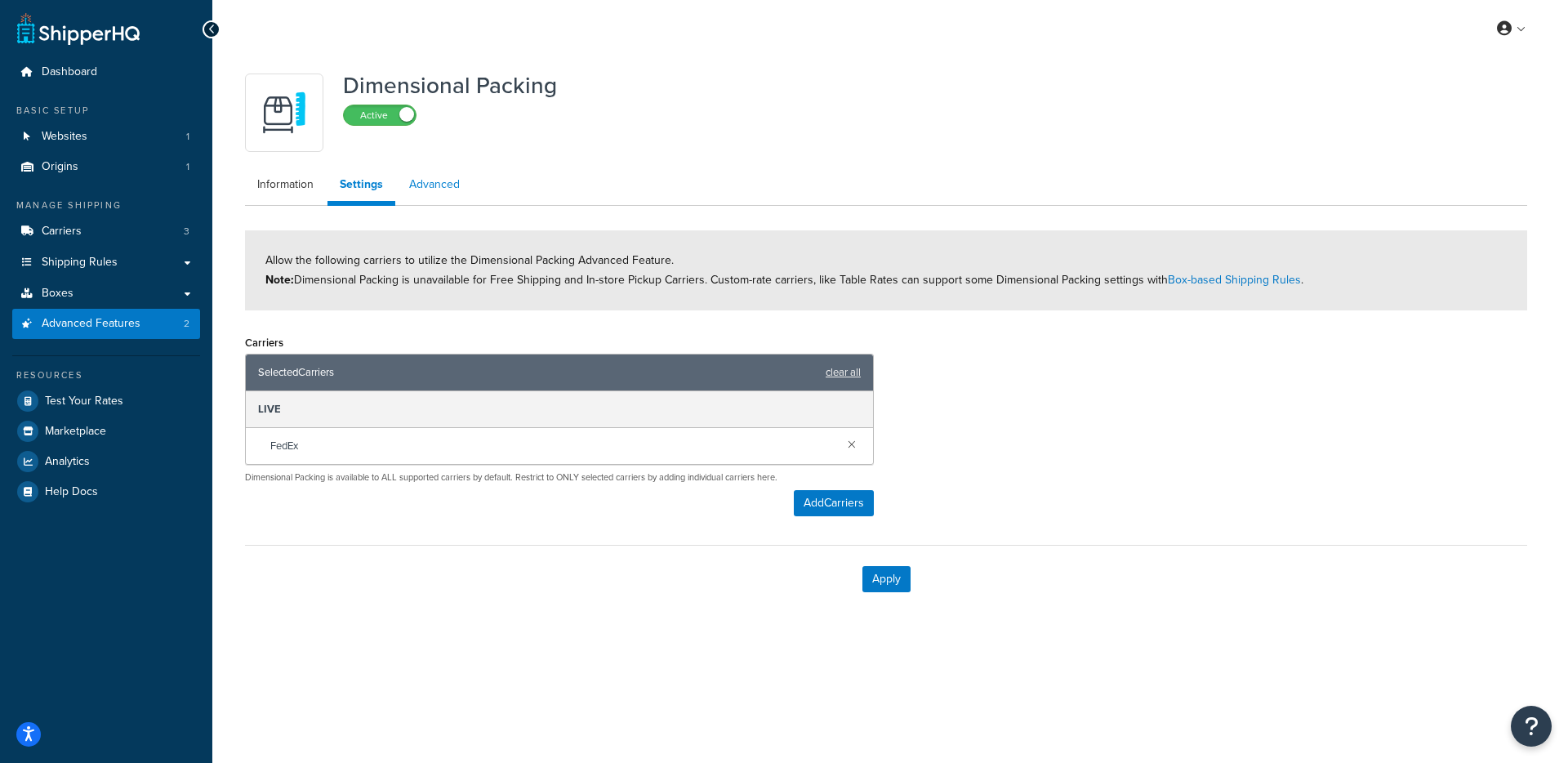
click at [454, 194] on link "Advanced" at bounding box center [435, 184] width 76 height 33
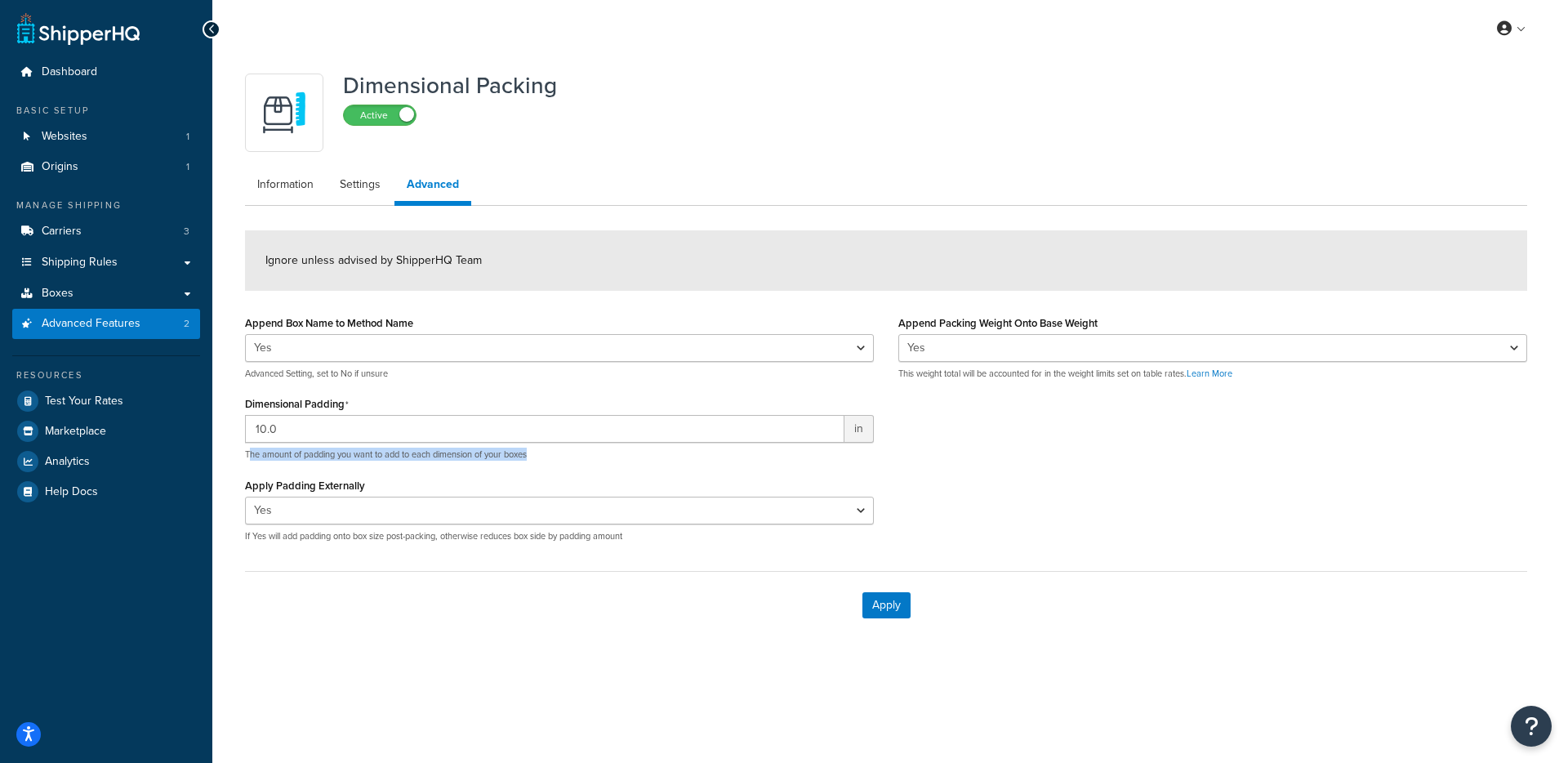
drag, startPoint x: 573, startPoint y: 459, endPoint x: 250, endPoint y: 458, distance: 323.0
click at [250, 458] on p "The amount of padding you want to add to each dimension of your boxes" at bounding box center [559, 454] width 629 height 12
click at [244, 461] on div "Append Box Name to Method Name Yes No Advanced Setting, set to No if unsure Dim…" at bounding box center [559, 433] width 653 height 244
drag, startPoint x: 238, startPoint y: 457, endPoint x: 704, endPoint y: 457, distance: 466.0
click at [704, 457] on div "Append Box Name to Method Name Yes No Advanced Setting, set to No if unsure Dim…" at bounding box center [559, 433] width 653 height 244
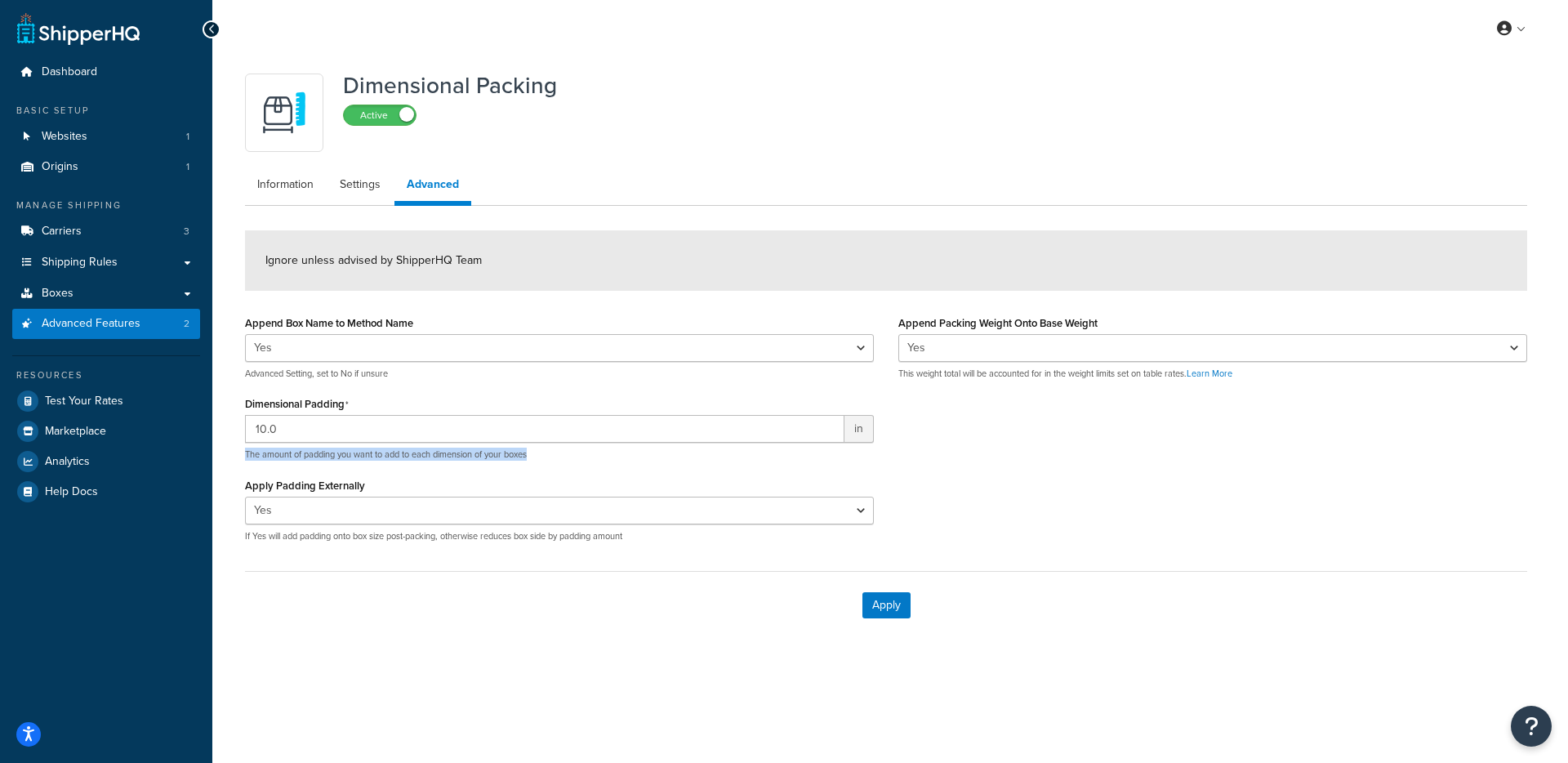
click at [704, 457] on p "The amount of padding you want to add to each dimension of your boxes" at bounding box center [559, 454] width 629 height 12
